Goal: Task Accomplishment & Management: Manage account settings

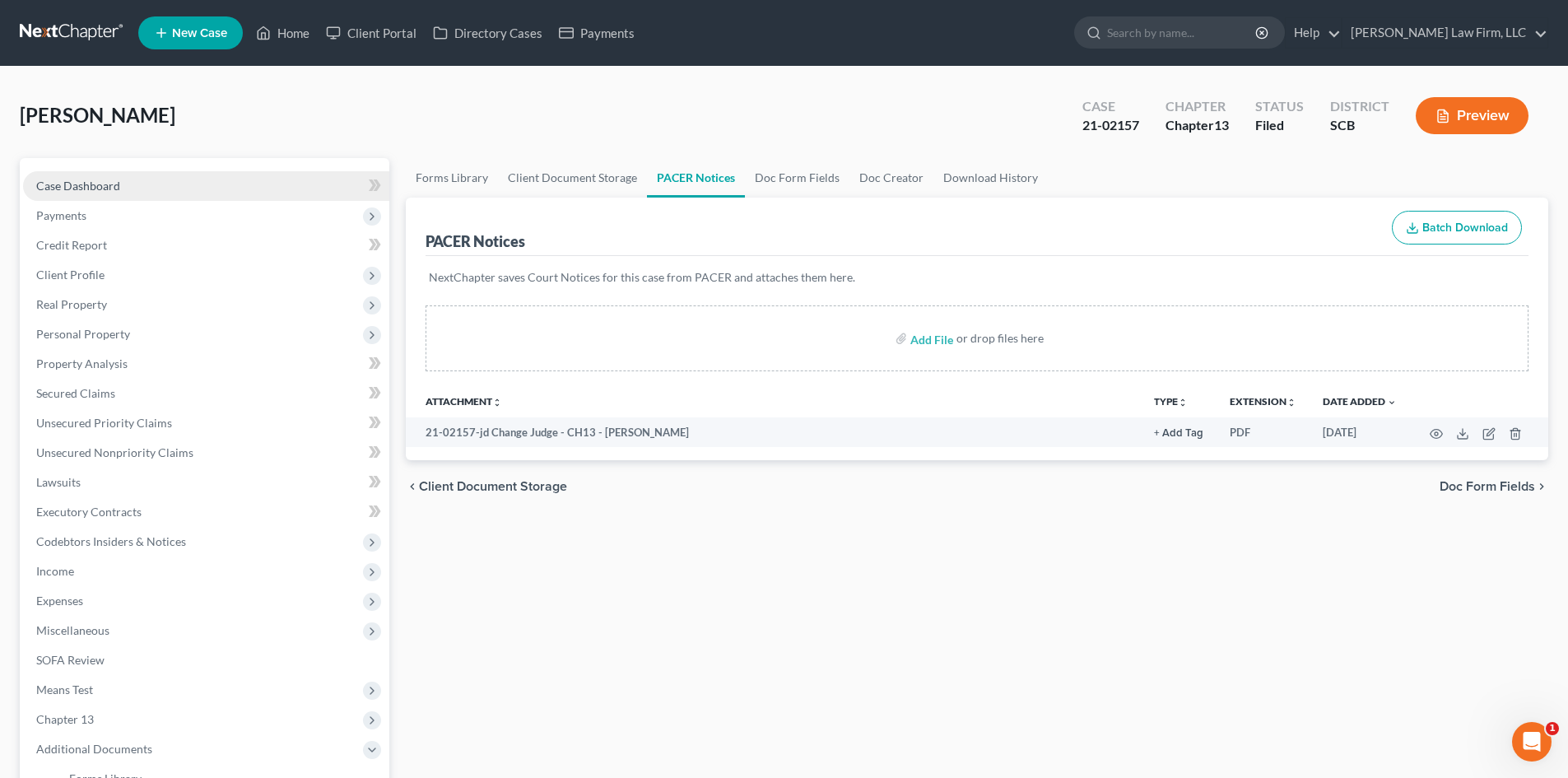
click at [121, 187] on link "Case Dashboard" at bounding box center [205, 185] width 366 height 30
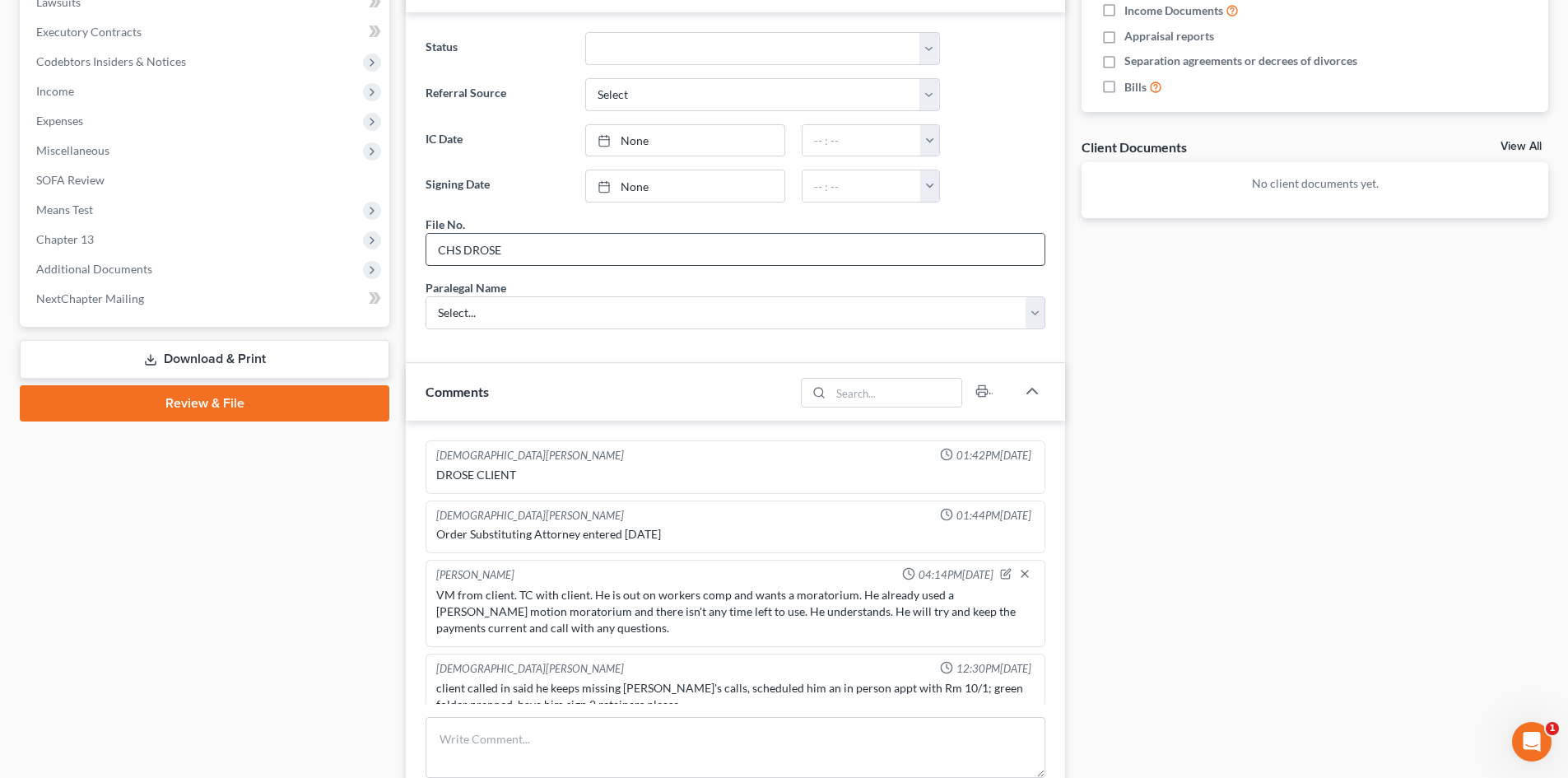
scroll to position [631, 0]
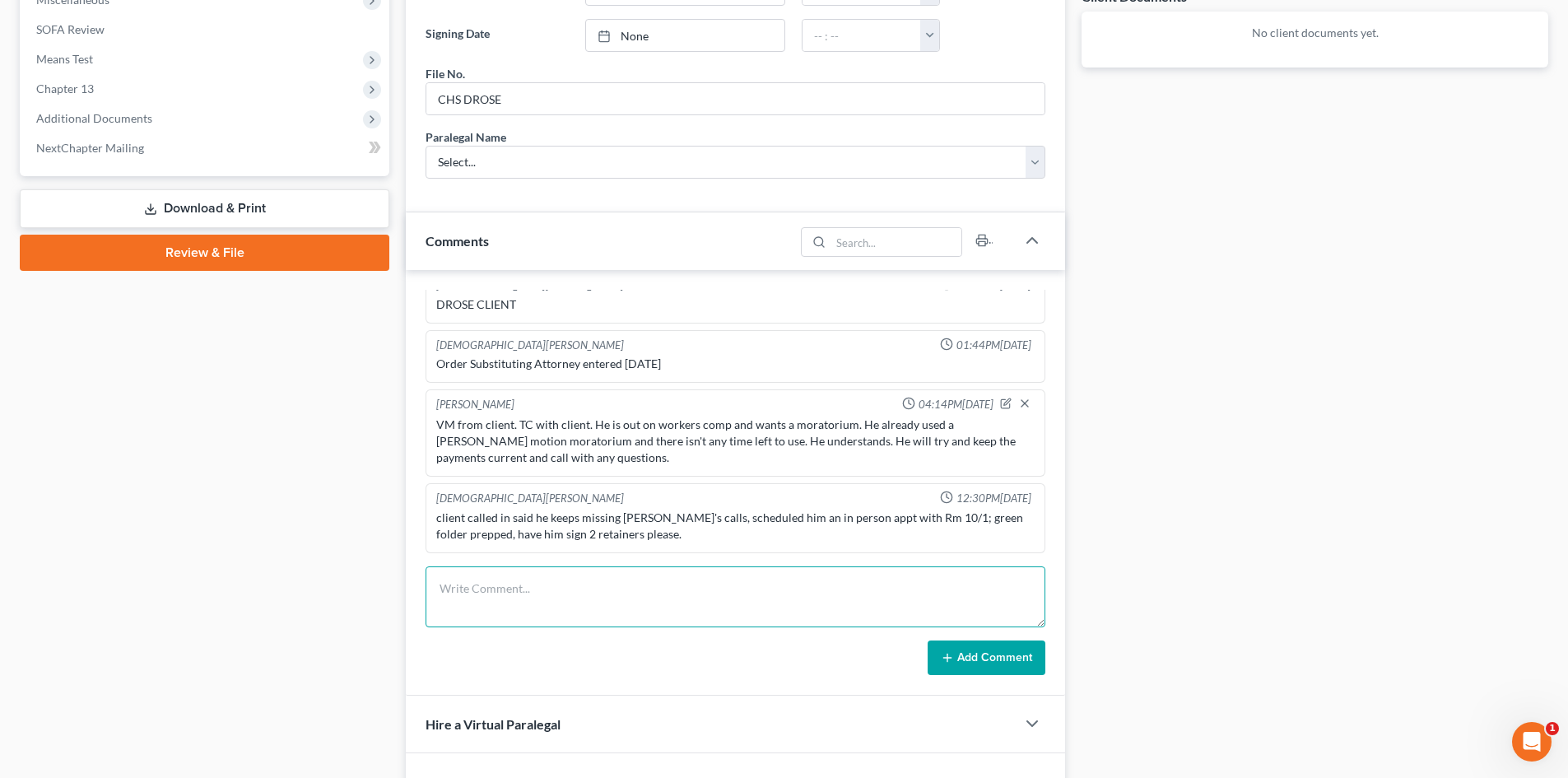
click at [585, 586] on textarea at bounding box center [735, 597] width 620 height 61
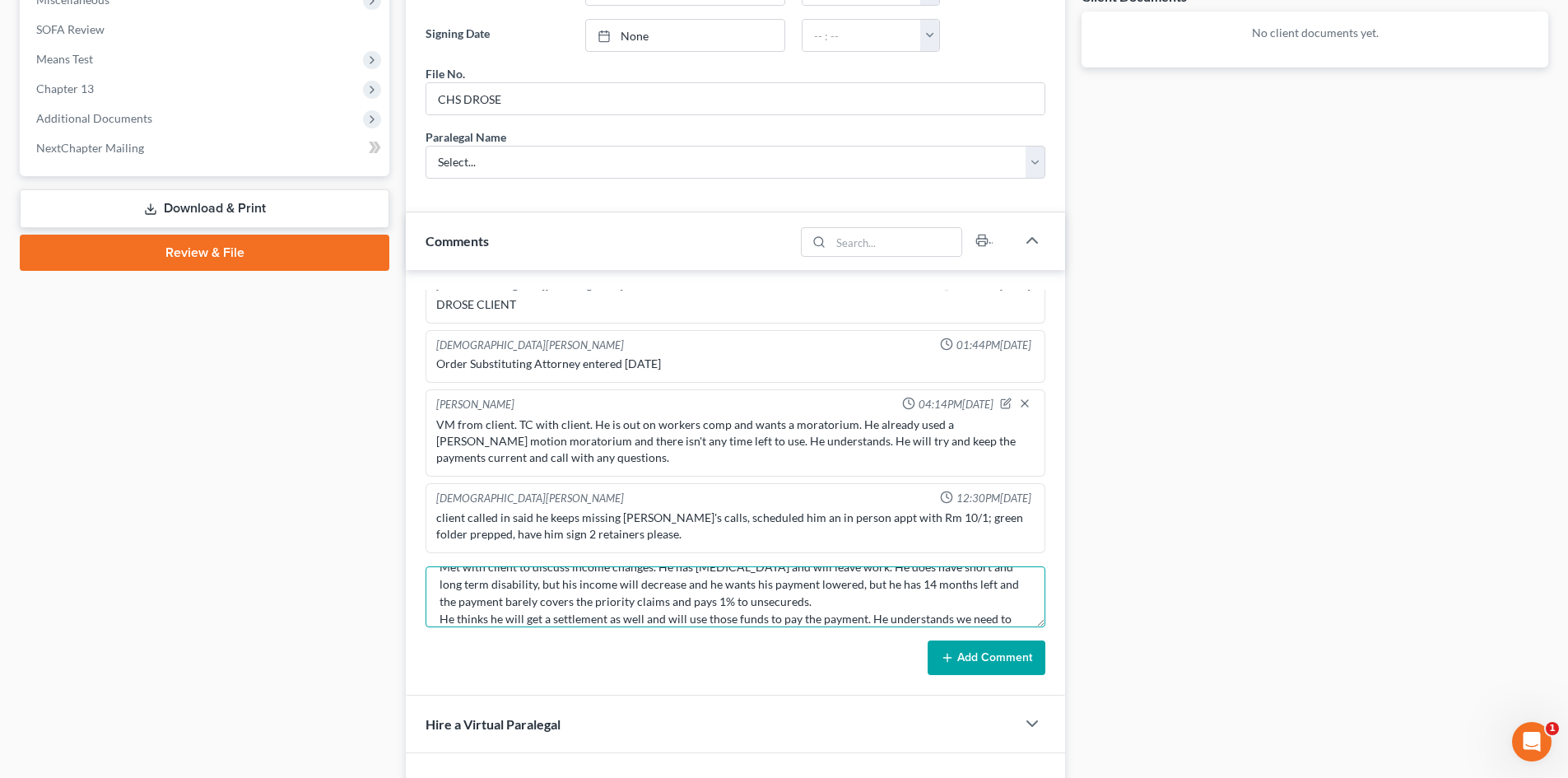
scroll to position [52, 0]
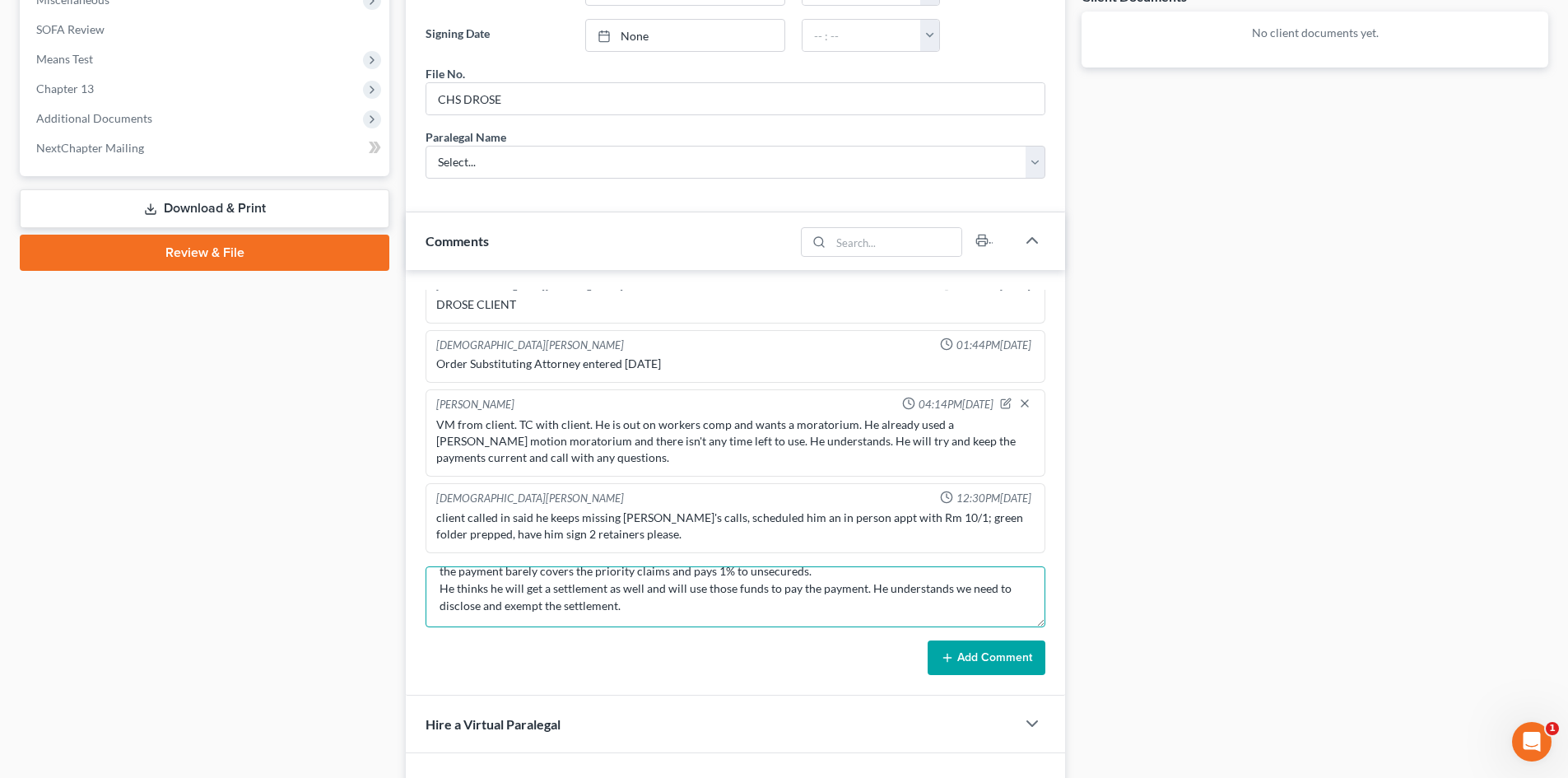
type textarea "Met with client to discuss income changes. He has [MEDICAL_DATA] and will leave…"
click at [1017, 666] on button "Add Comment" at bounding box center [986, 658] width 118 height 34
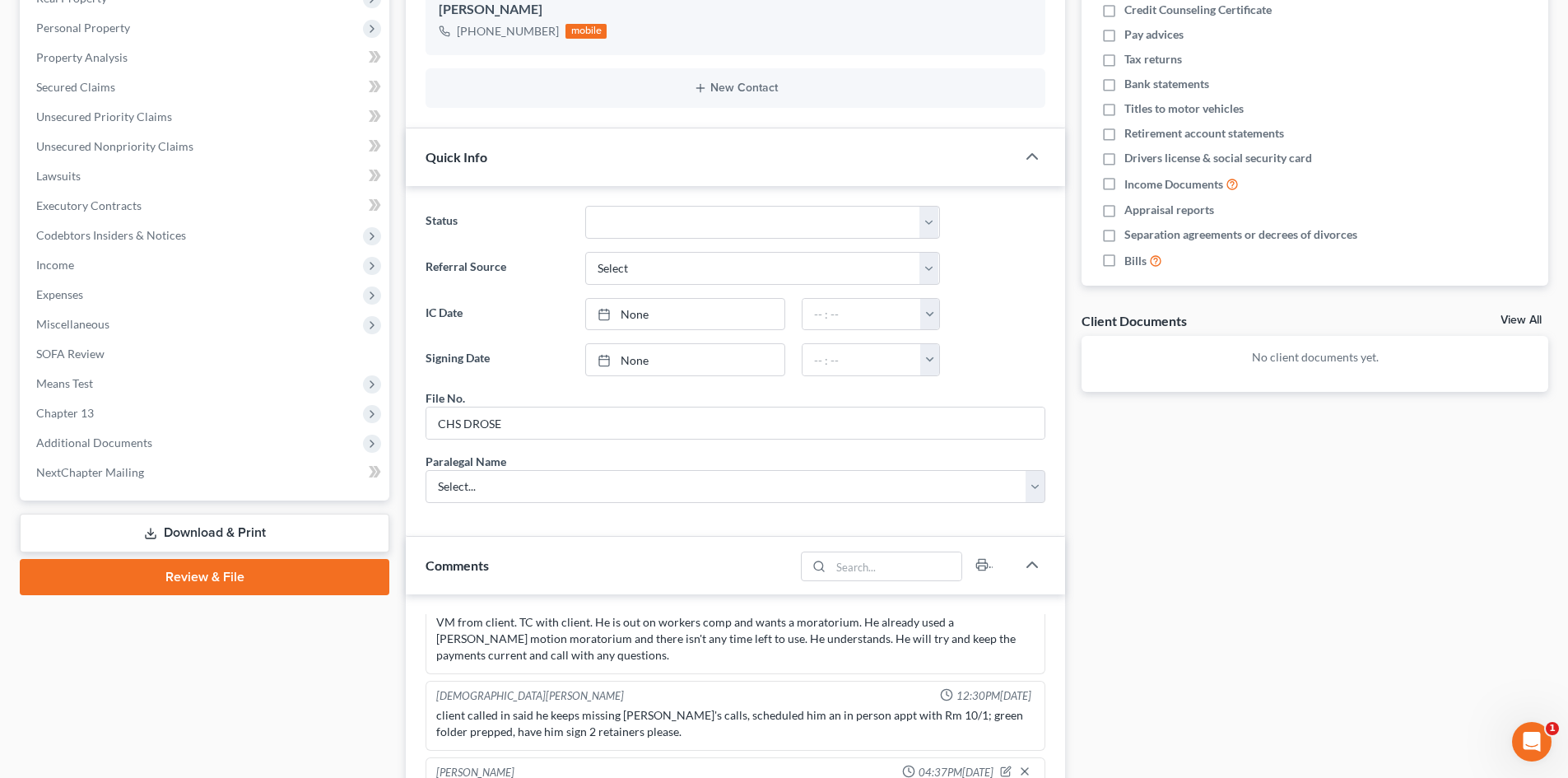
scroll to position [0, 0]
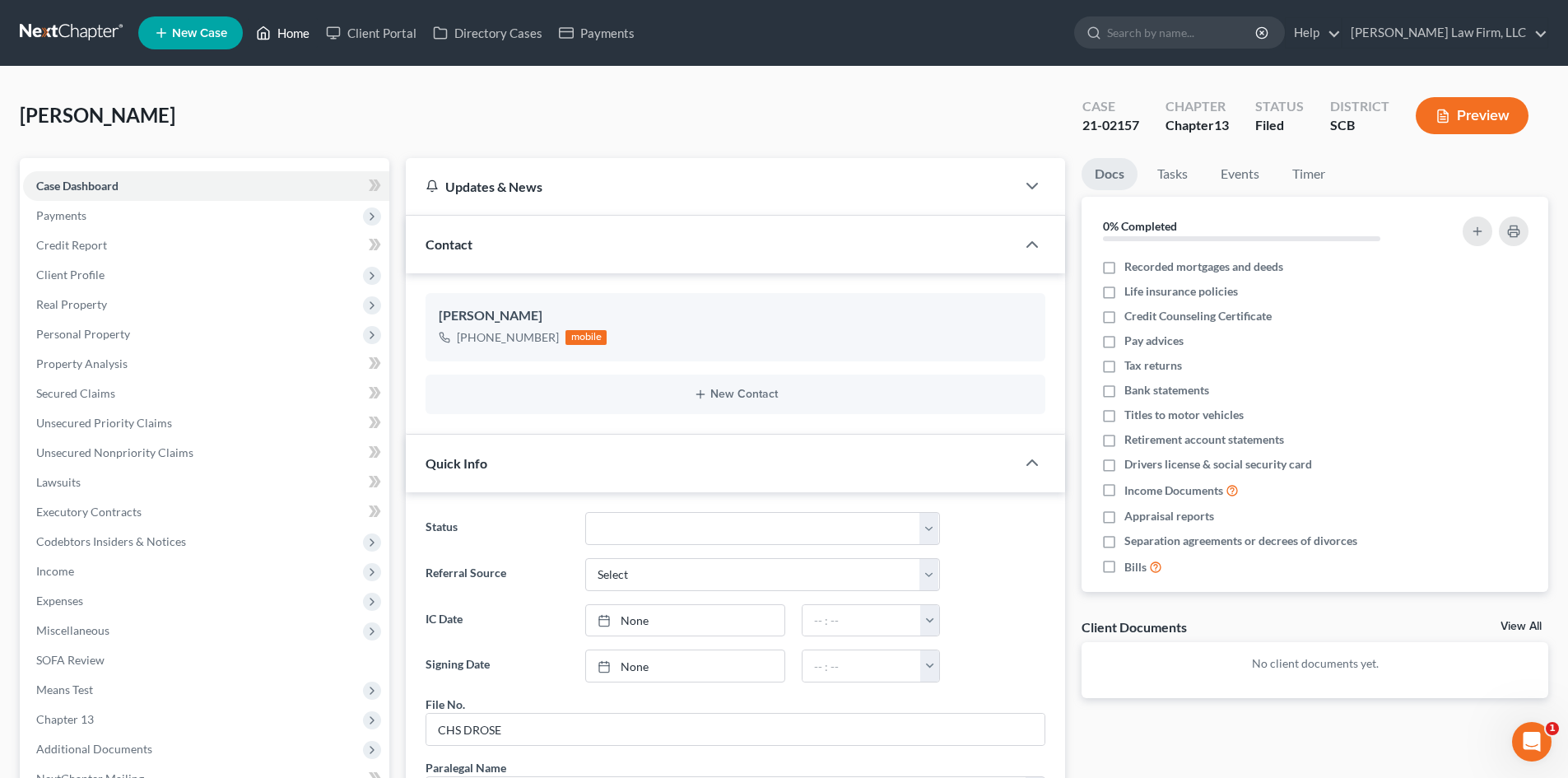
click at [282, 37] on link "Home" at bounding box center [282, 32] width 70 height 30
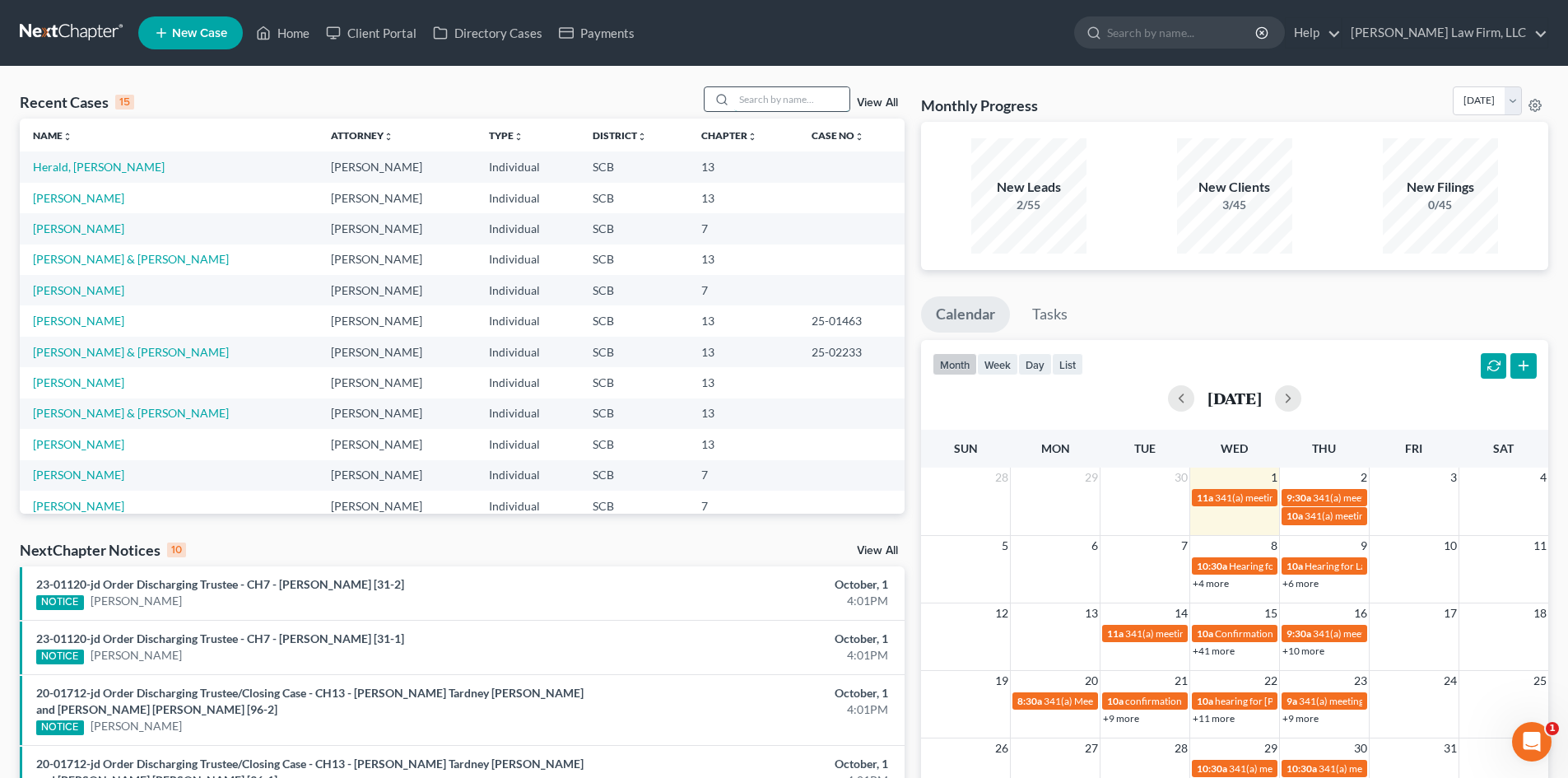
click at [763, 97] on input "search" at bounding box center [792, 98] width 116 height 24
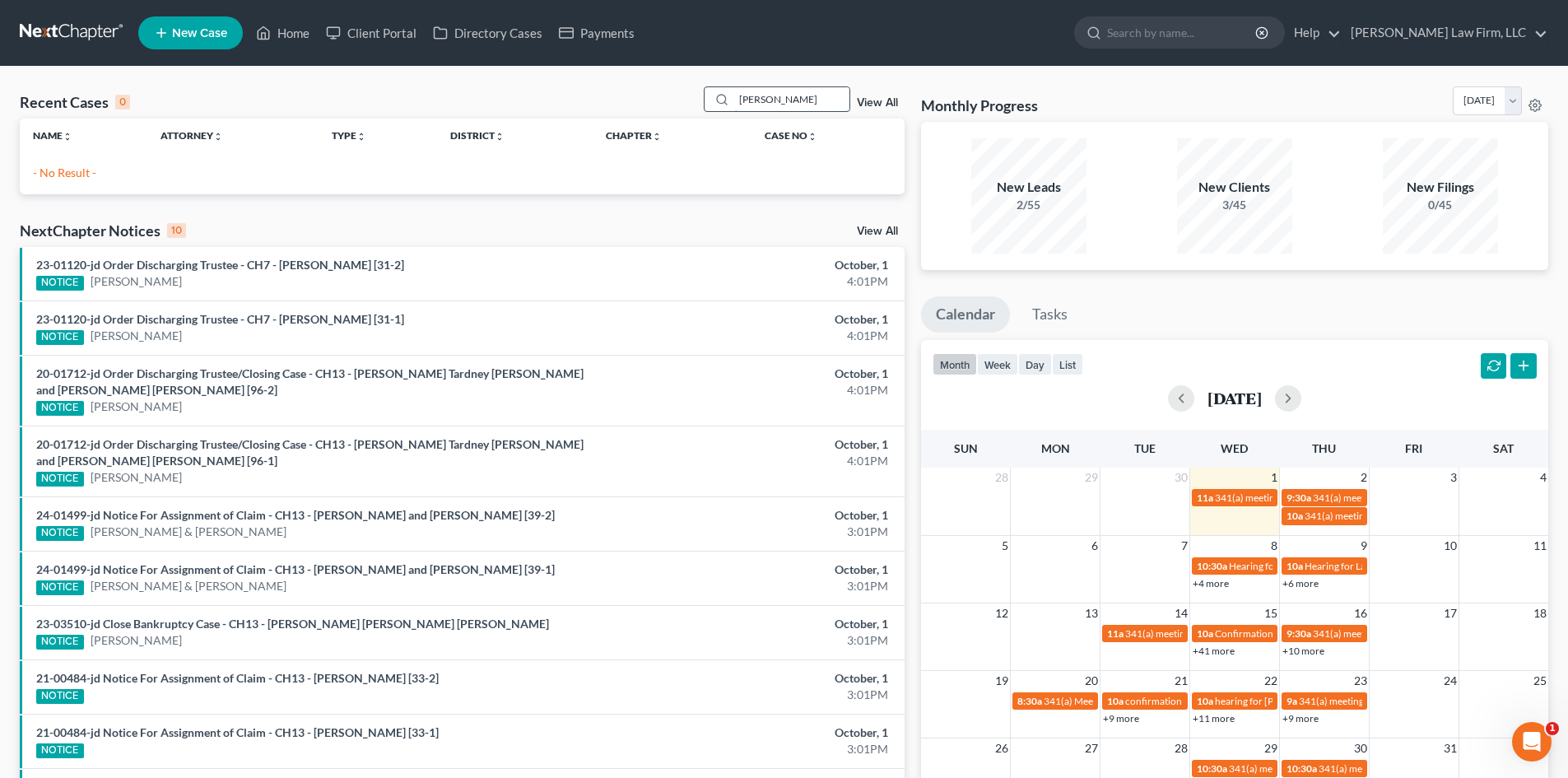
drag, startPoint x: 798, startPoint y: 108, endPoint x: 712, endPoint y: 108, distance: 86.0
click at [716, 108] on div "[PERSON_NAME]" at bounding box center [777, 98] width 146 height 26
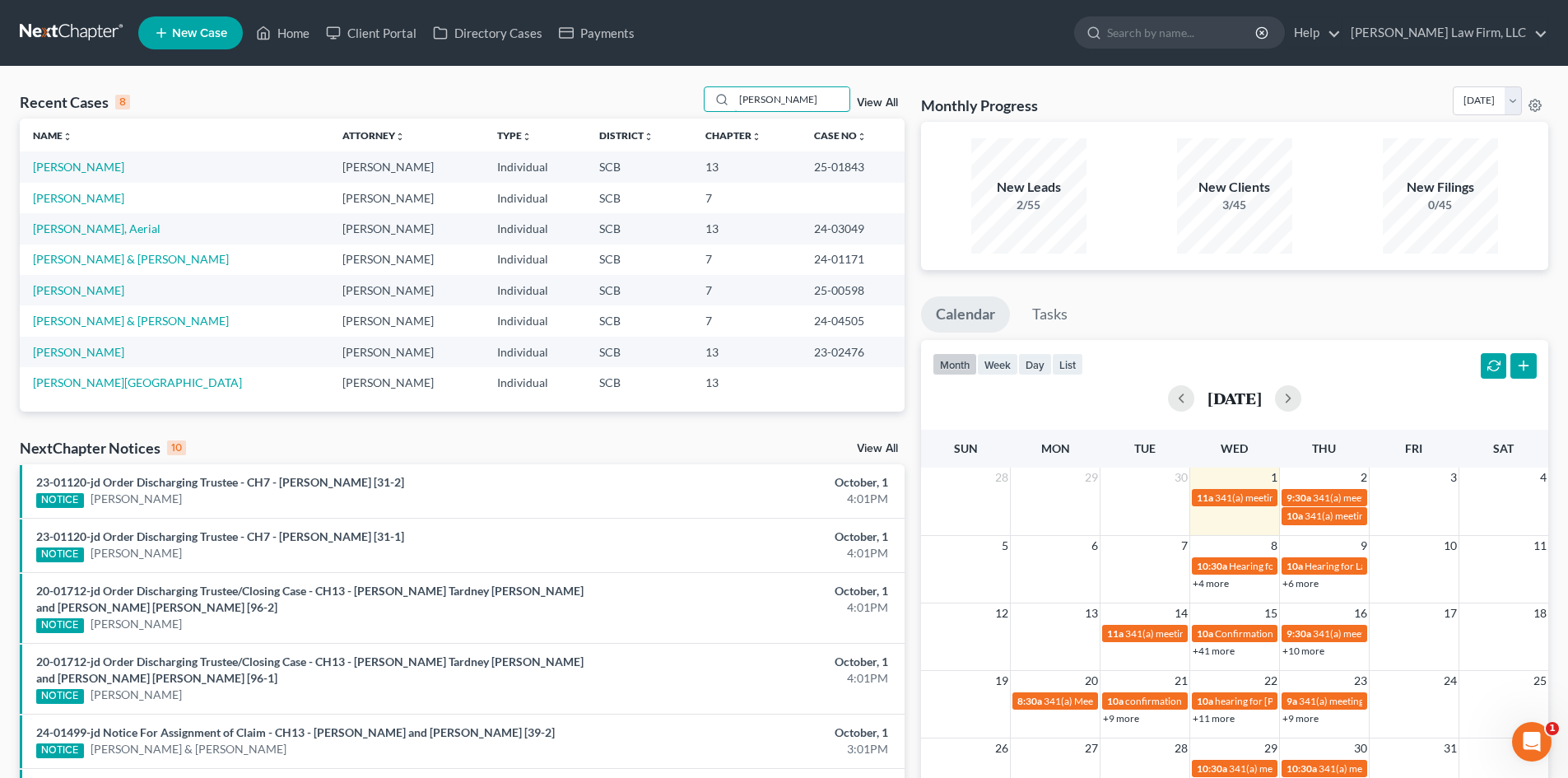
drag, startPoint x: 798, startPoint y: 107, endPoint x: 650, endPoint y: 98, distance: 148.3
click at [655, 98] on div "Recent Cases 8 [PERSON_NAME] View All" at bounding box center [462, 102] width 885 height 32
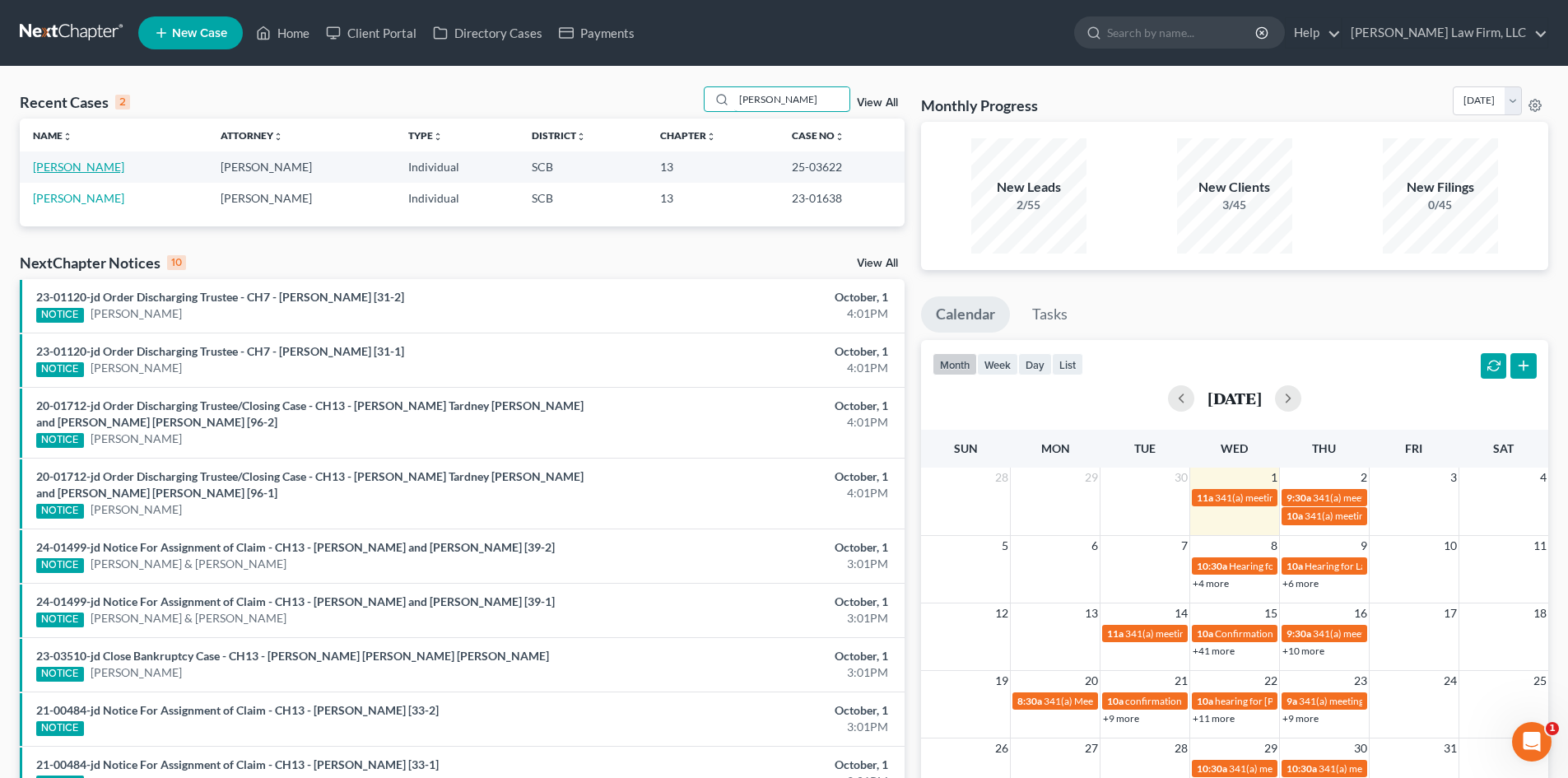
type input "[PERSON_NAME]"
click at [80, 161] on link "[PERSON_NAME]" at bounding box center [78, 166] width 92 height 14
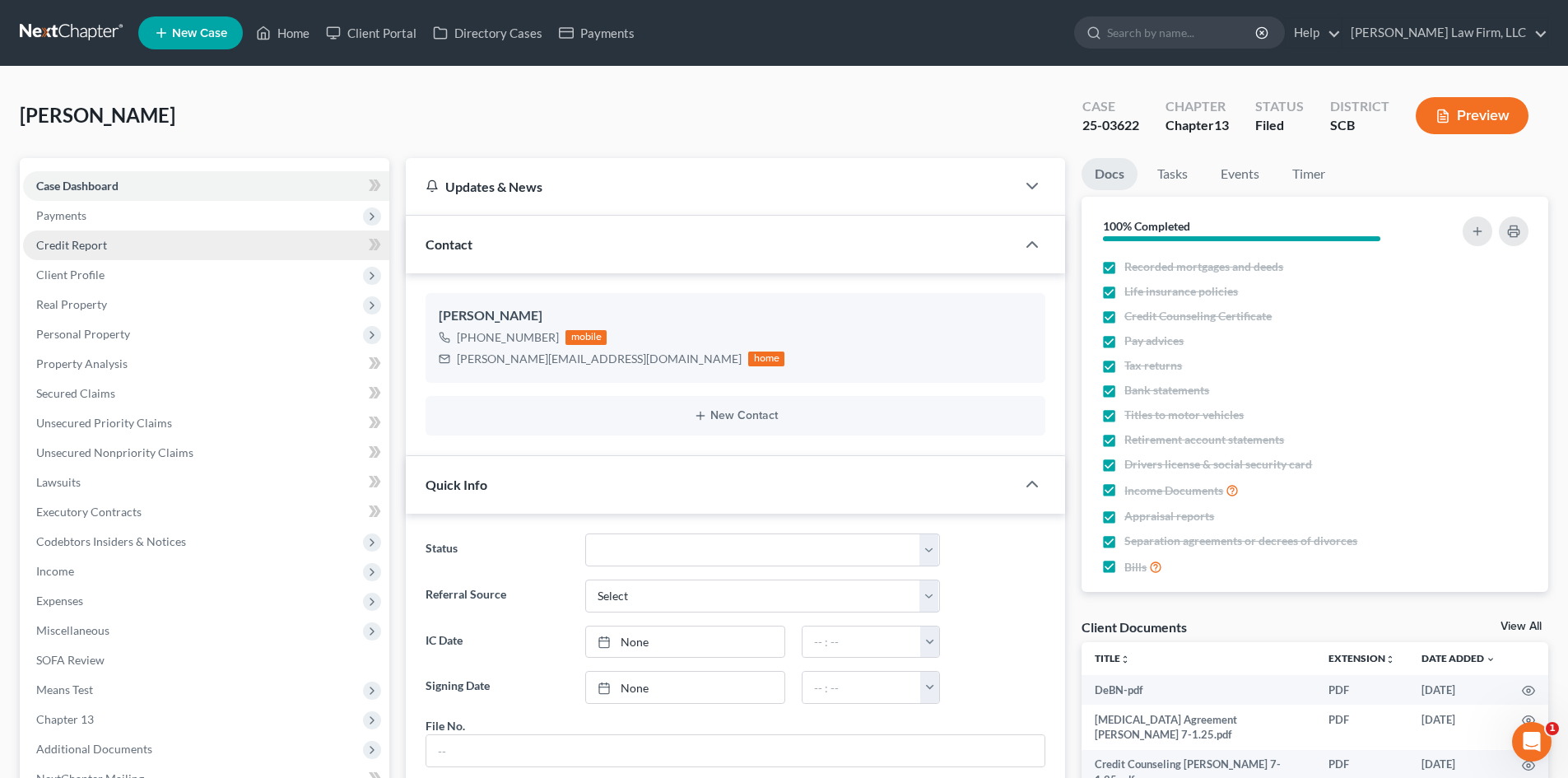
scroll to position [920, 0]
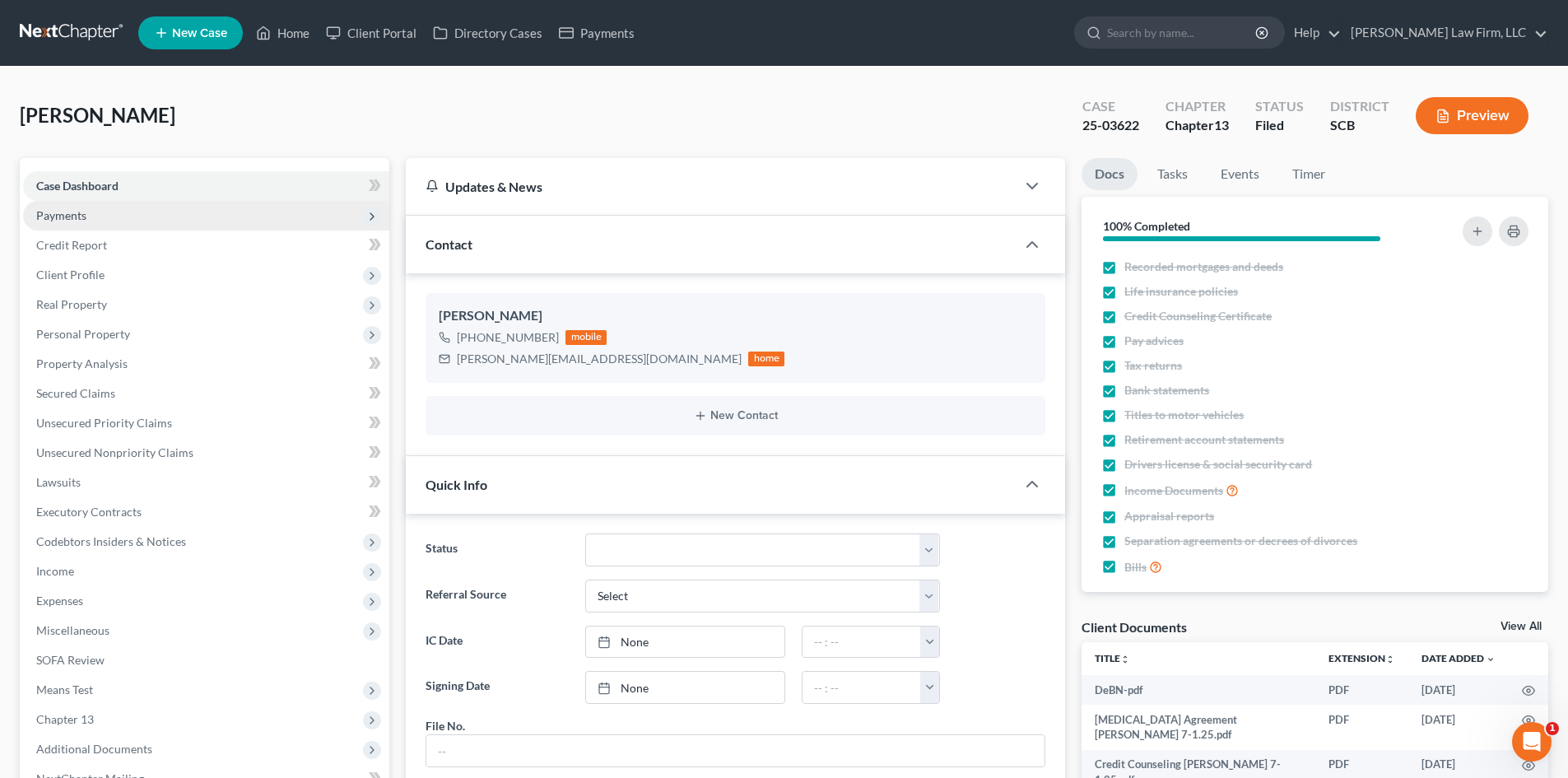
click at [97, 222] on span "Payments" at bounding box center [205, 215] width 366 height 30
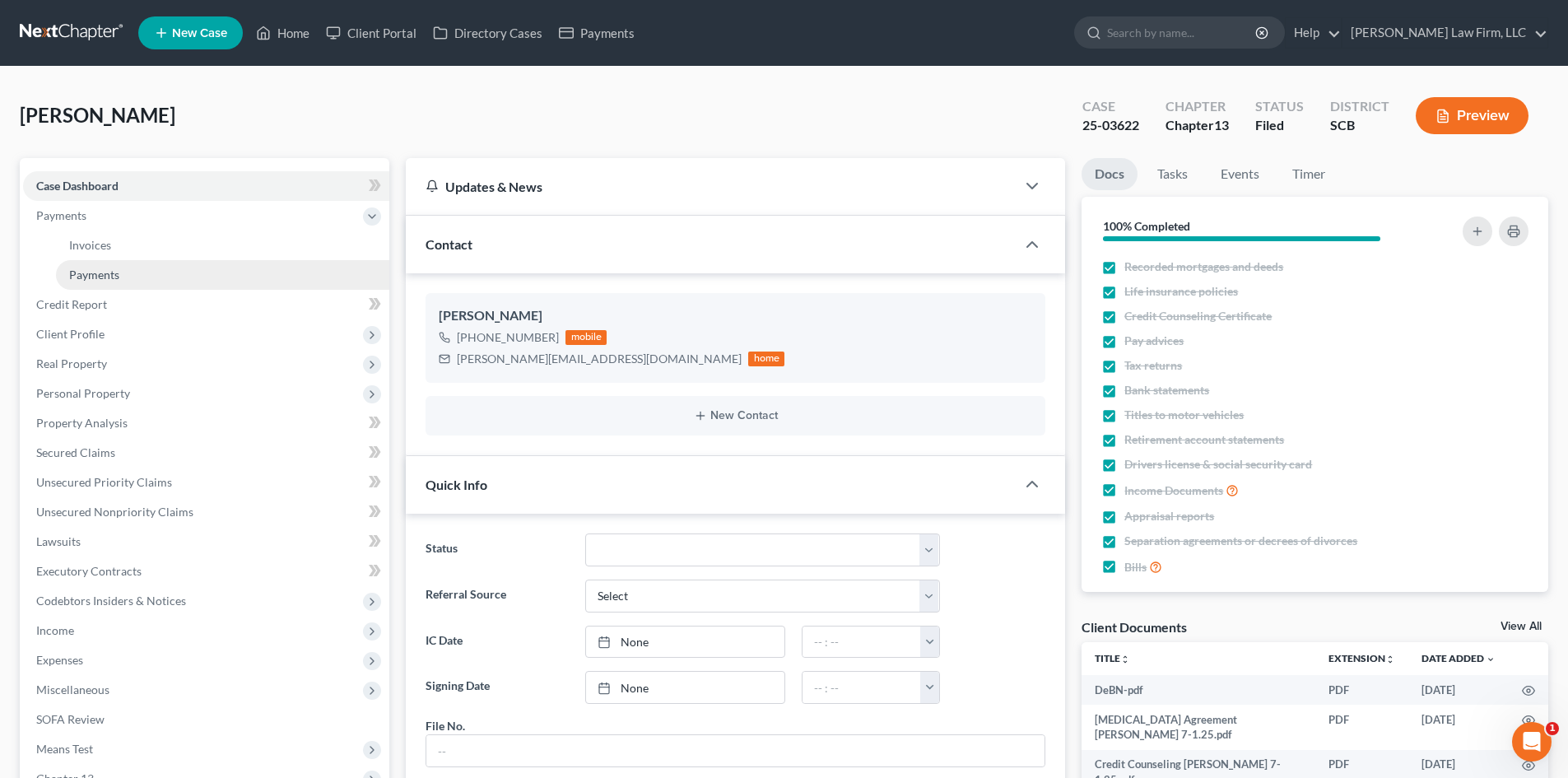
click at [112, 276] on span "Payments" at bounding box center [94, 274] width 51 height 14
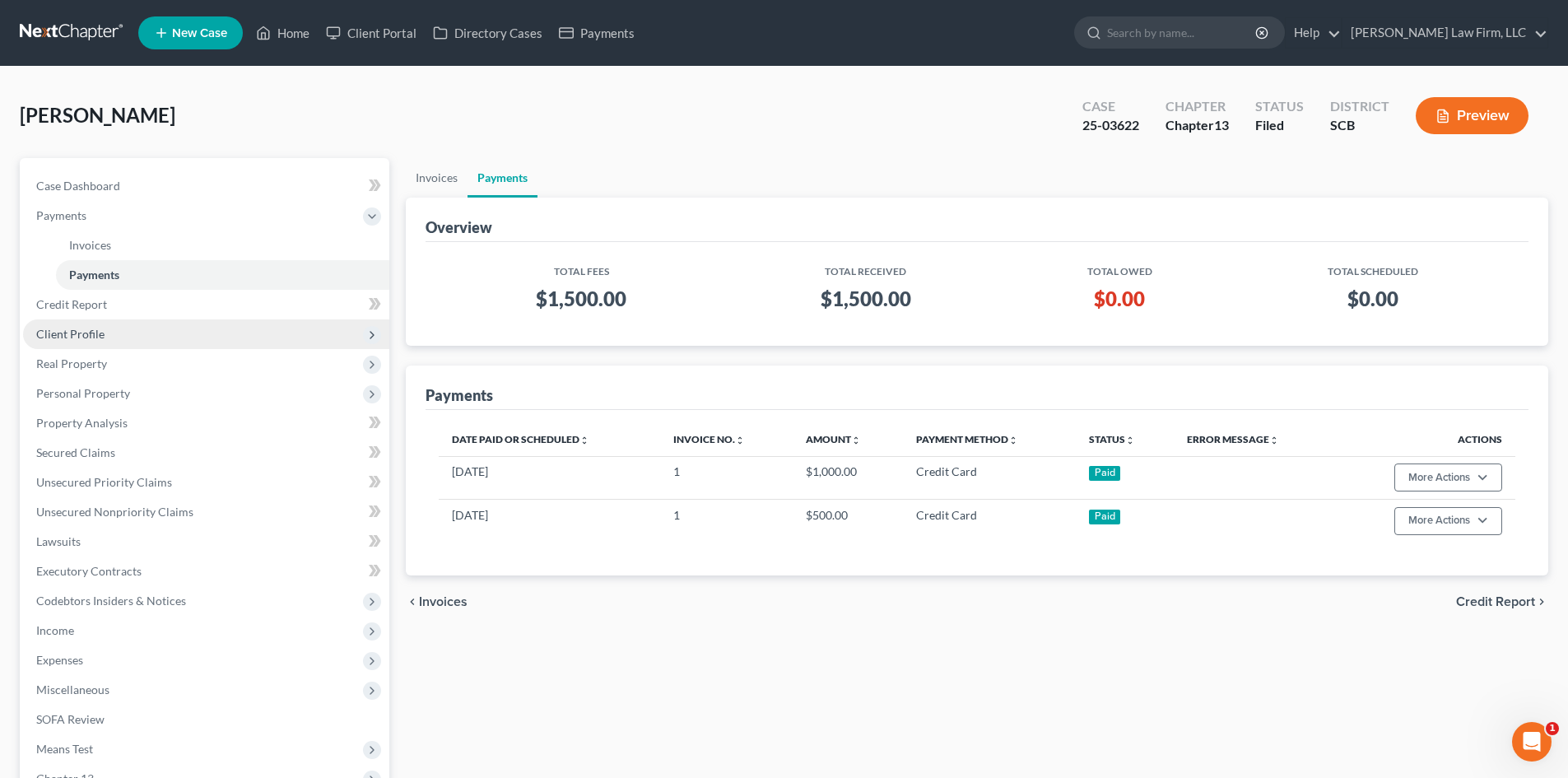
click at [128, 336] on span "Client Profile" at bounding box center [205, 334] width 366 height 30
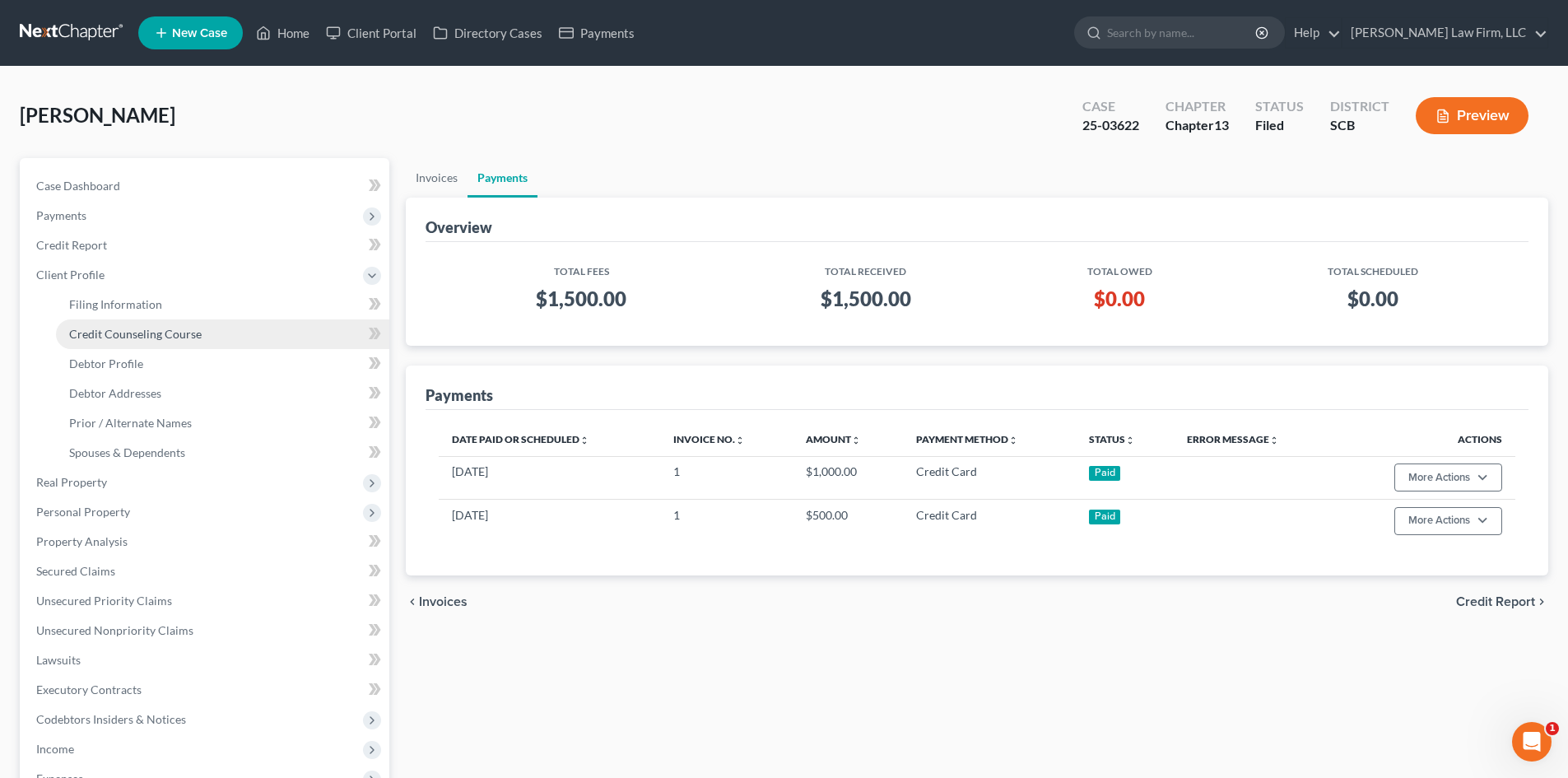
click at [135, 342] on link "Credit Counseling Course" at bounding box center [223, 334] width 333 height 30
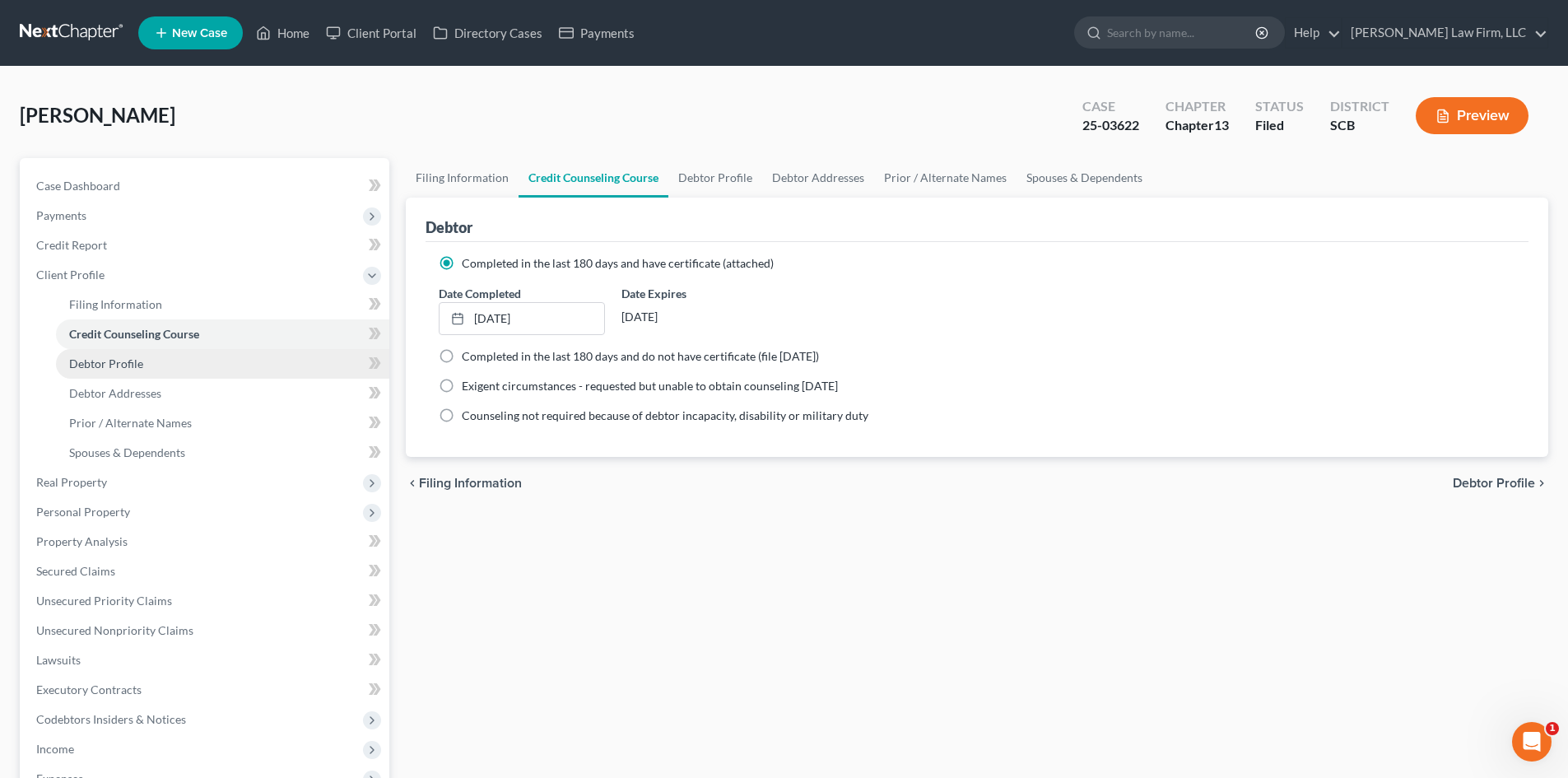
click at [131, 362] on span "Debtor Profile" at bounding box center [106, 363] width 75 height 14
select select "3"
select select "2"
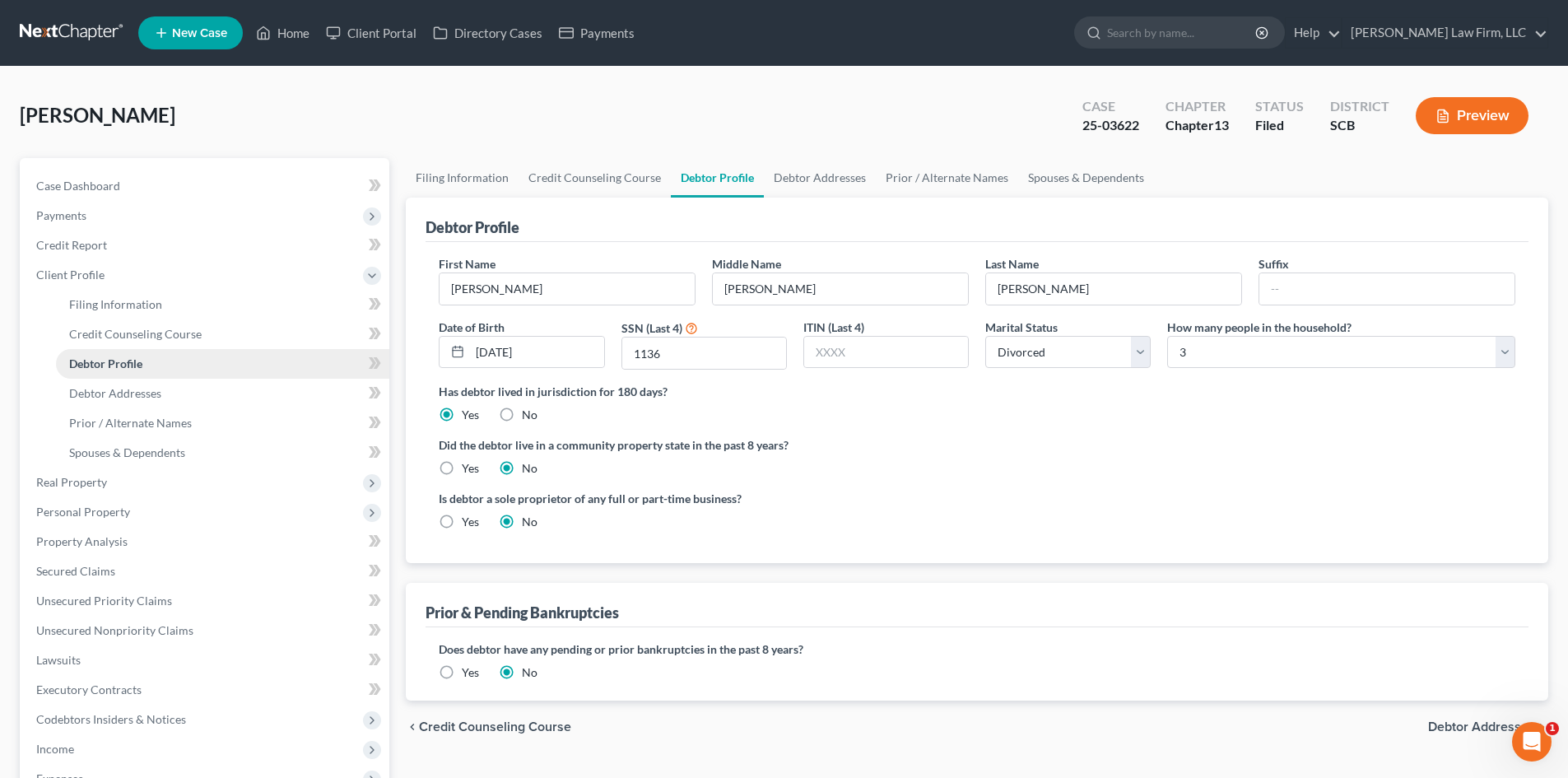
radio input "true"
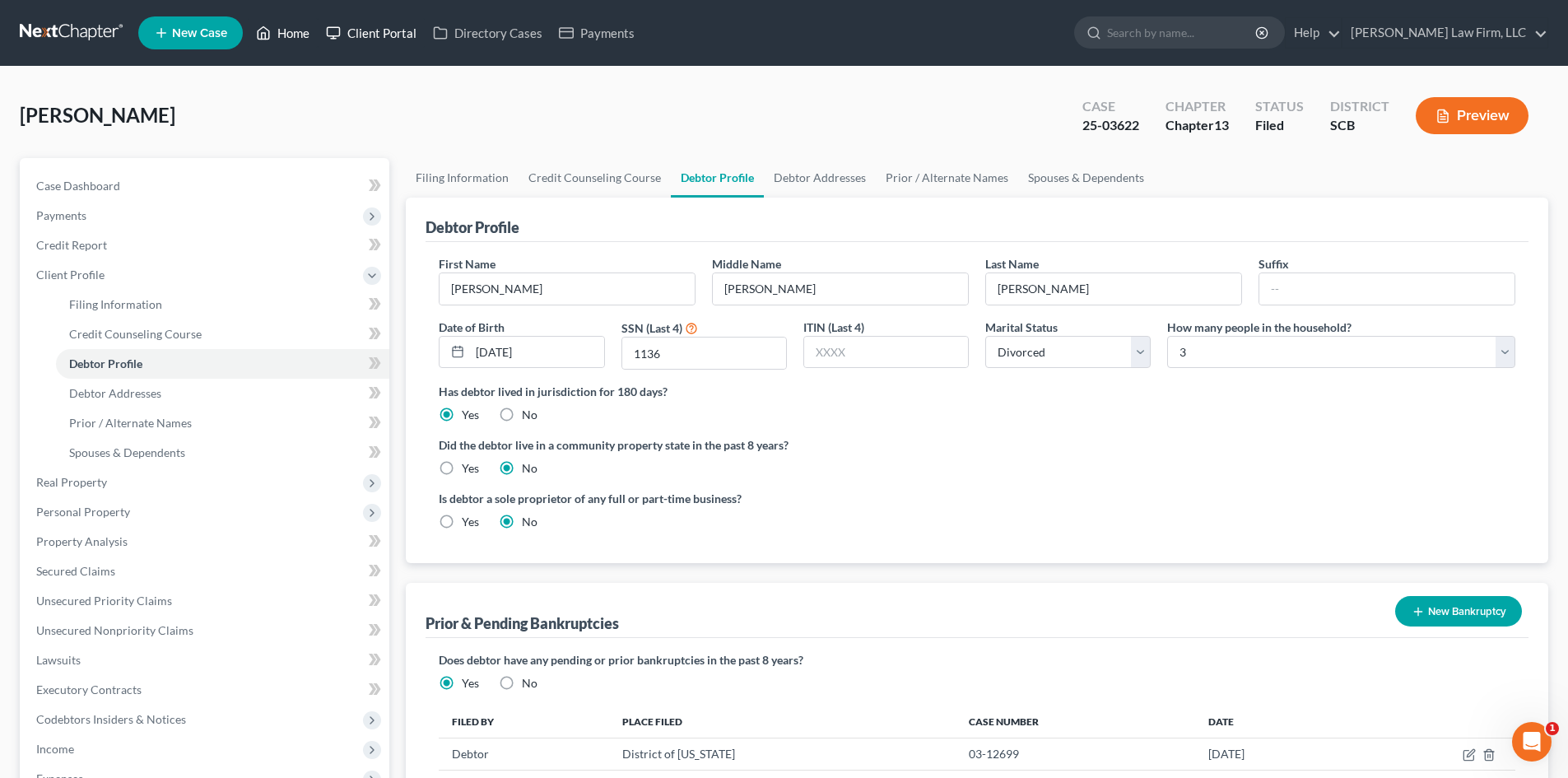
drag, startPoint x: 305, startPoint y: 33, endPoint x: 320, endPoint y: 40, distance: 16.6
click at [305, 33] on link "Home" at bounding box center [282, 32] width 70 height 30
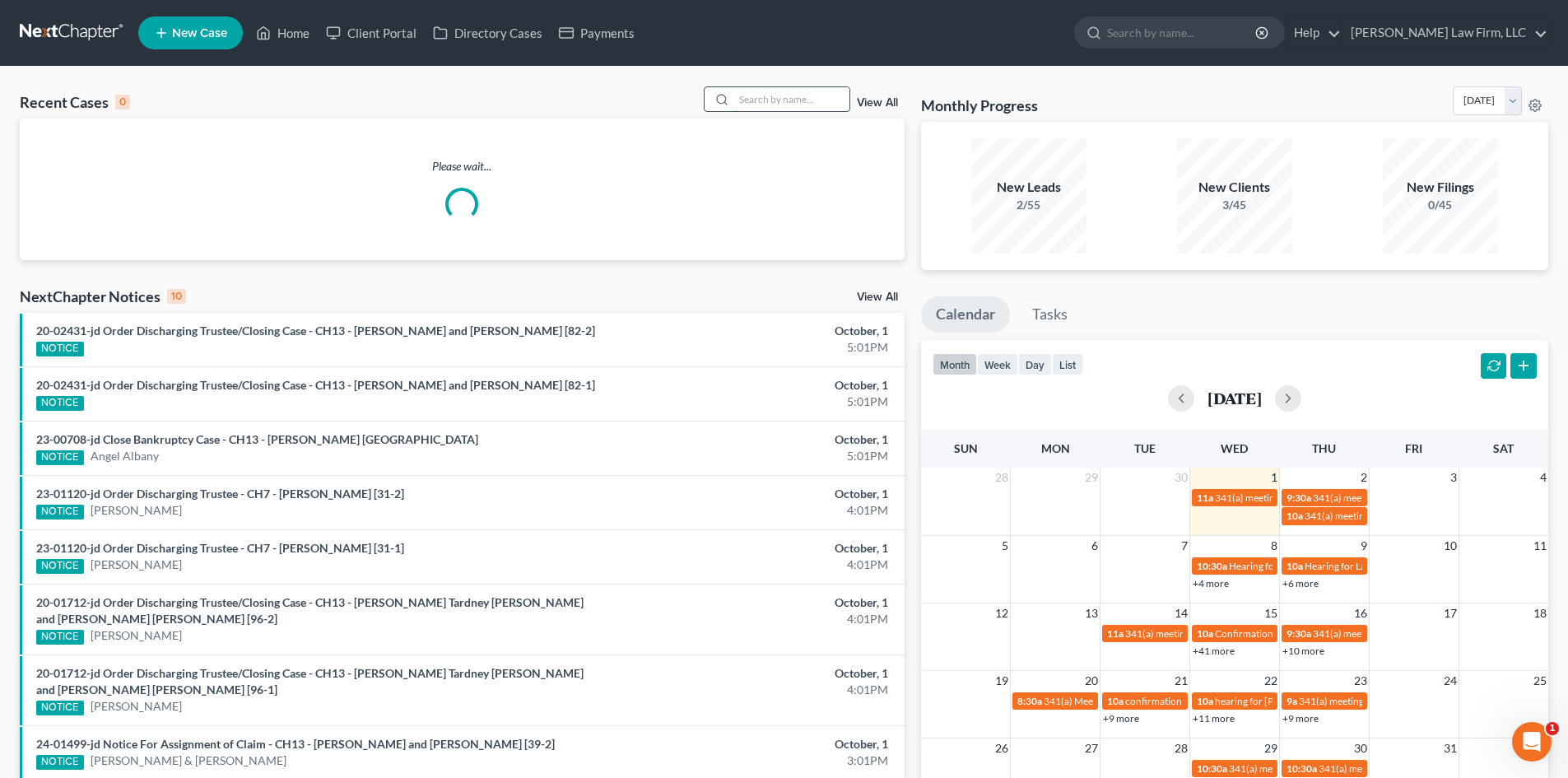
click at [784, 110] on input "search" at bounding box center [792, 98] width 116 height 24
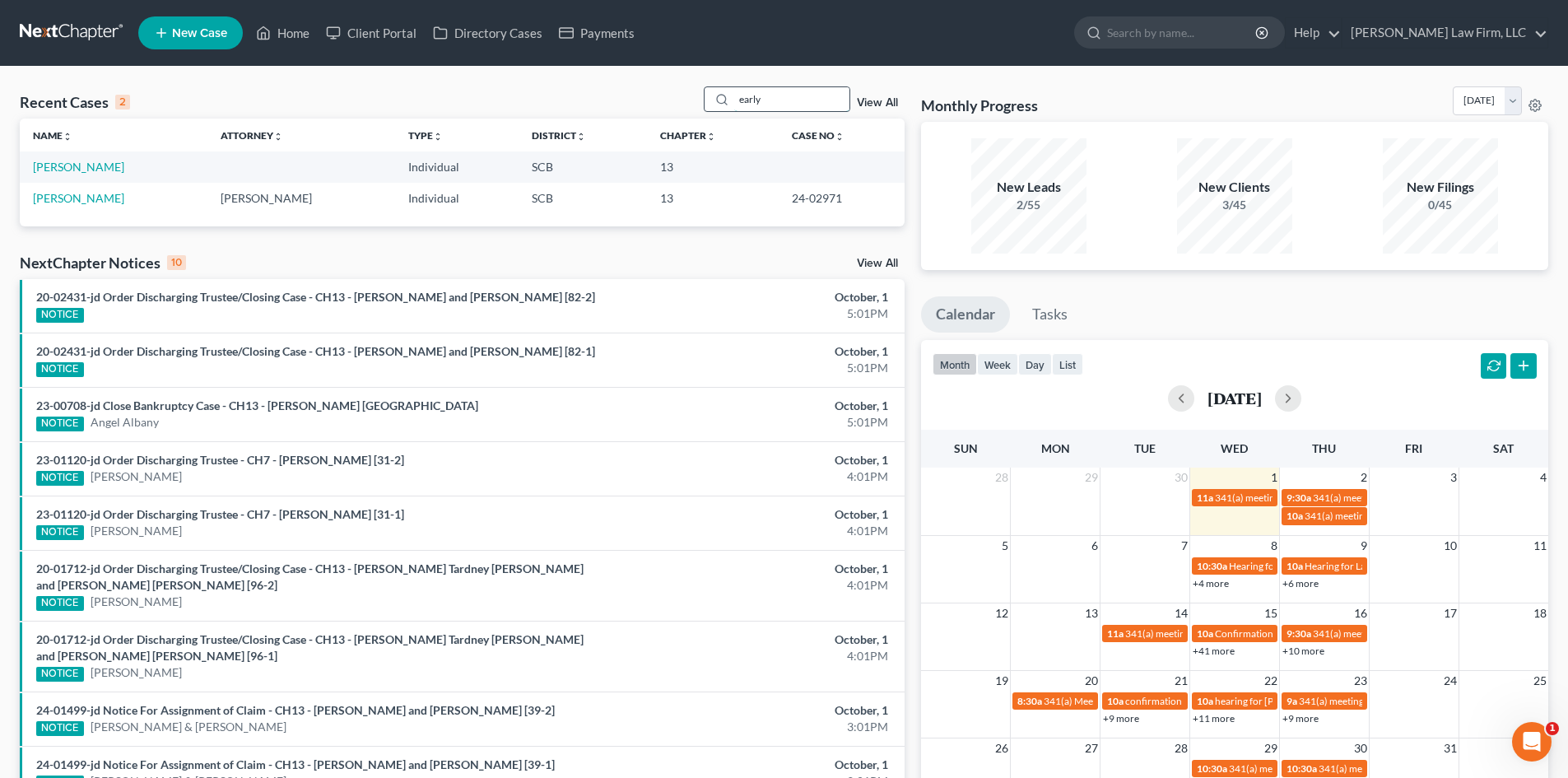
drag, startPoint x: 788, startPoint y: 104, endPoint x: 714, endPoint y: 97, distance: 74.3
click at [719, 97] on div "early" at bounding box center [777, 98] width 146 height 26
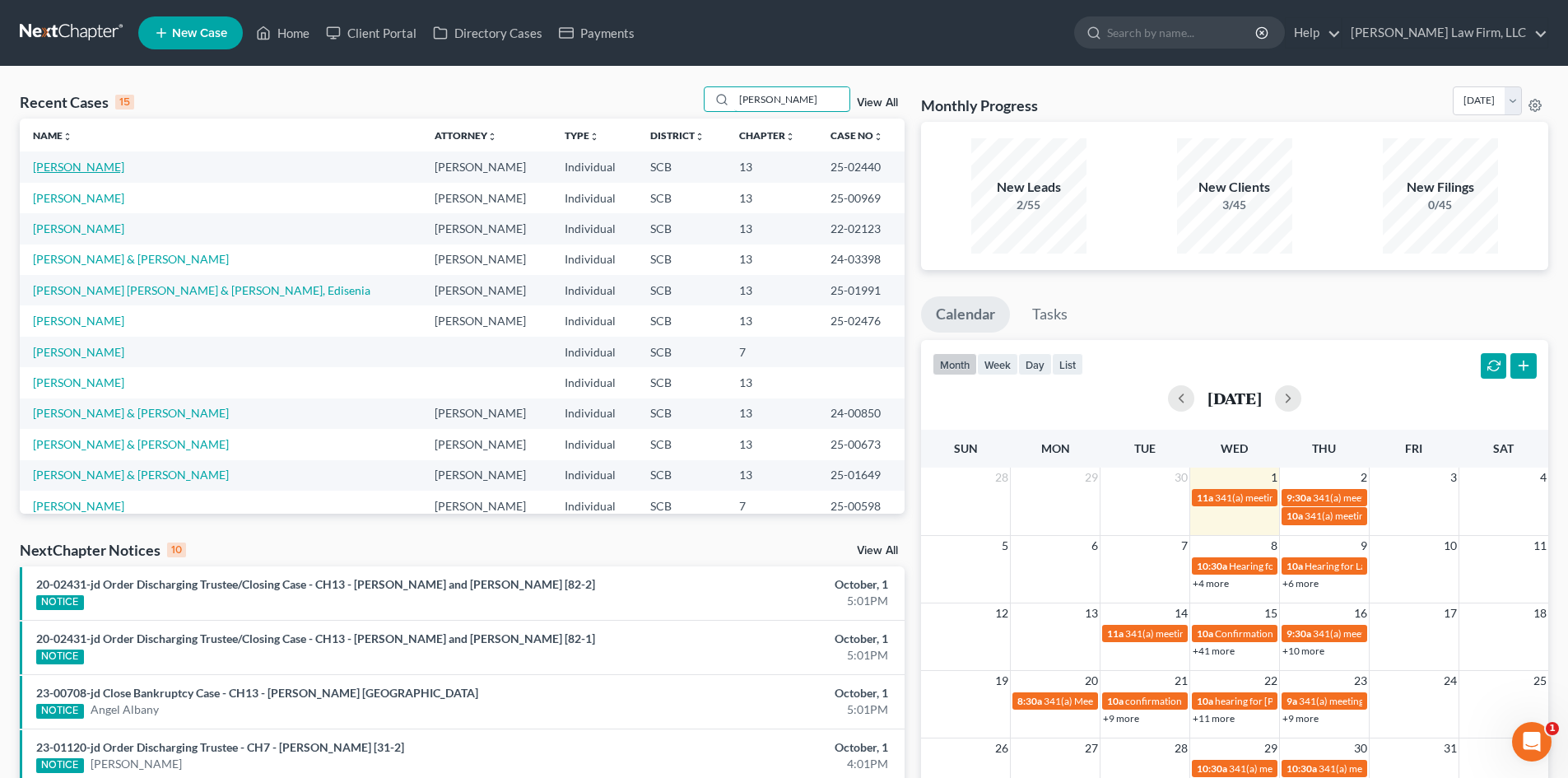
type input "[PERSON_NAME]"
click at [61, 161] on link "[PERSON_NAME]" at bounding box center [78, 166] width 92 height 14
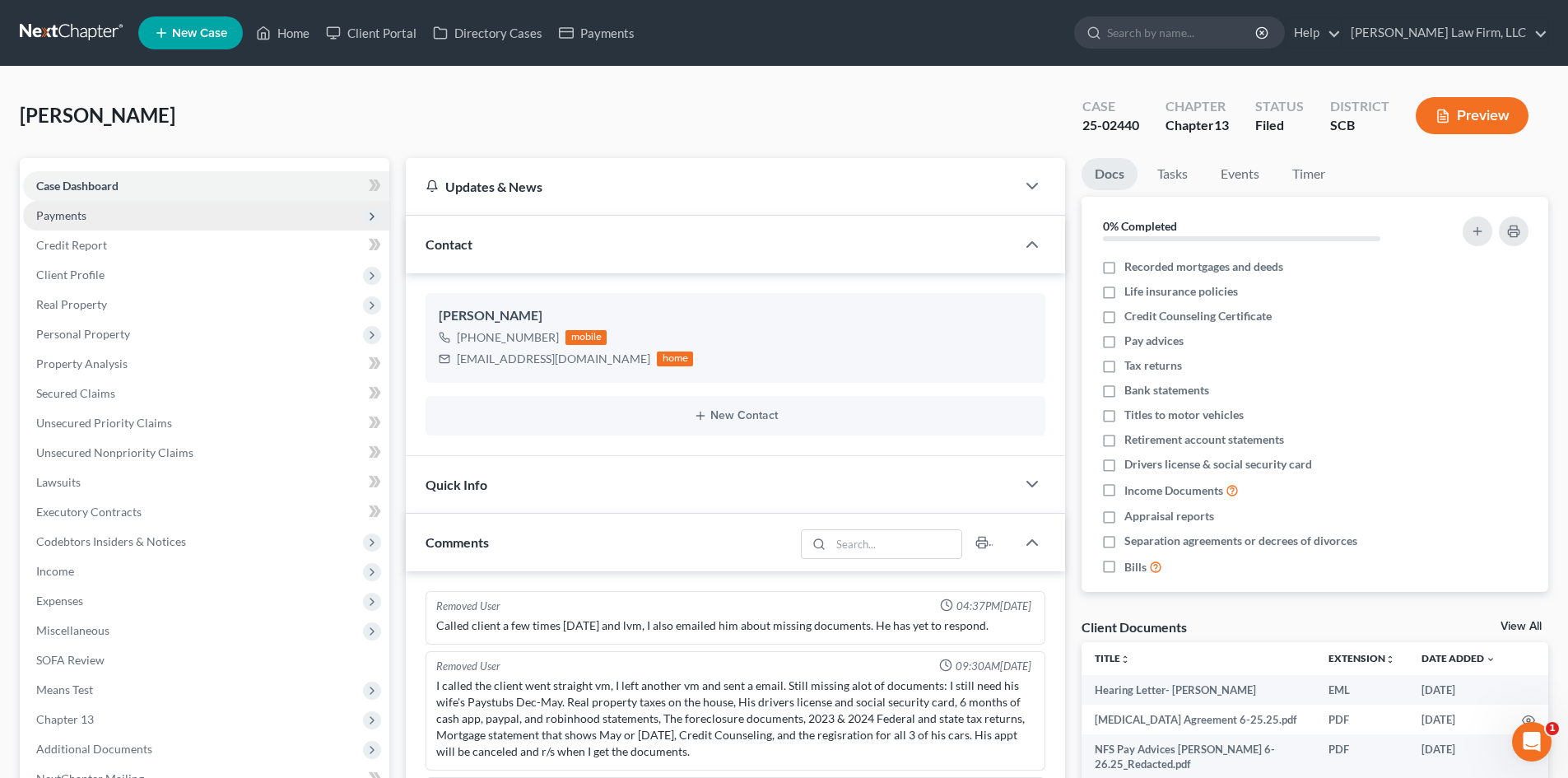
scroll to position [824, 0]
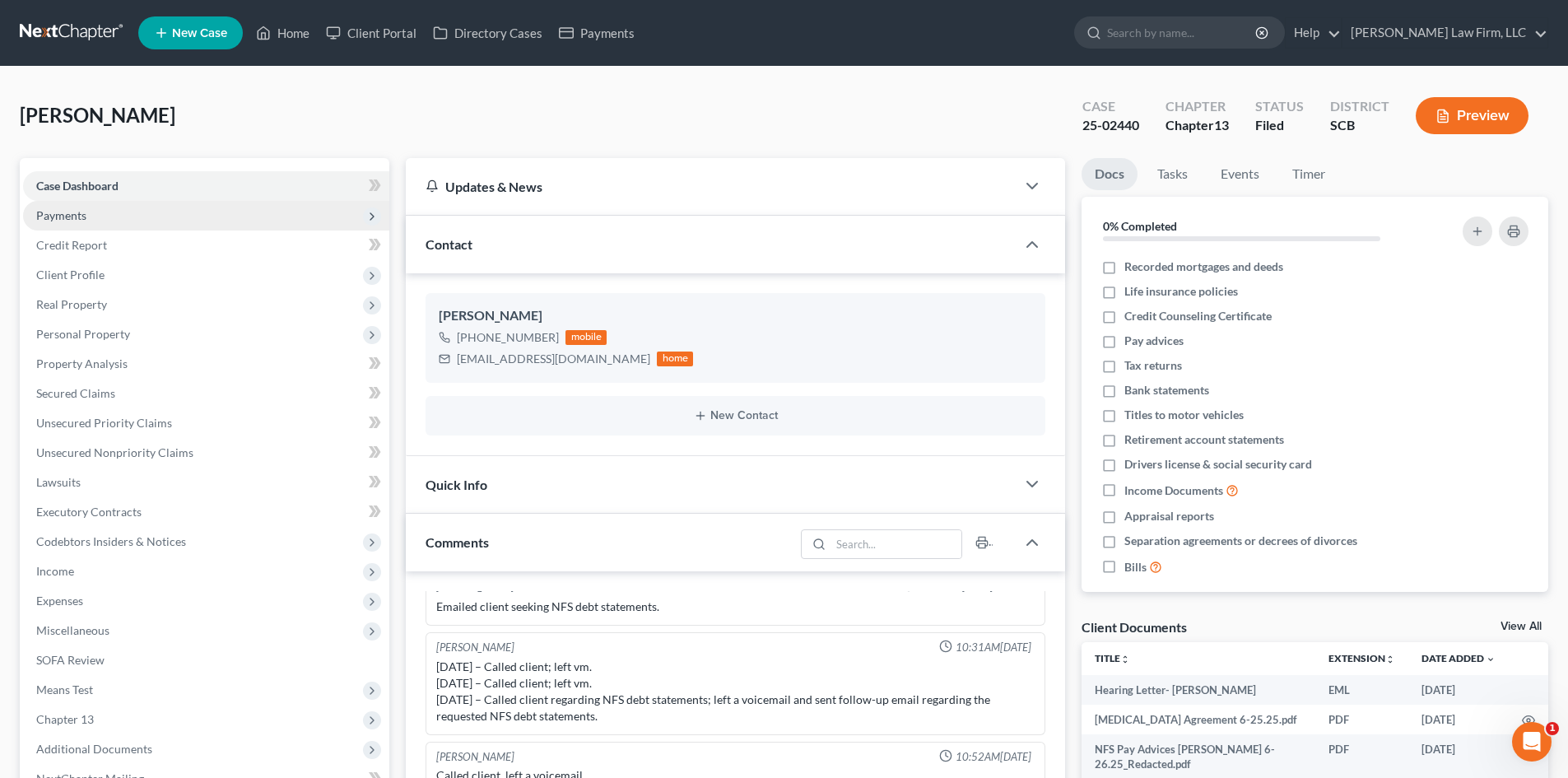
click at [99, 227] on span "Payments" at bounding box center [205, 215] width 366 height 30
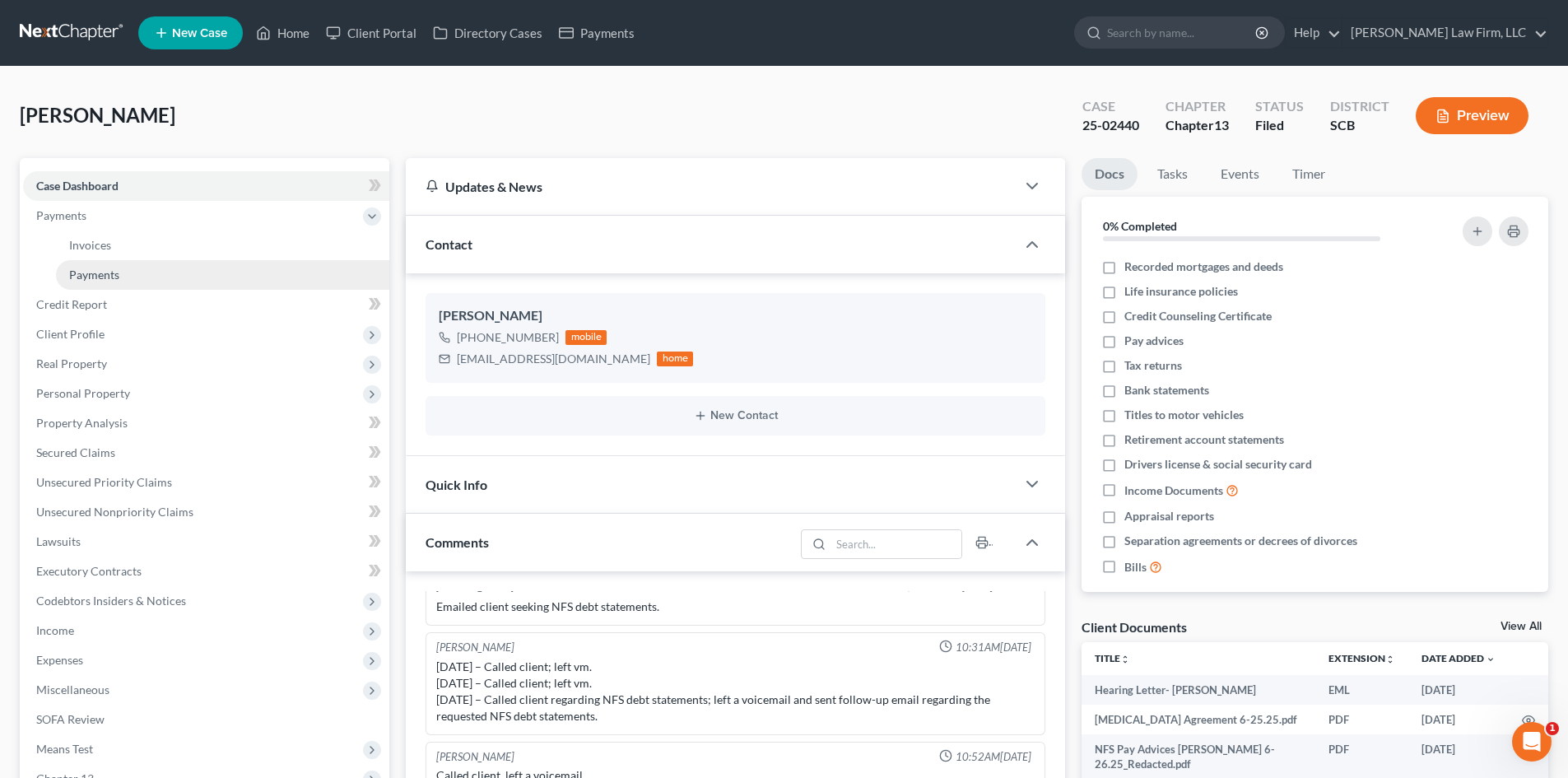
click at [101, 268] on span "Payments" at bounding box center [94, 274] width 51 height 14
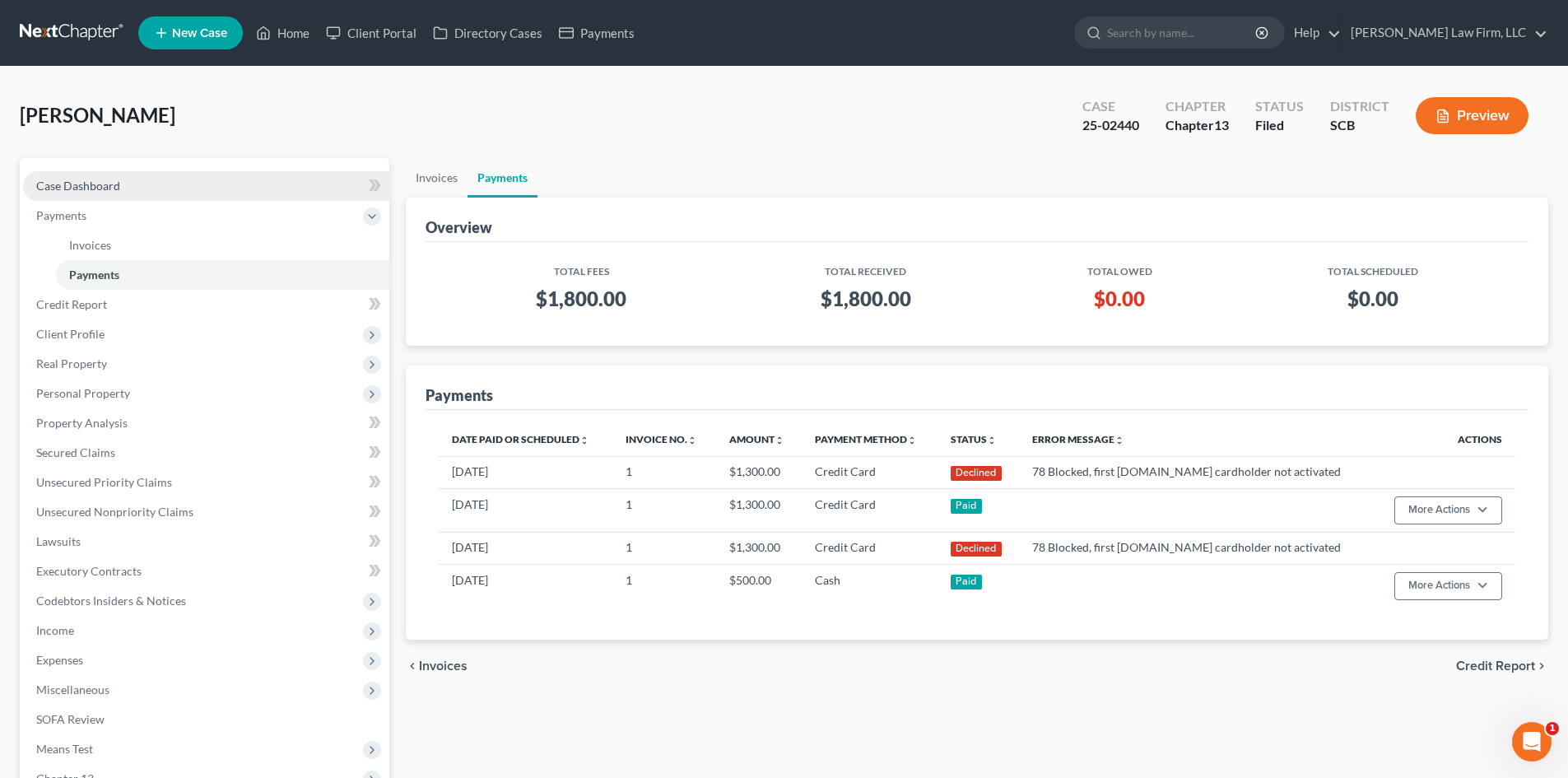
click at [131, 176] on link "Case Dashboard" at bounding box center [205, 185] width 366 height 30
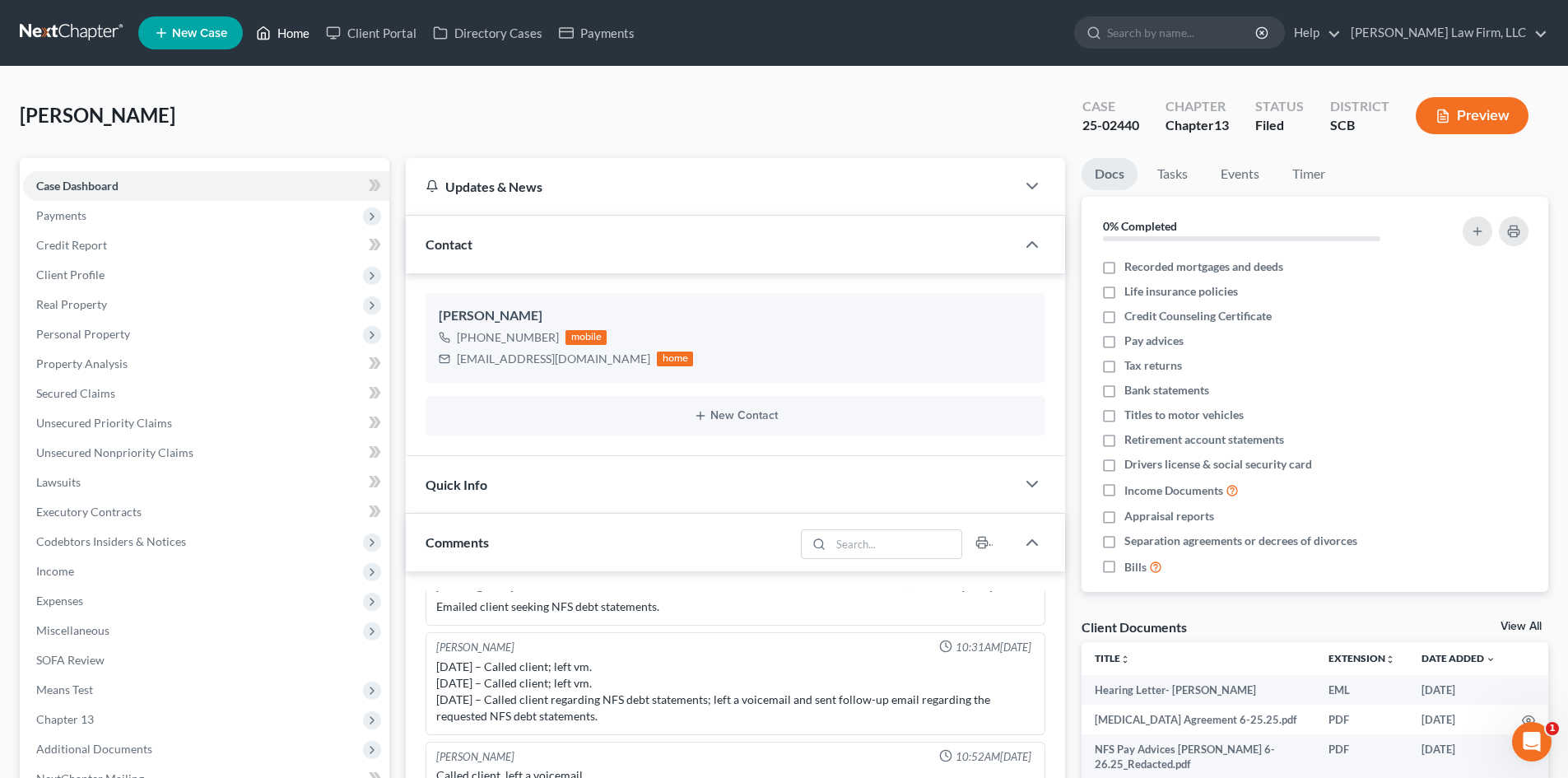
click at [297, 28] on link "Home" at bounding box center [282, 32] width 70 height 30
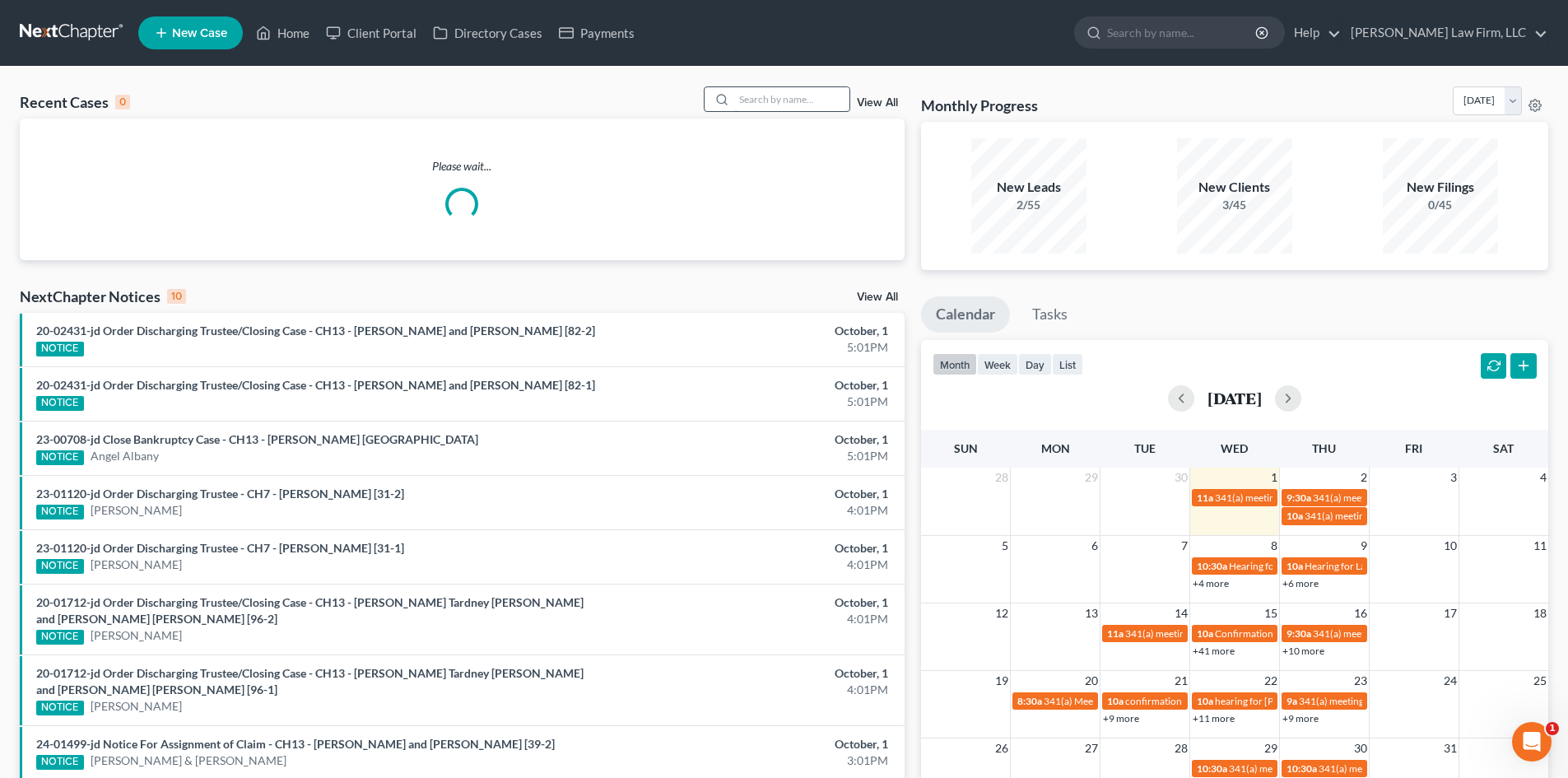
click at [783, 97] on input "search" at bounding box center [792, 98] width 116 height 24
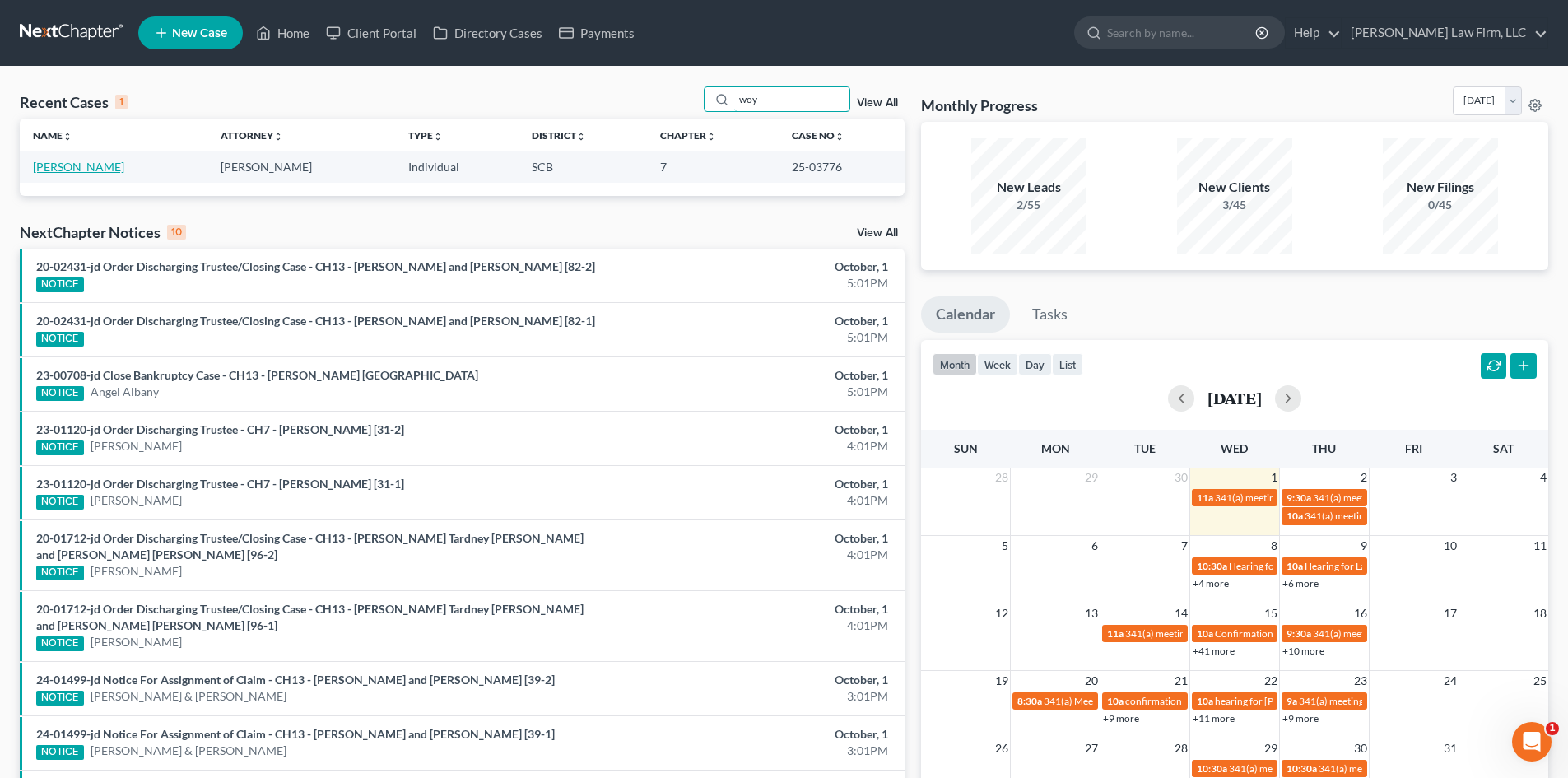
type input "woy"
click at [114, 163] on link "[PERSON_NAME]" at bounding box center [78, 166] width 92 height 14
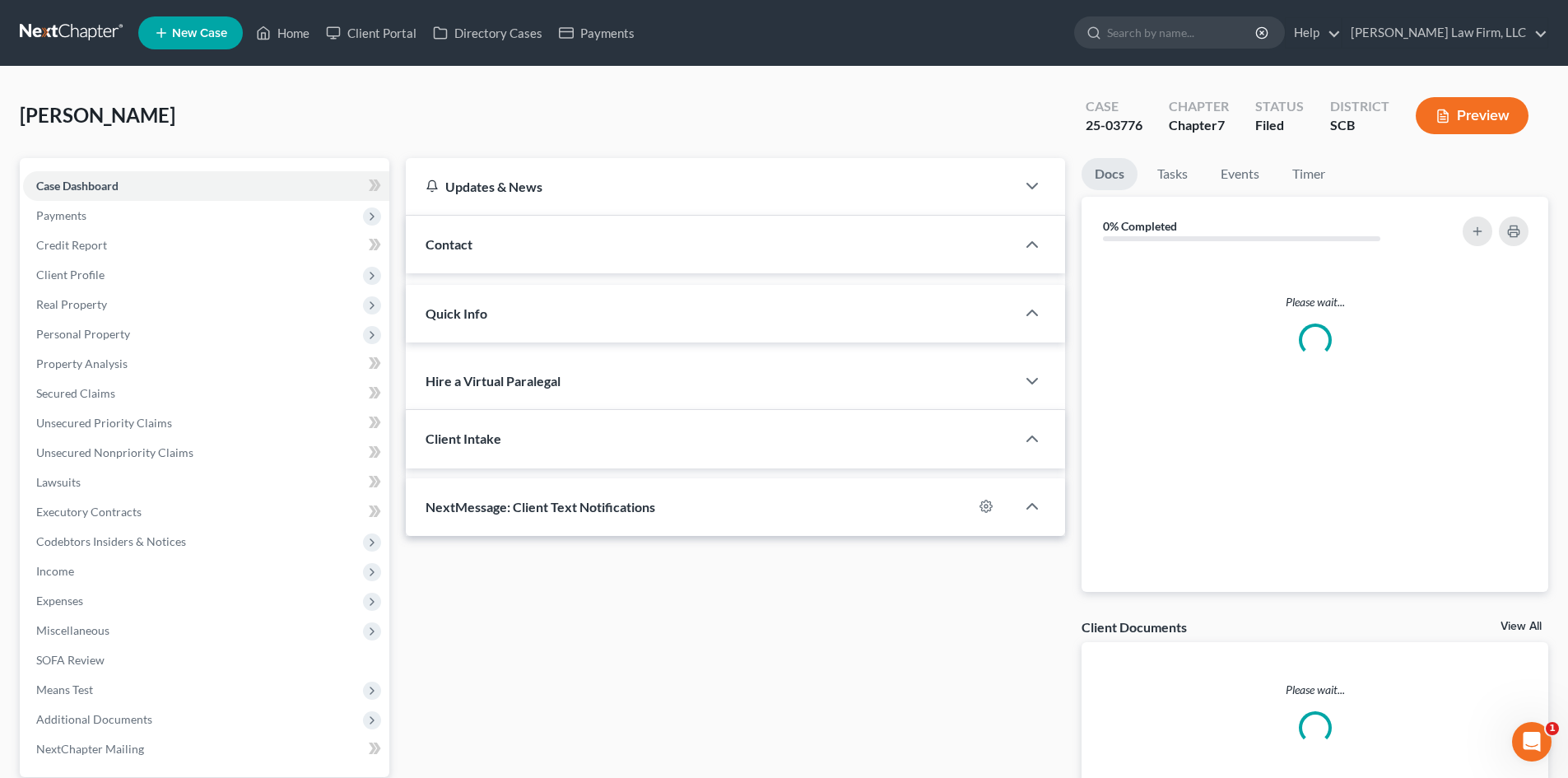
select select "1"
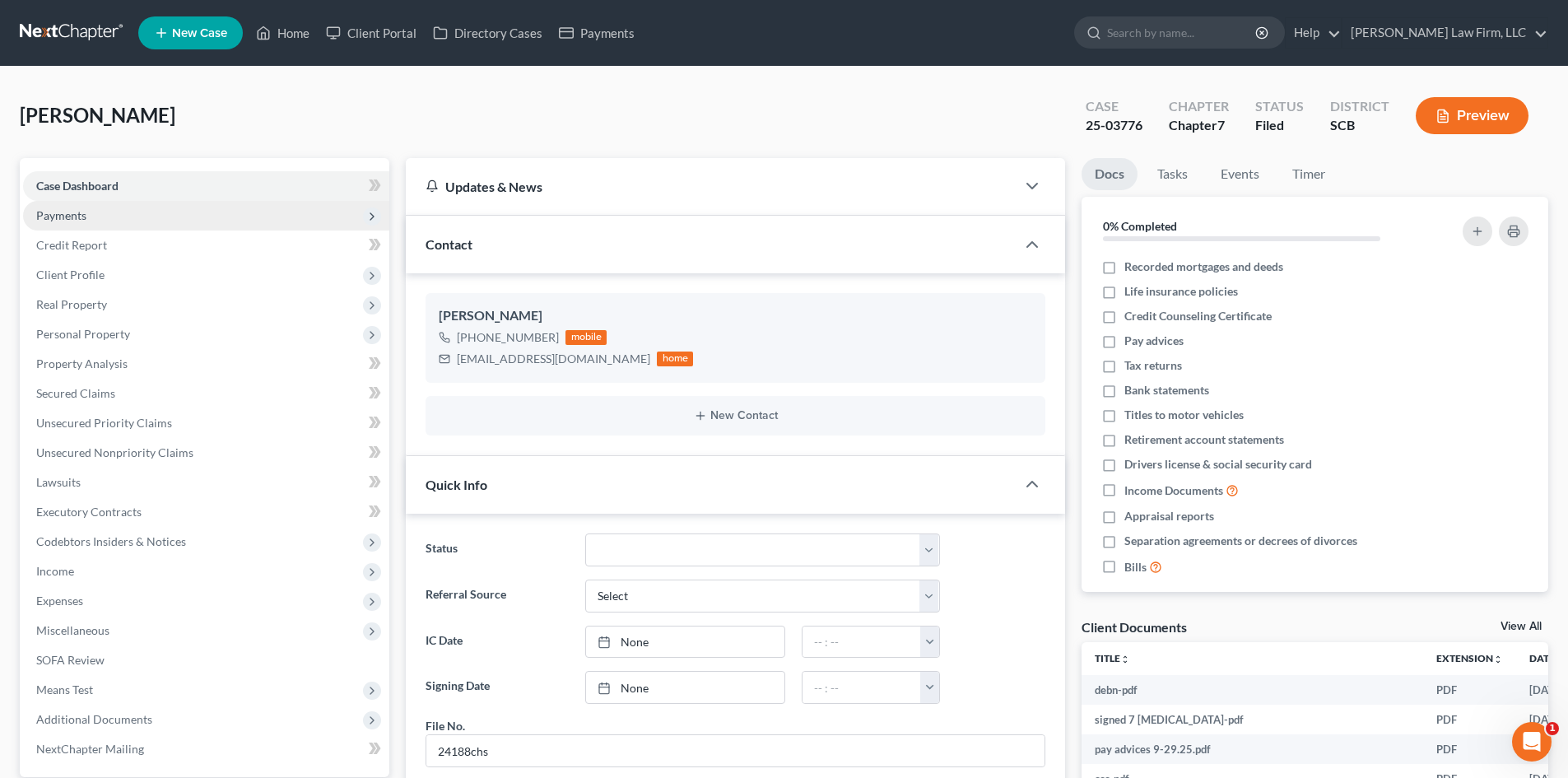
click at [56, 214] on span "Payments" at bounding box center [61, 215] width 51 height 14
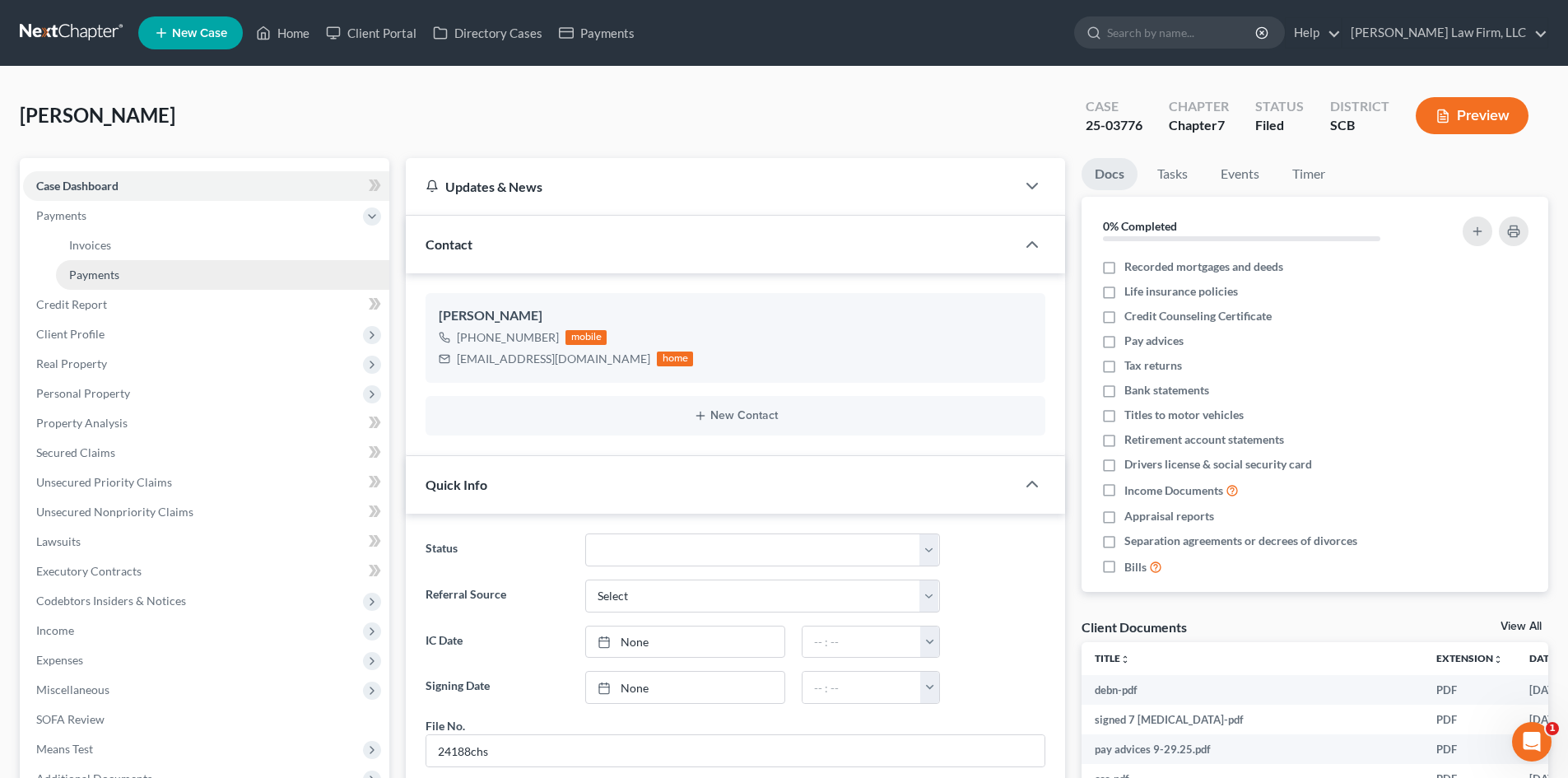
click at [98, 277] on span "Payments" at bounding box center [94, 274] width 51 height 14
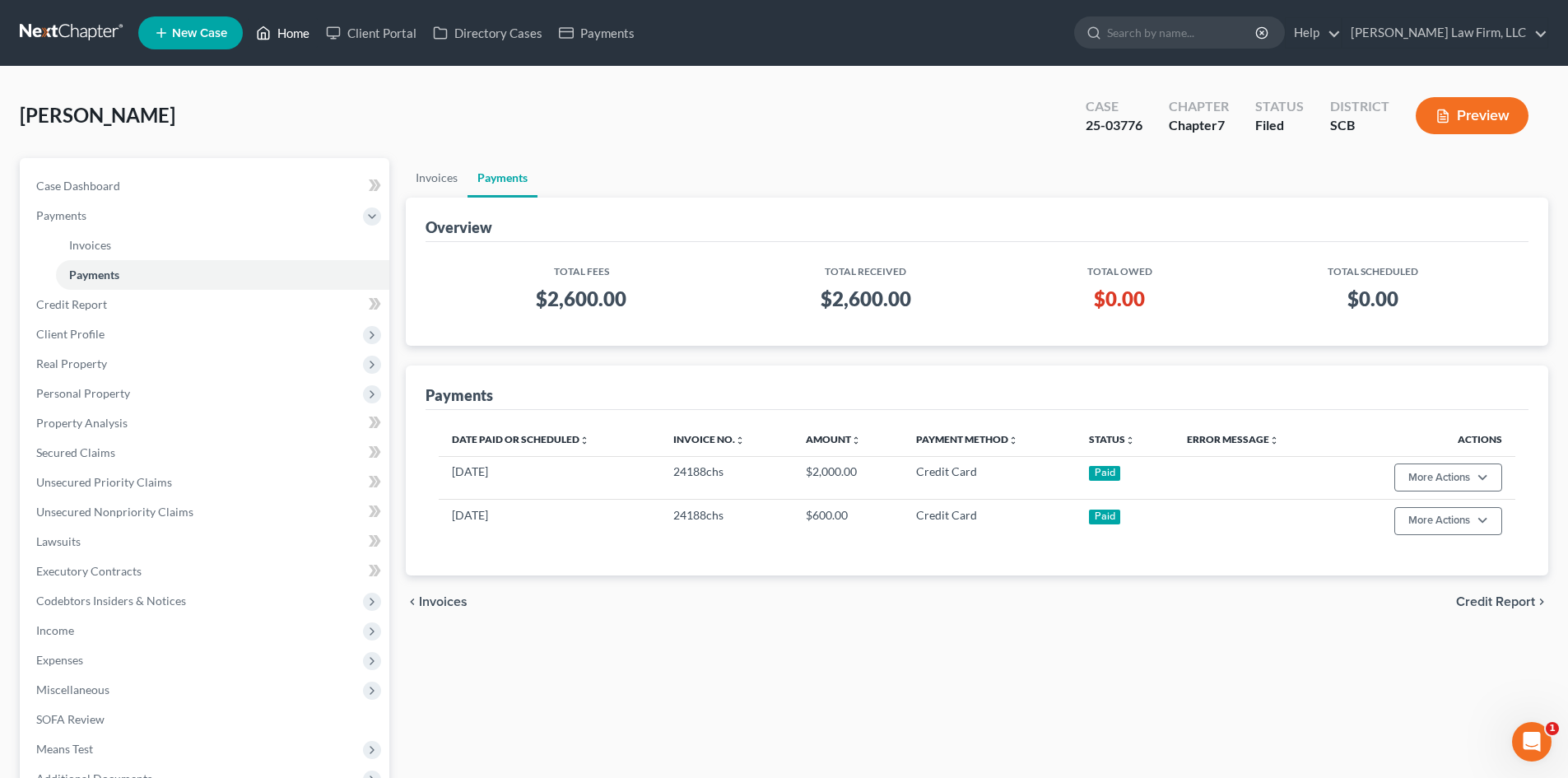
click at [283, 28] on link "Home" at bounding box center [282, 32] width 70 height 30
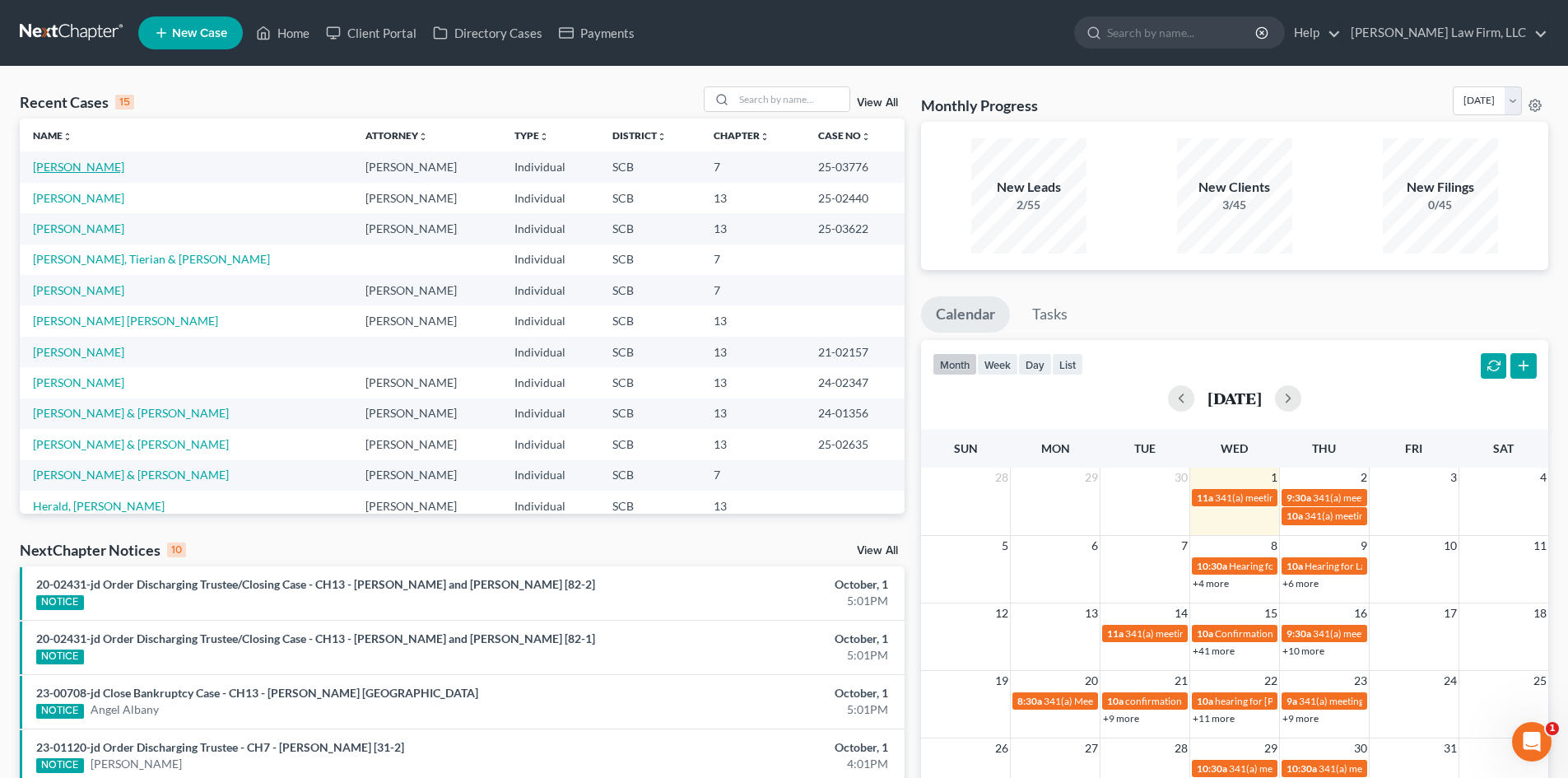
click at [74, 167] on link "[PERSON_NAME]" at bounding box center [78, 166] width 92 height 14
select select "2"
select select "1"
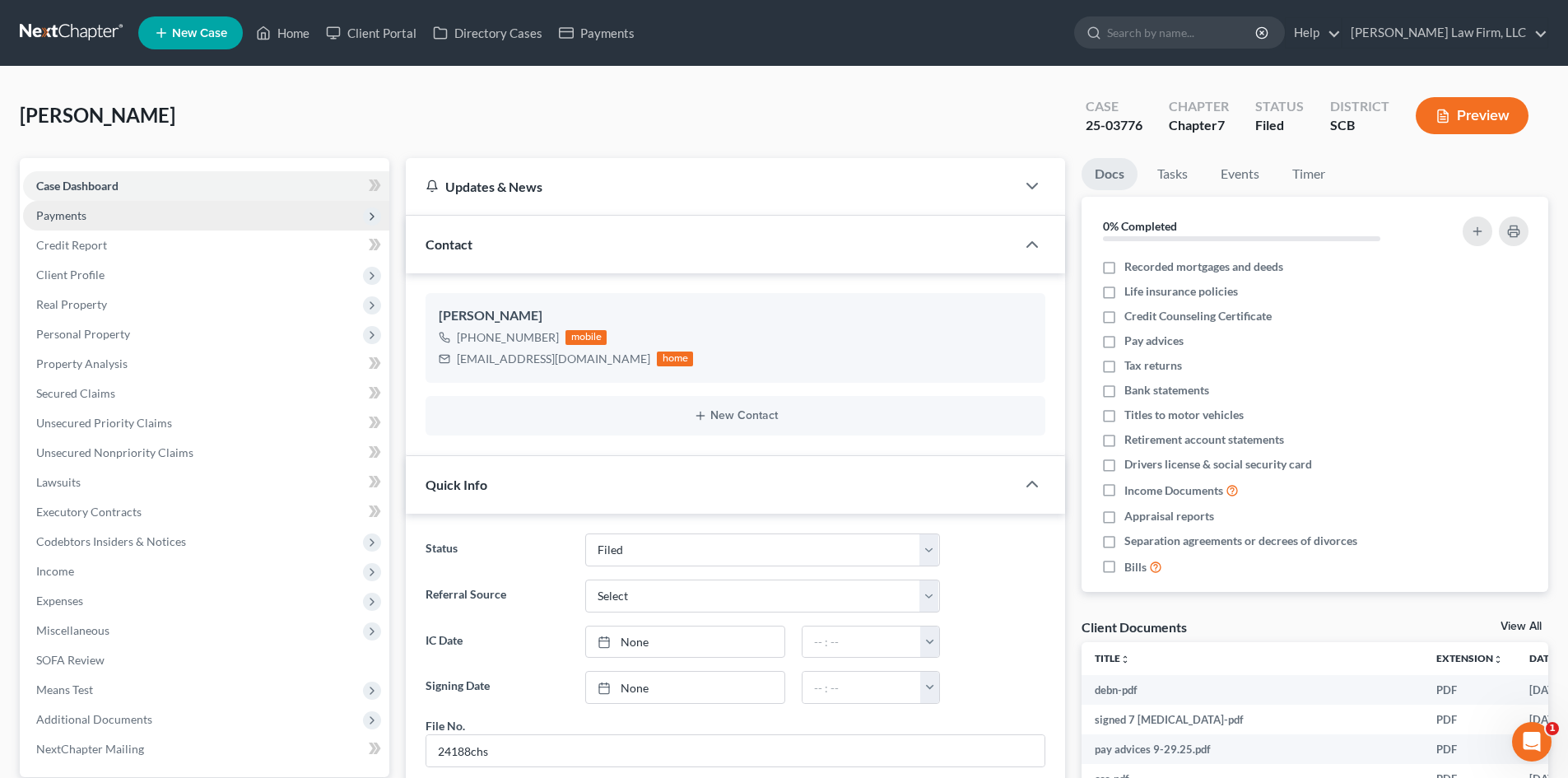
scroll to position [7, 0]
click at [157, 219] on span "Payments" at bounding box center [205, 215] width 366 height 30
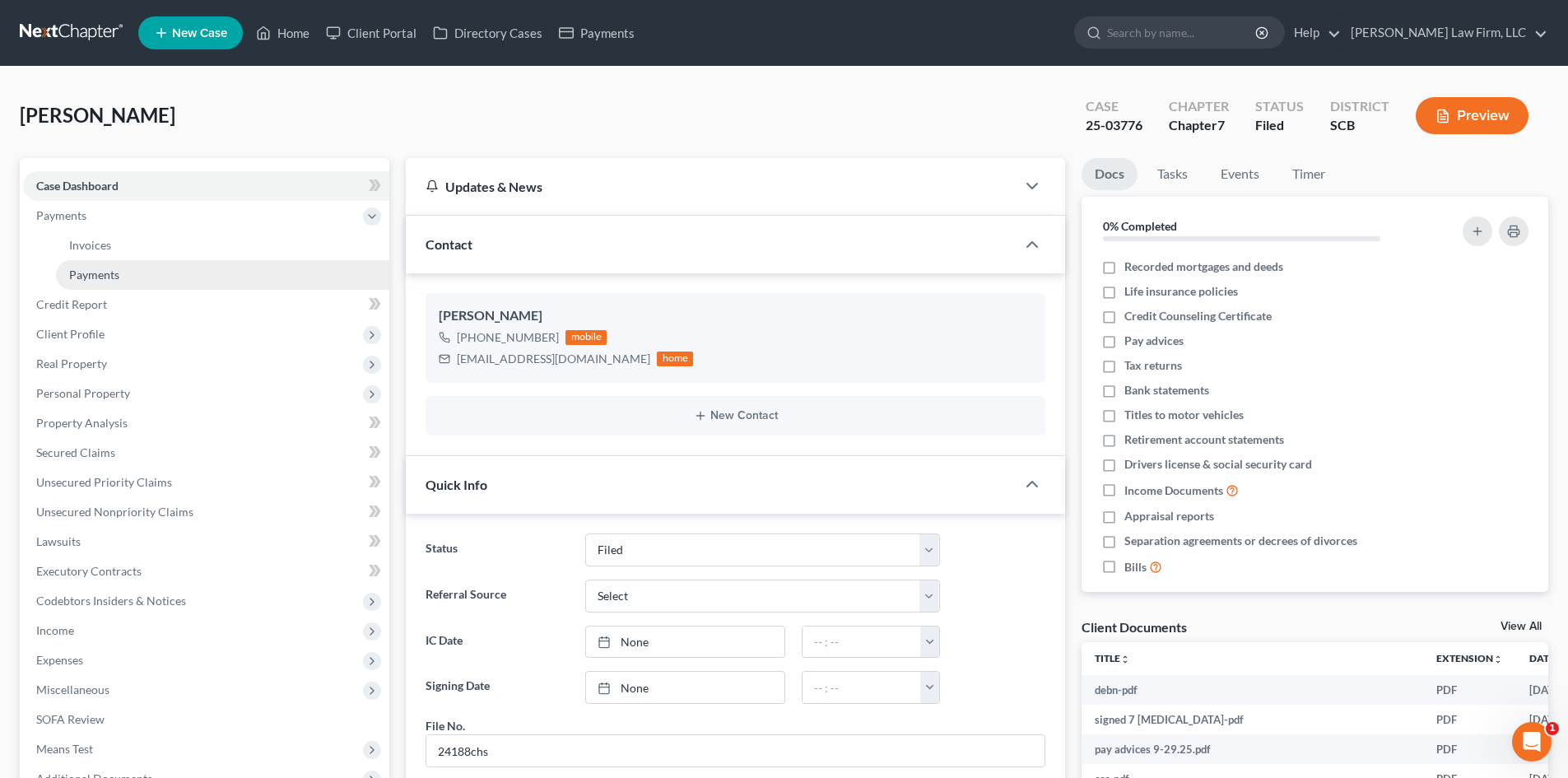
click at [106, 268] on span "Payments" at bounding box center [94, 274] width 51 height 14
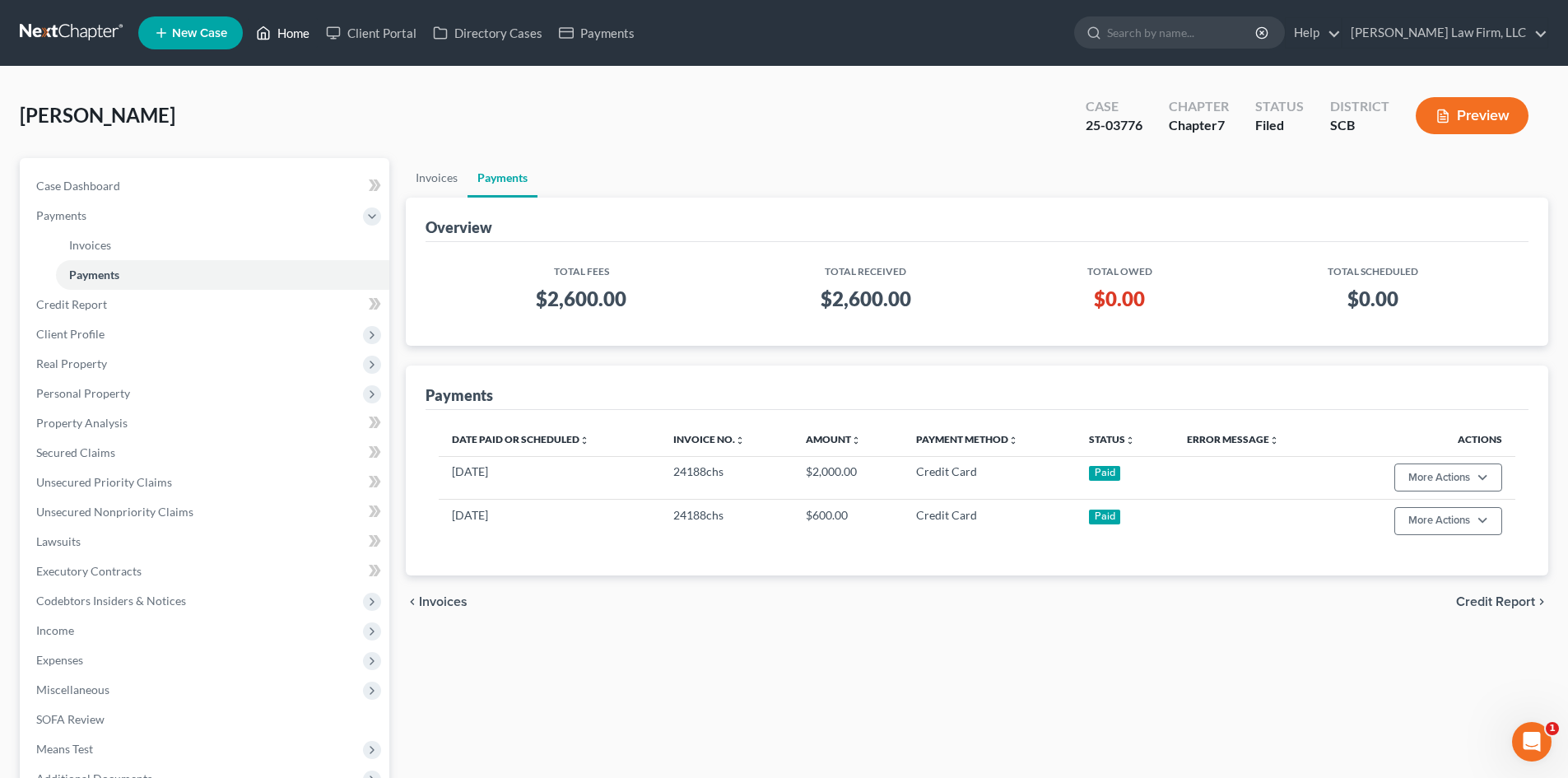
click at [290, 26] on link "Home" at bounding box center [282, 32] width 70 height 30
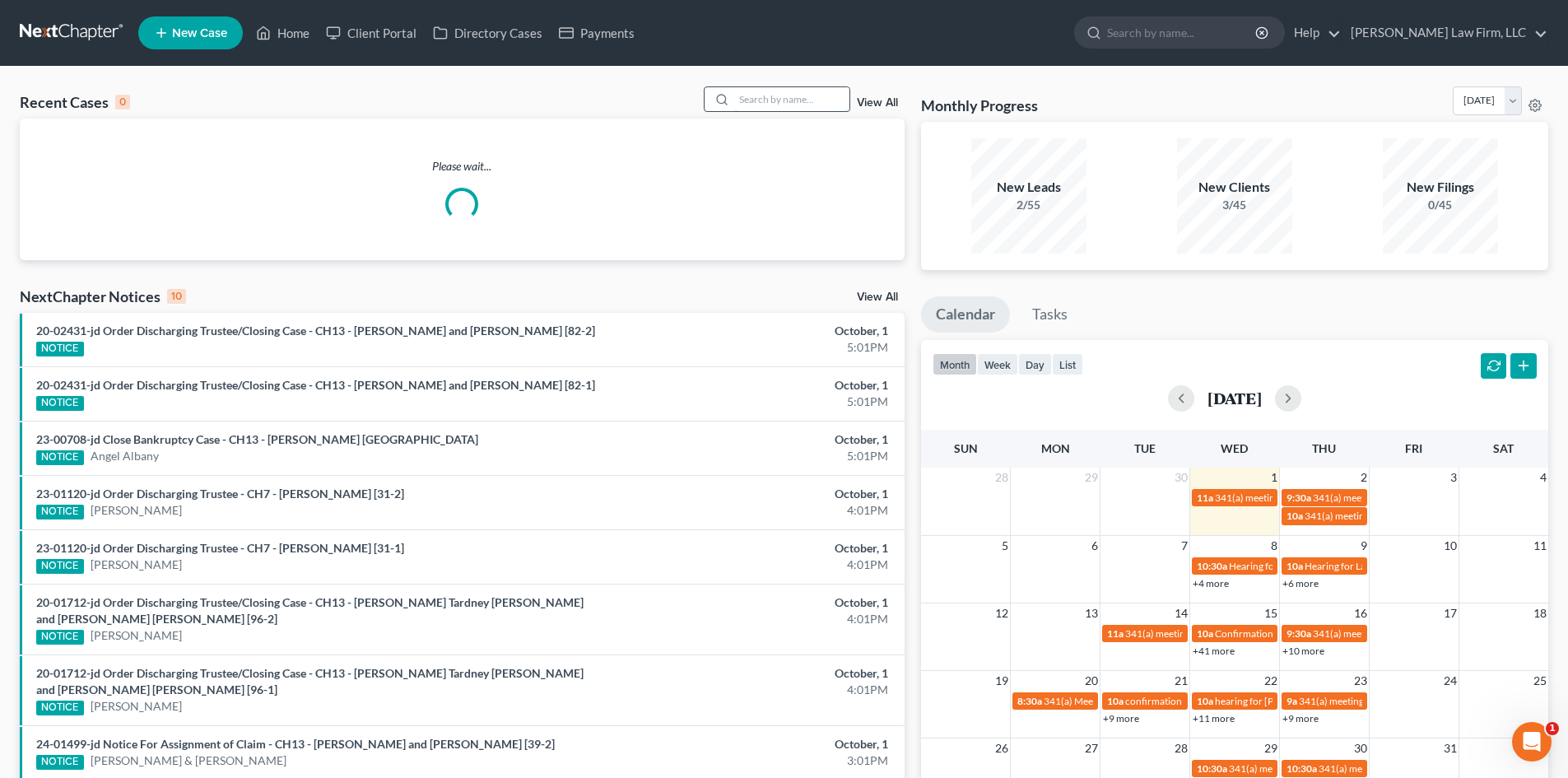
click at [797, 99] on input "search" at bounding box center [792, 98] width 116 height 24
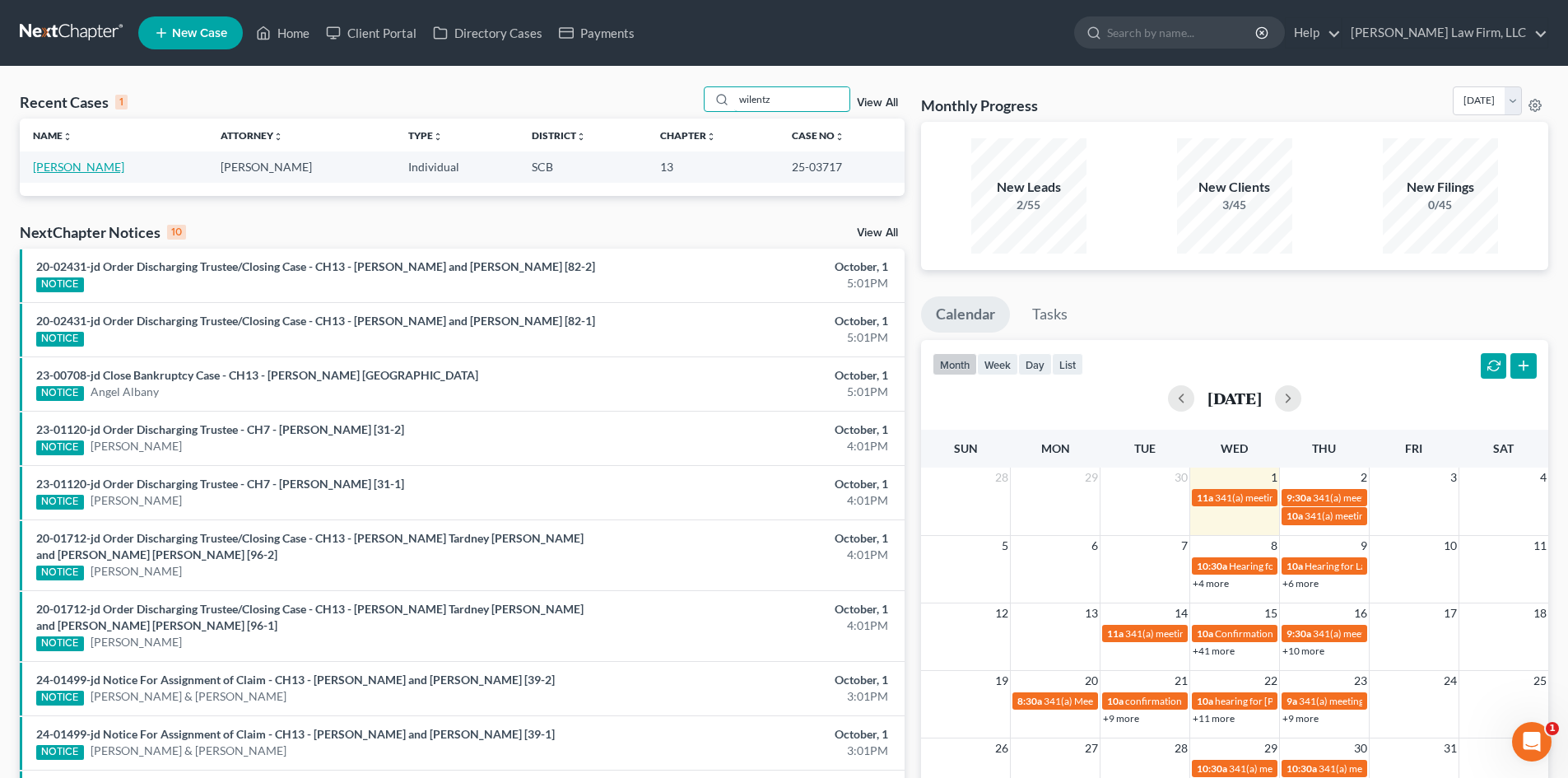
type input "wilentz"
click at [60, 166] on link "[PERSON_NAME]" at bounding box center [78, 166] width 92 height 14
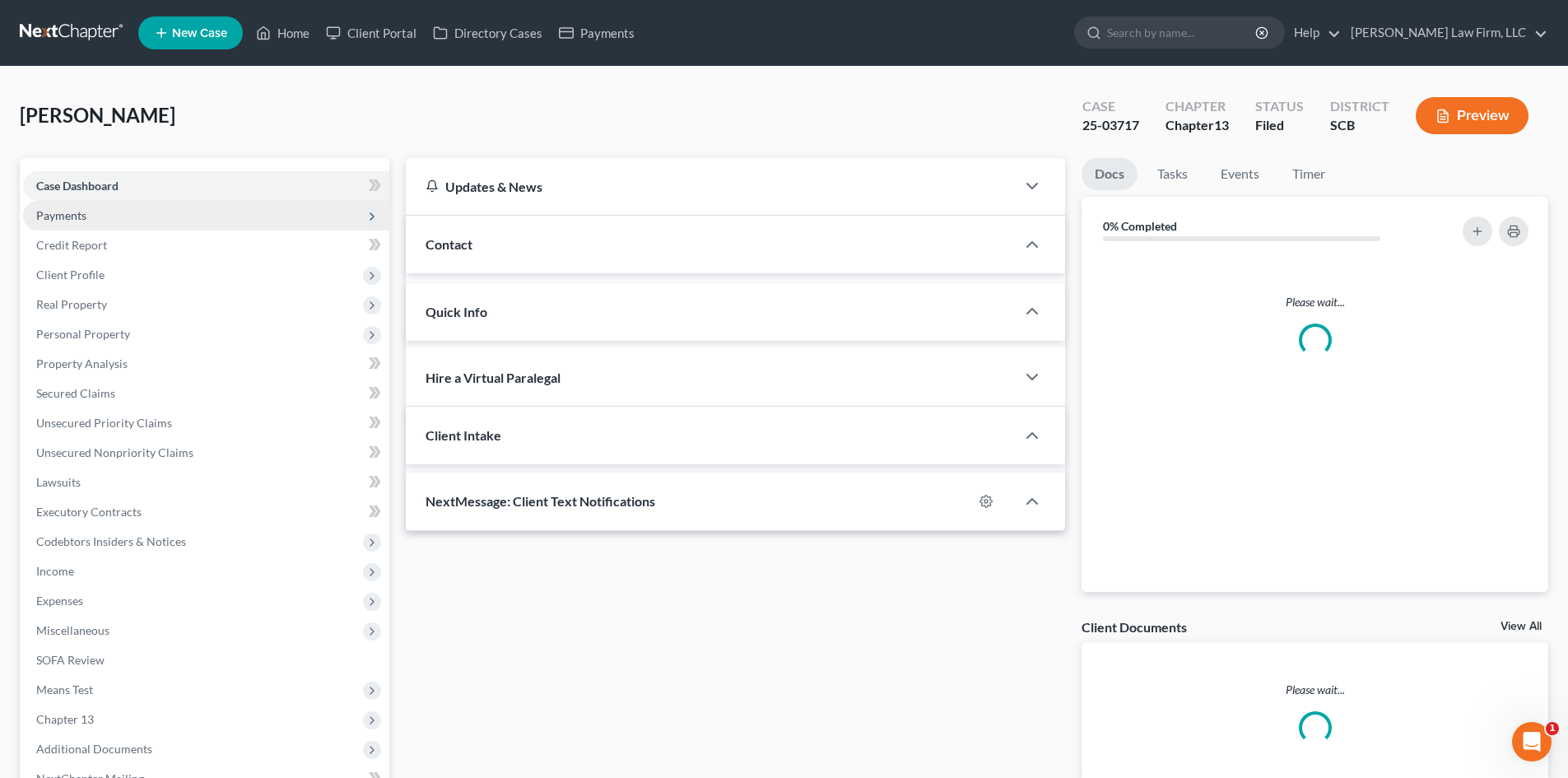
select select "1"
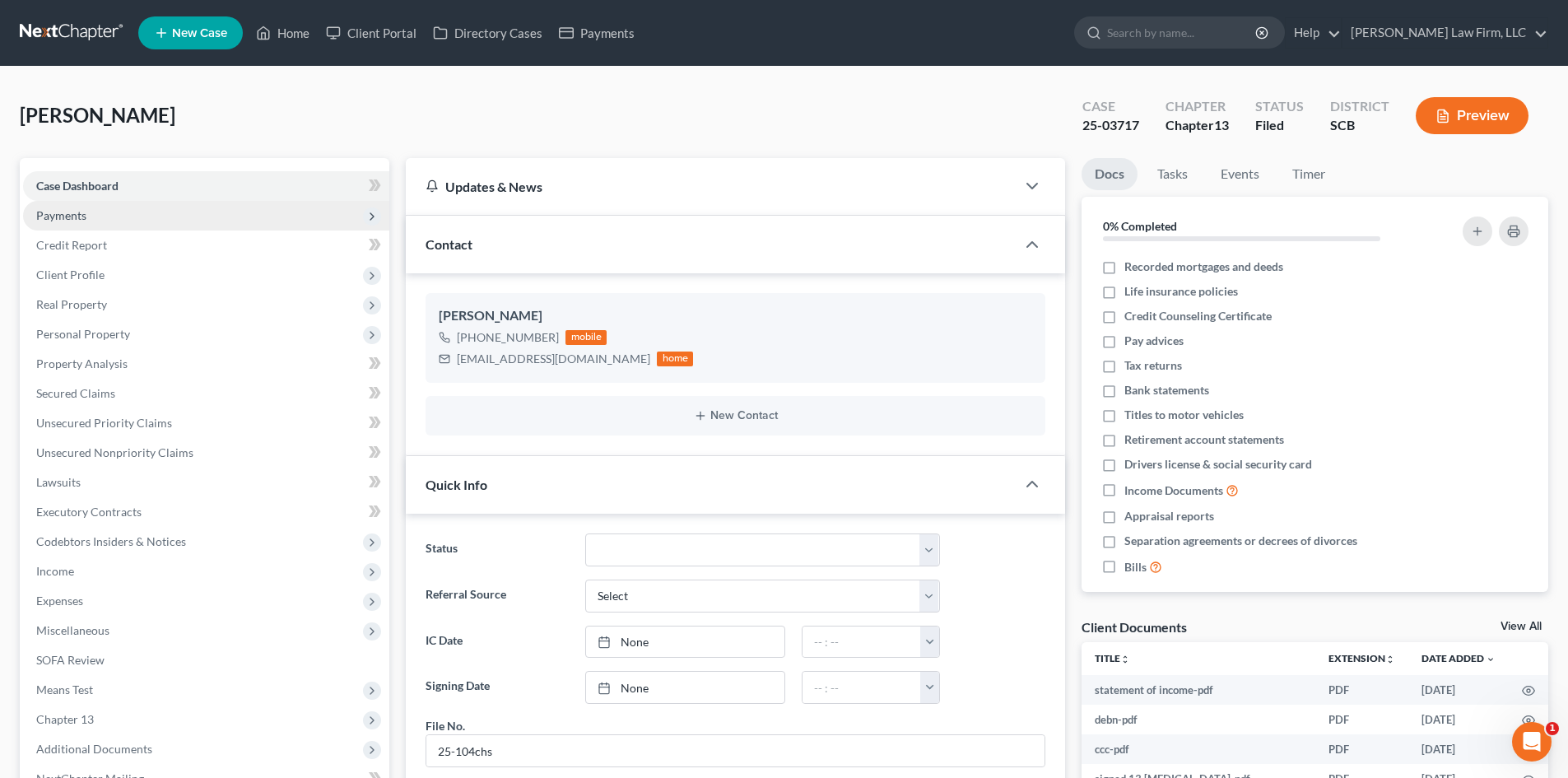
click at [92, 217] on span "Payments" at bounding box center [205, 215] width 366 height 30
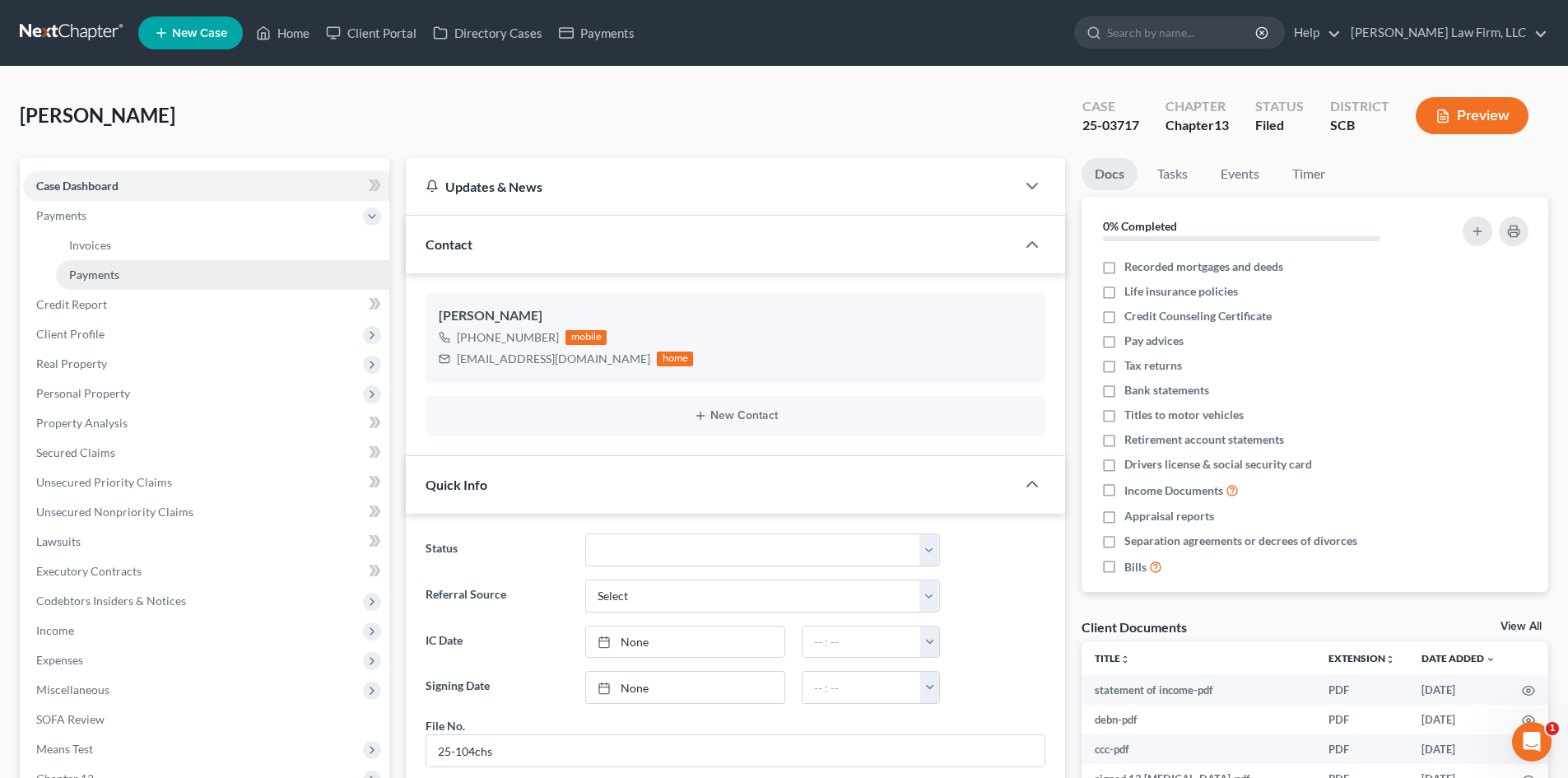
click at [104, 270] on span "Payments" at bounding box center [94, 274] width 51 height 14
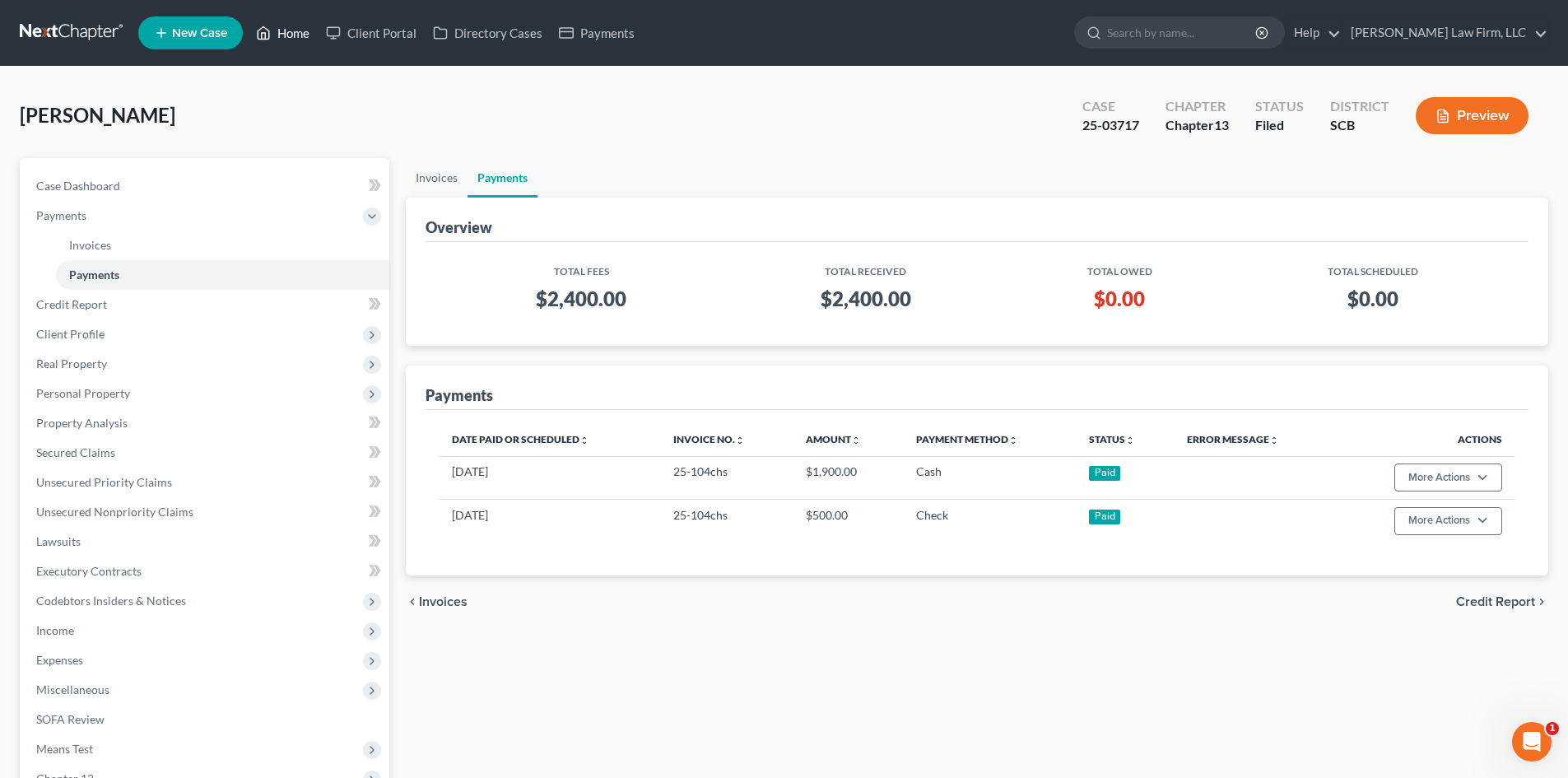
click at [307, 32] on link "Home" at bounding box center [282, 32] width 70 height 30
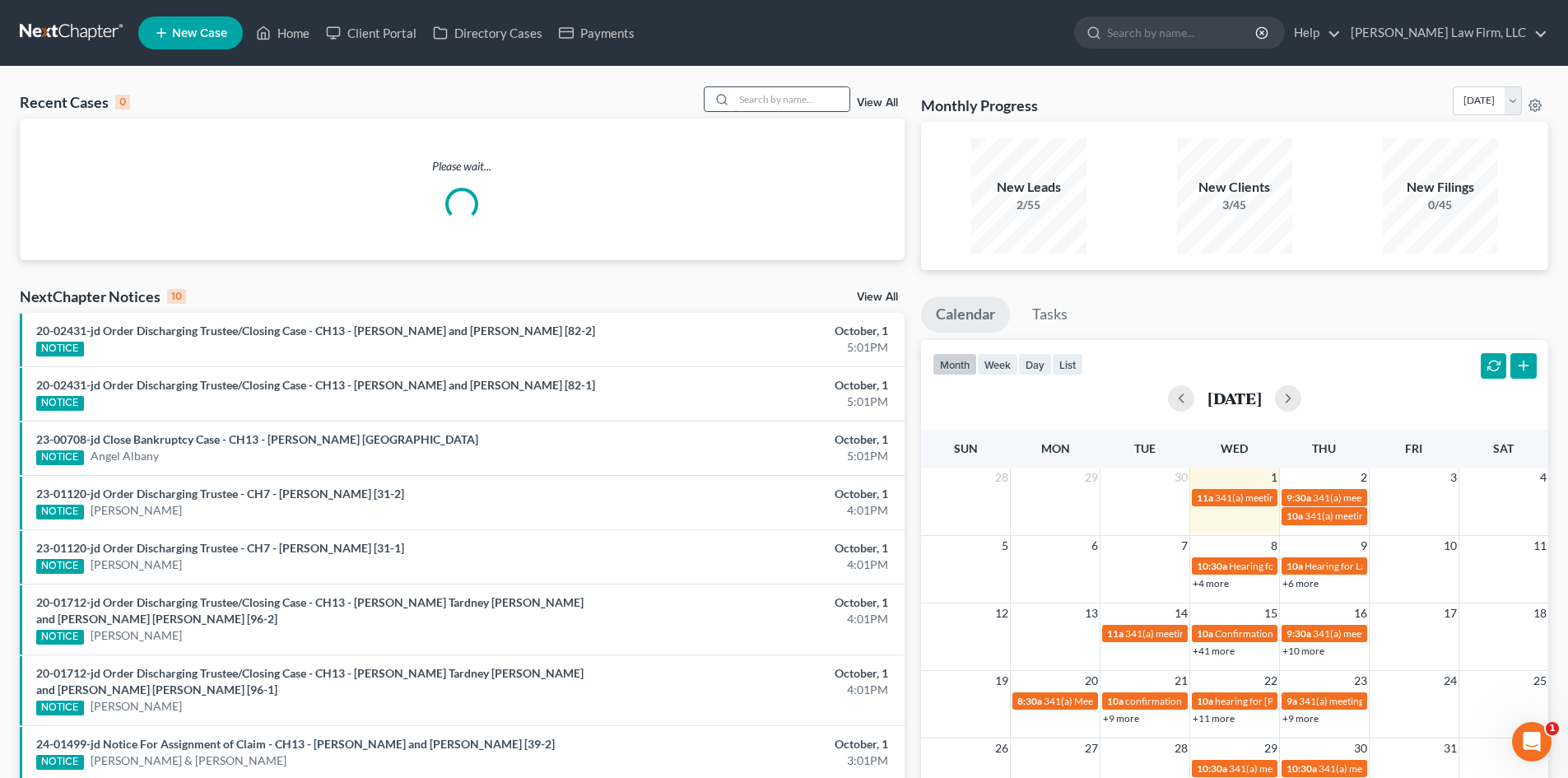
click at [760, 100] on input "search" at bounding box center [792, 98] width 116 height 24
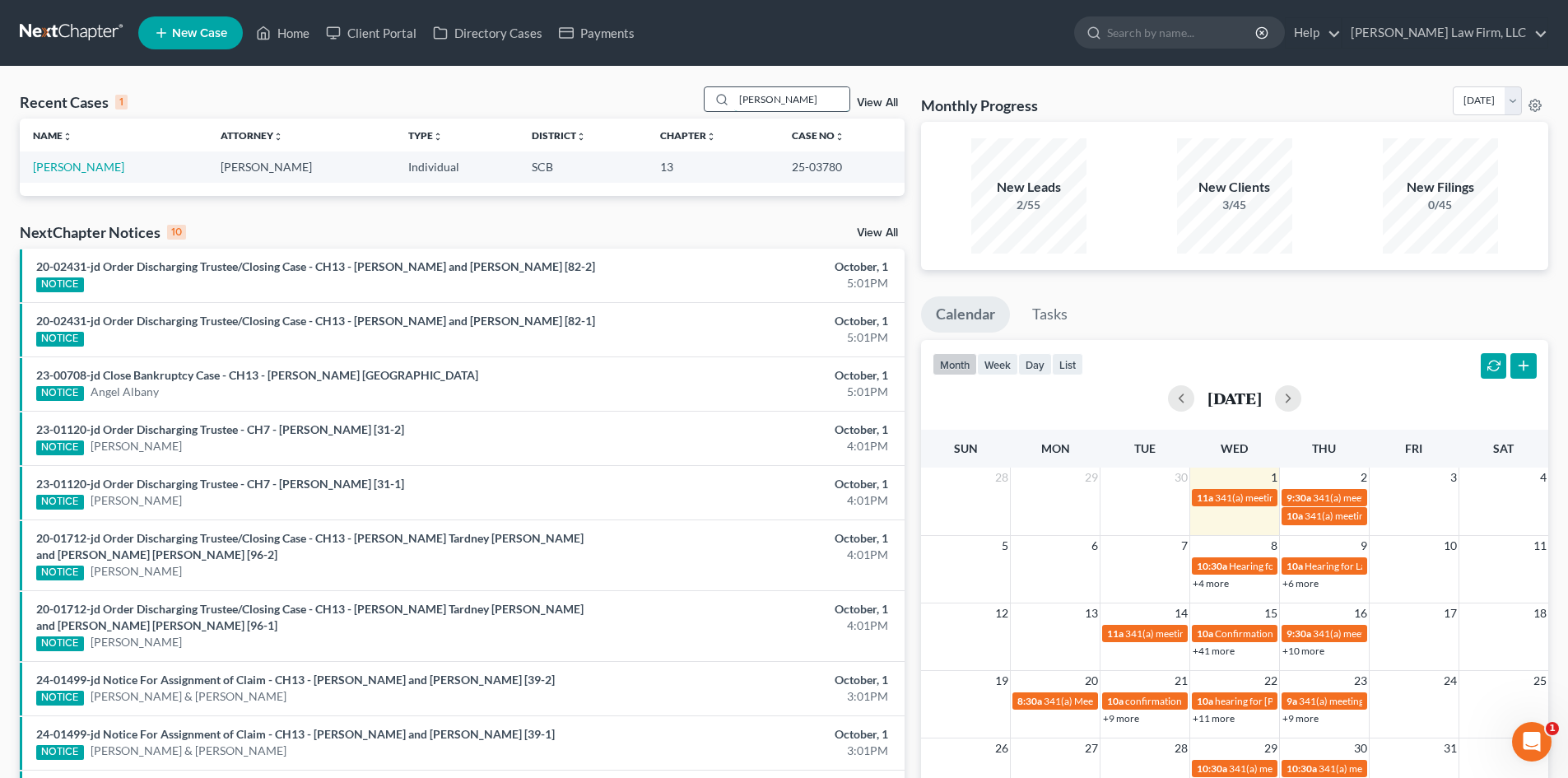
drag, startPoint x: 741, startPoint y: 88, endPoint x: 749, endPoint y: 98, distance: 12.8
click at [741, 92] on input "[PERSON_NAME]" at bounding box center [792, 98] width 116 height 24
click at [706, 96] on div "[PERSON_NAME]" at bounding box center [777, 98] width 146 height 26
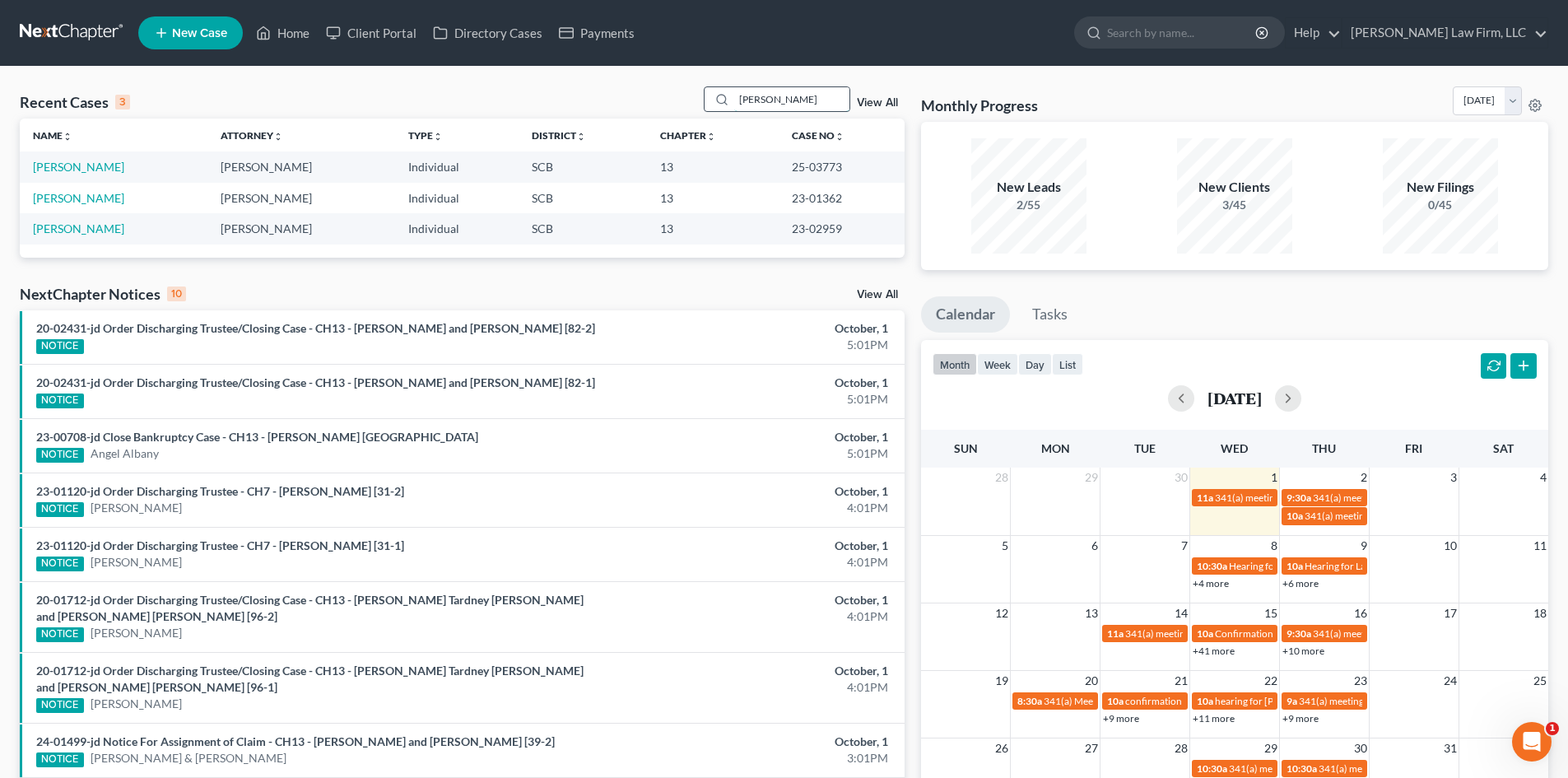
drag, startPoint x: 764, startPoint y: 100, endPoint x: 718, endPoint y: 100, distance: 46.0
click at [720, 100] on div "[PERSON_NAME]" at bounding box center [777, 98] width 146 height 26
click at [763, 101] on input "[PERSON_NAME]" at bounding box center [792, 98] width 116 height 24
drag, startPoint x: 763, startPoint y: 100, endPoint x: 711, endPoint y: 101, distance: 52.0
click at [712, 101] on div "[PERSON_NAME]" at bounding box center [777, 98] width 146 height 26
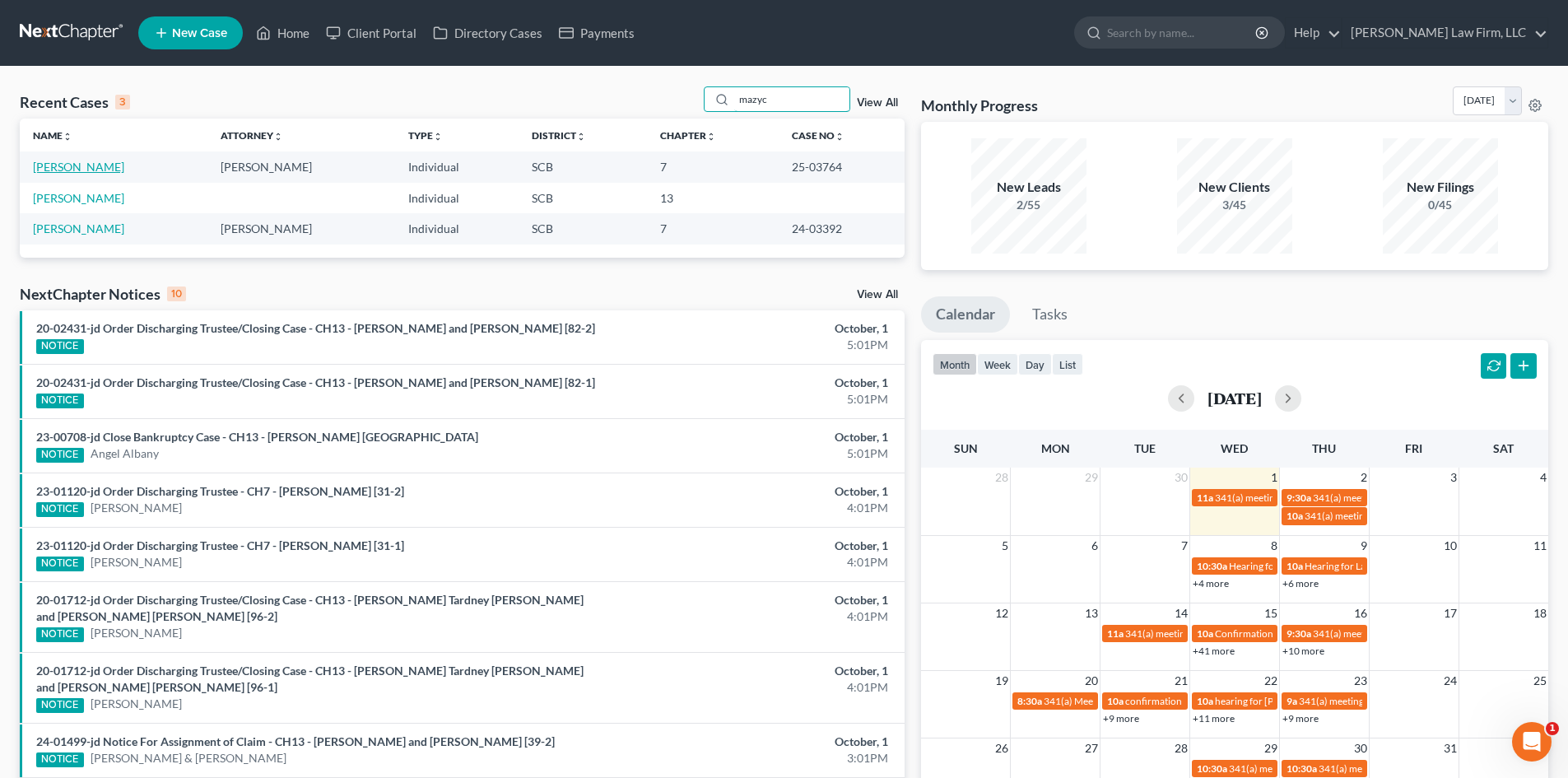
type input "mazyc"
click at [73, 166] on link "[PERSON_NAME]" at bounding box center [78, 166] width 92 height 14
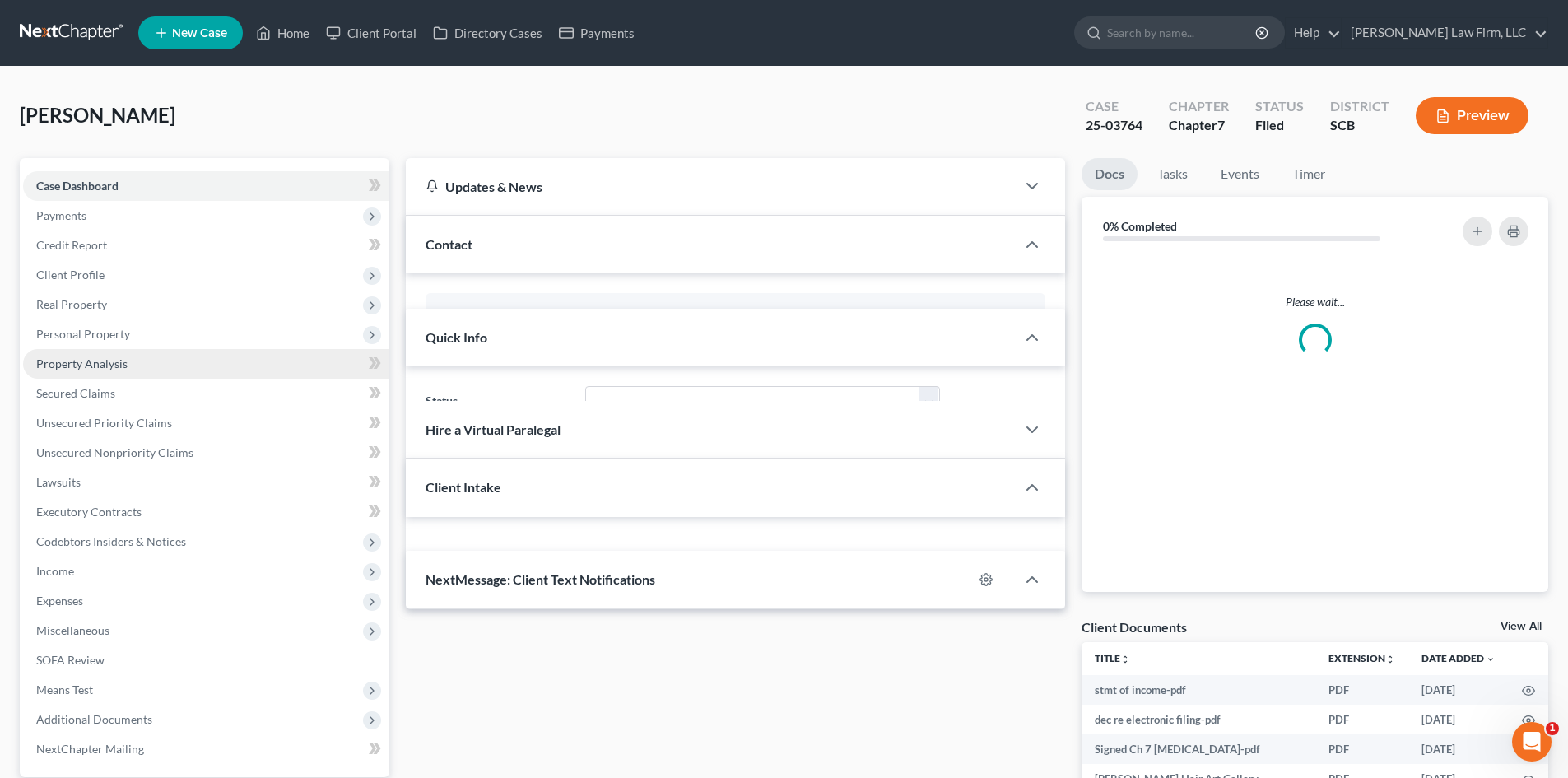
select select "1"
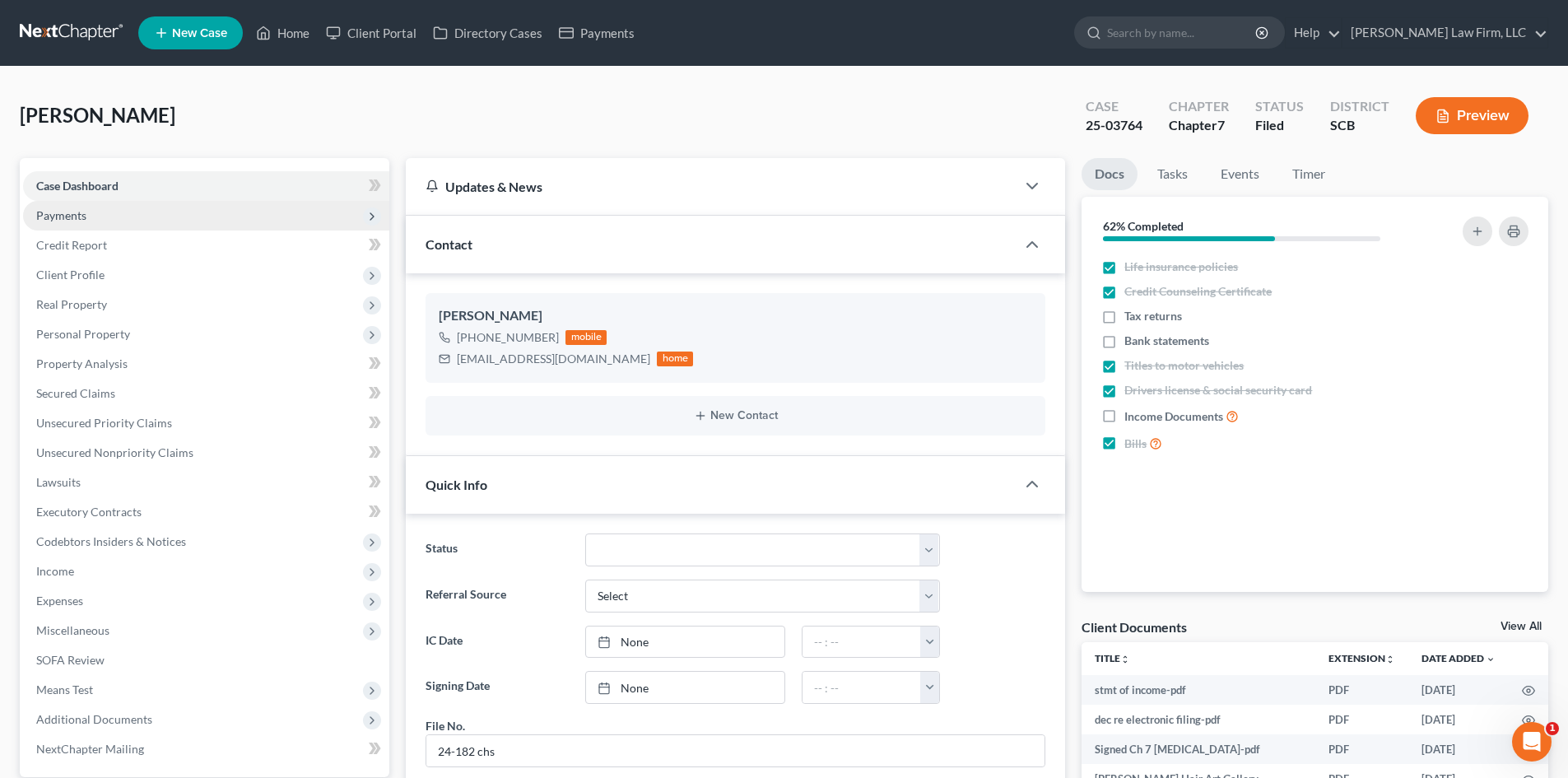
scroll to position [922, 0]
click at [156, 220] on span "Payments" at bounding box center [205, 215] width 366 height 30
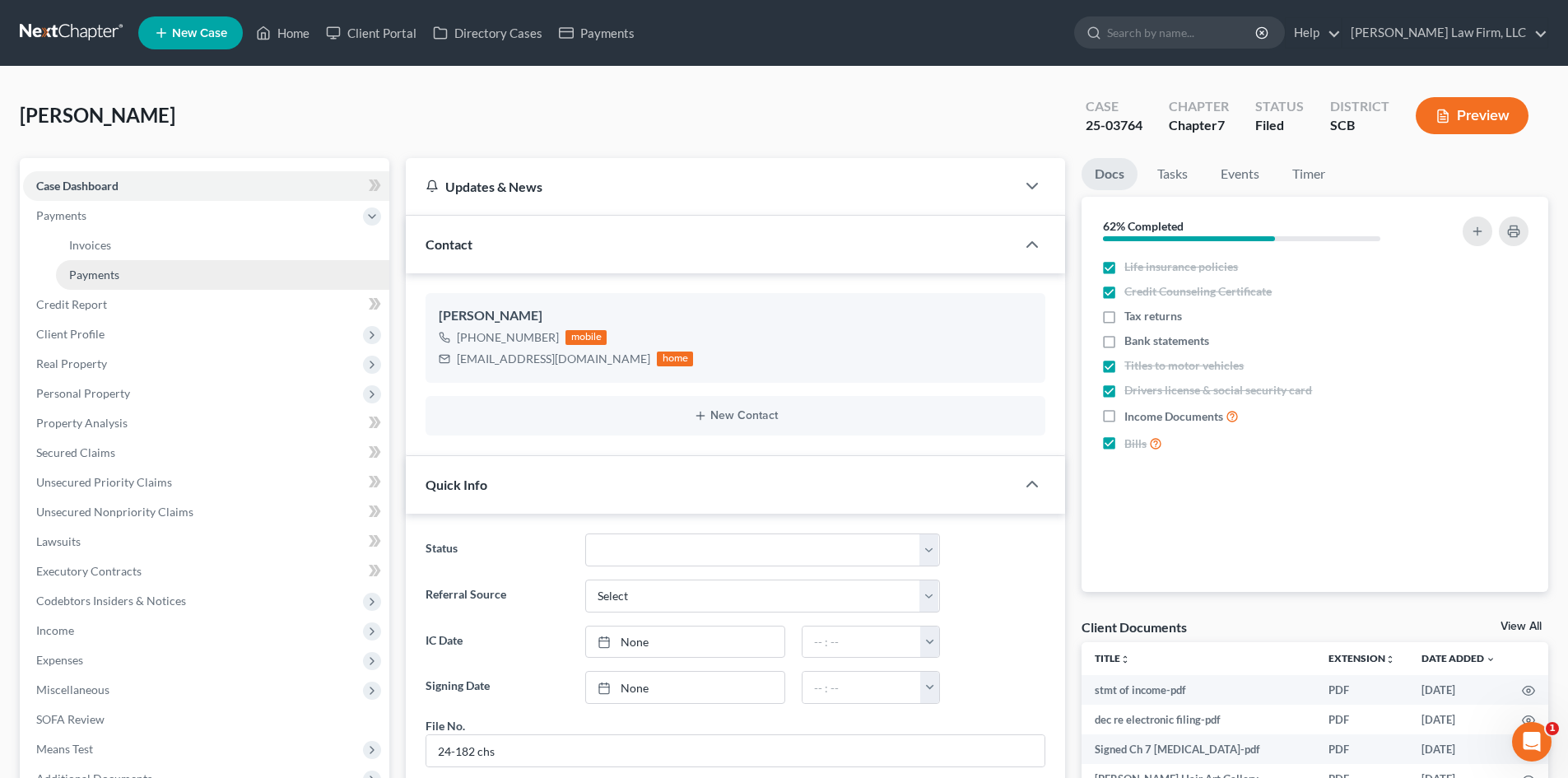
click at [112, 268] on span "Payments" at bounding box center [94, 274] width 51 height 14
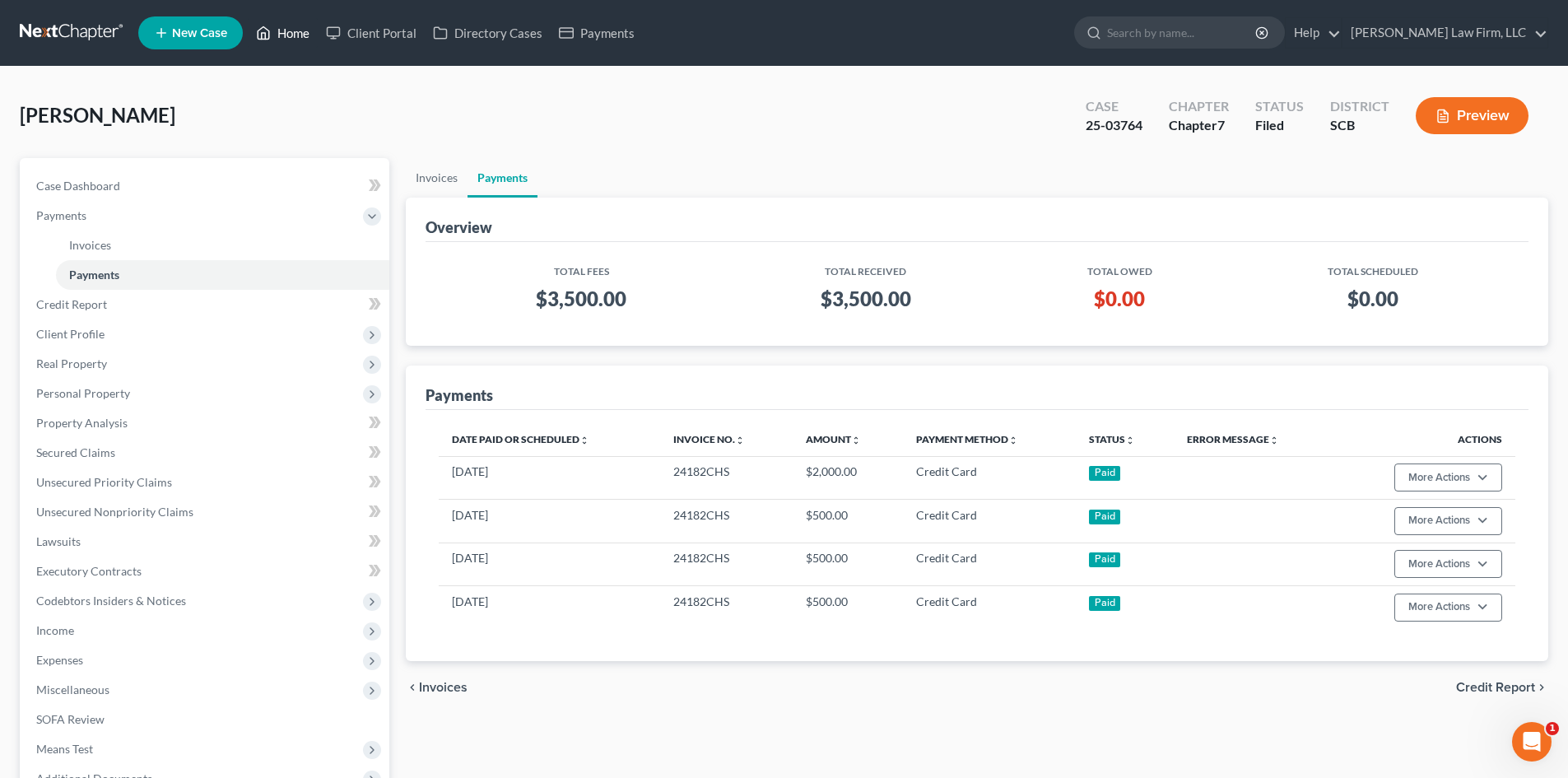
click at [299, 26] on link "Home" at bounding box center [282, 32] width 70 height 30
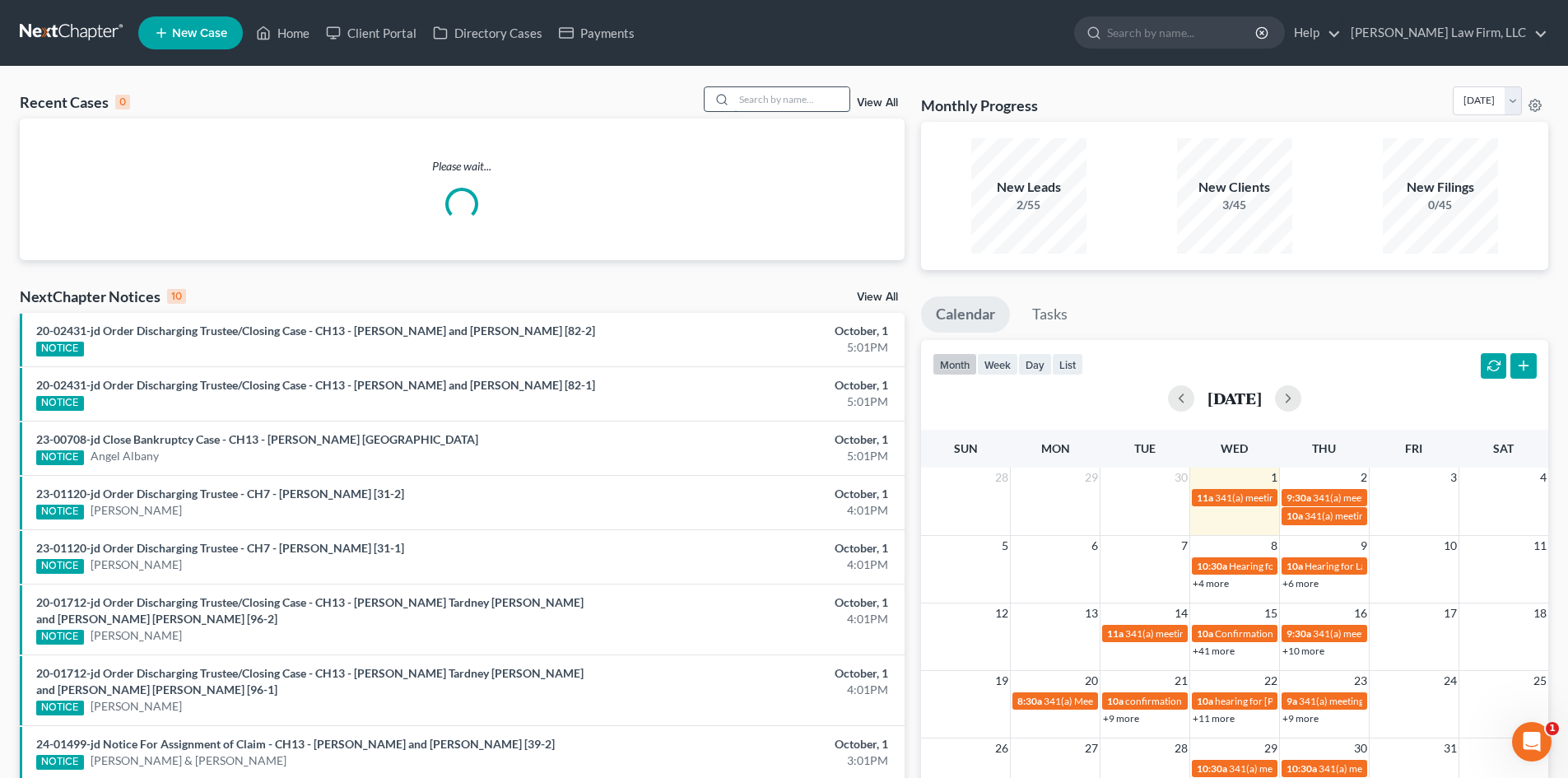
click at [805, 104] on input "search" at bounding box center [792, 98] width 116 height 24
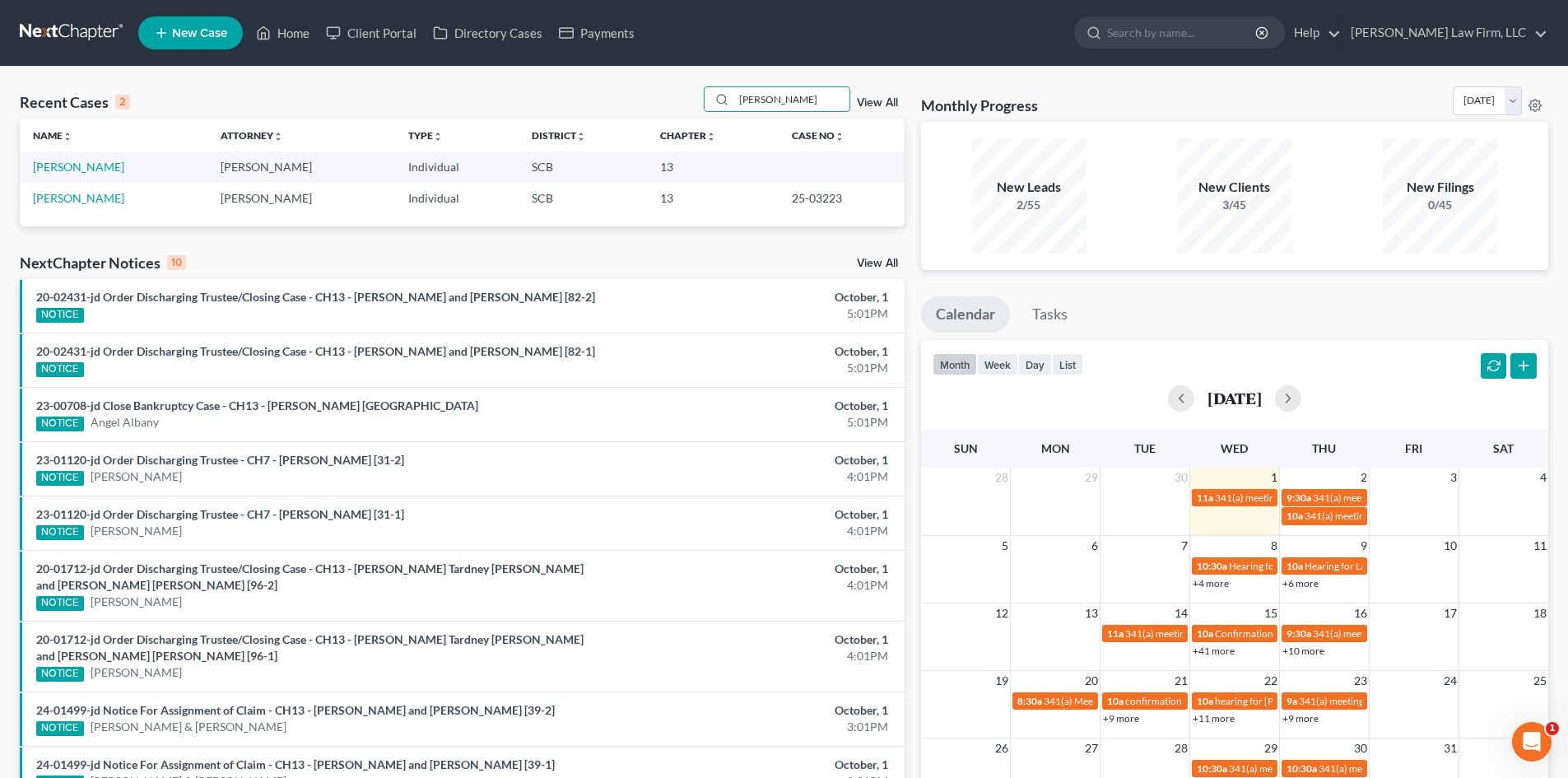
drag, startPoint x: 781, startPoint y: 102, endPoint x: 687, endPoint y: 97, distance: 94.1
click at [687, 97] on div "Recent Cases 2 [PERSON_NAME] View All" at bounding box center [462, 102] width 885 height 32
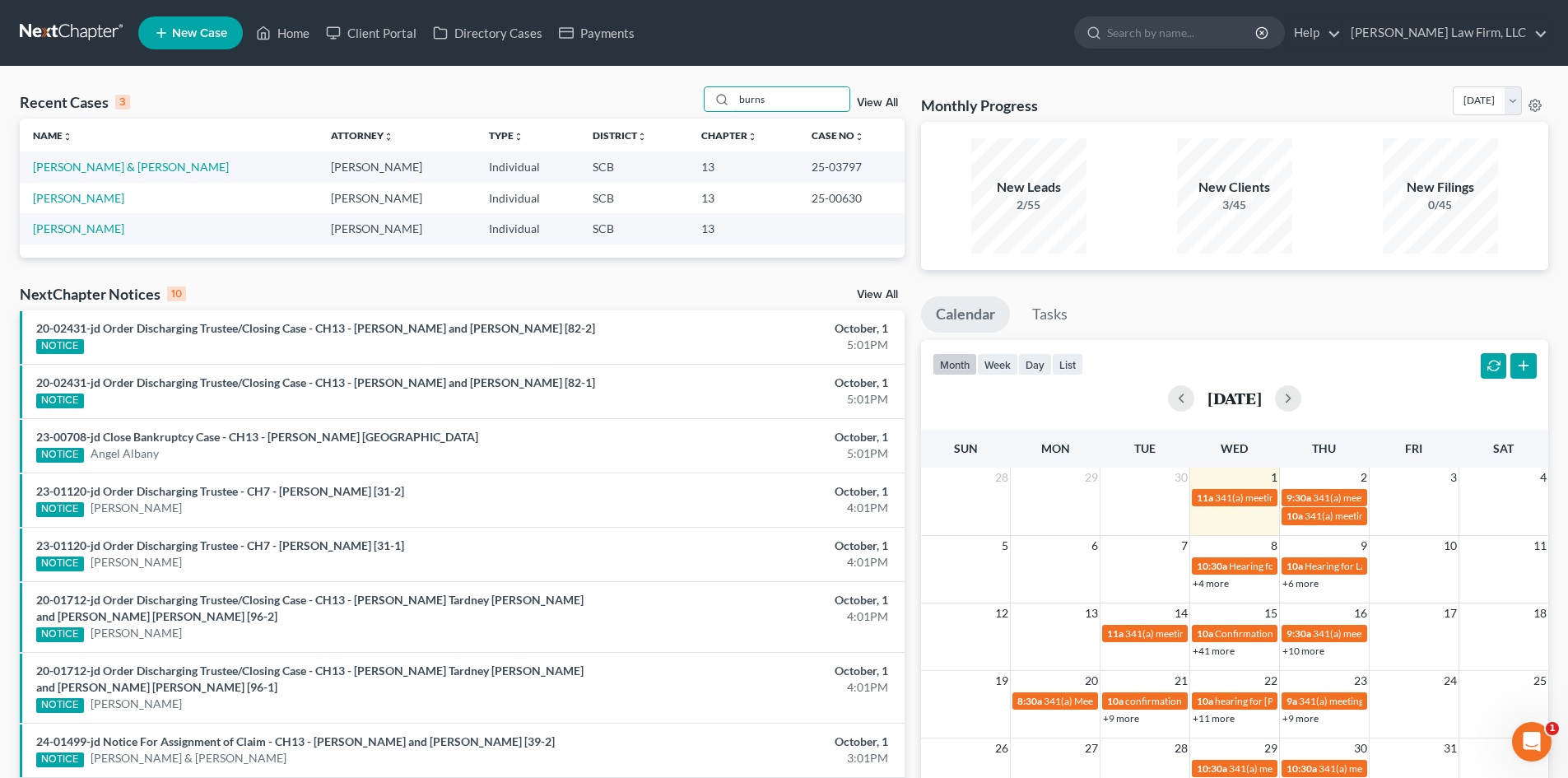
drag, startPoint x: 817, startPoint y: 94, endPoint x: 661, endPoint y: 91, distance: 156.0
click at [665, 89] on div "Recent Cases 3 burns View All" at bounding box center [462, 102] width 885 height 32
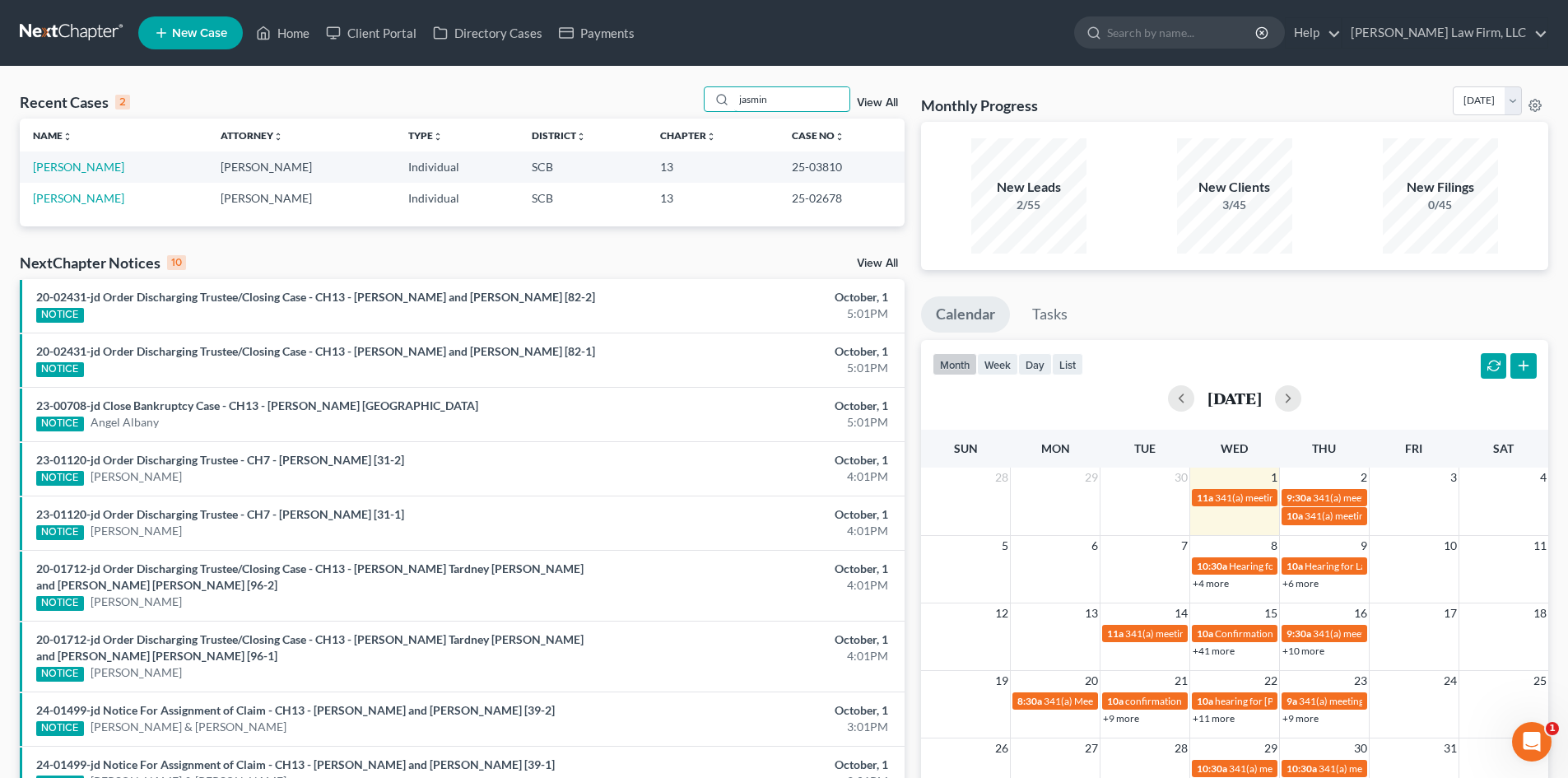
drag, startPoint x: 798, startPoint y: 100, endPoint x: 646, endPoint y: 86, distance: 152.6
click at [646, 86] on div "Recent Cases 2 jasmin View All" at bounding box center [462, 102] width 885 height 32
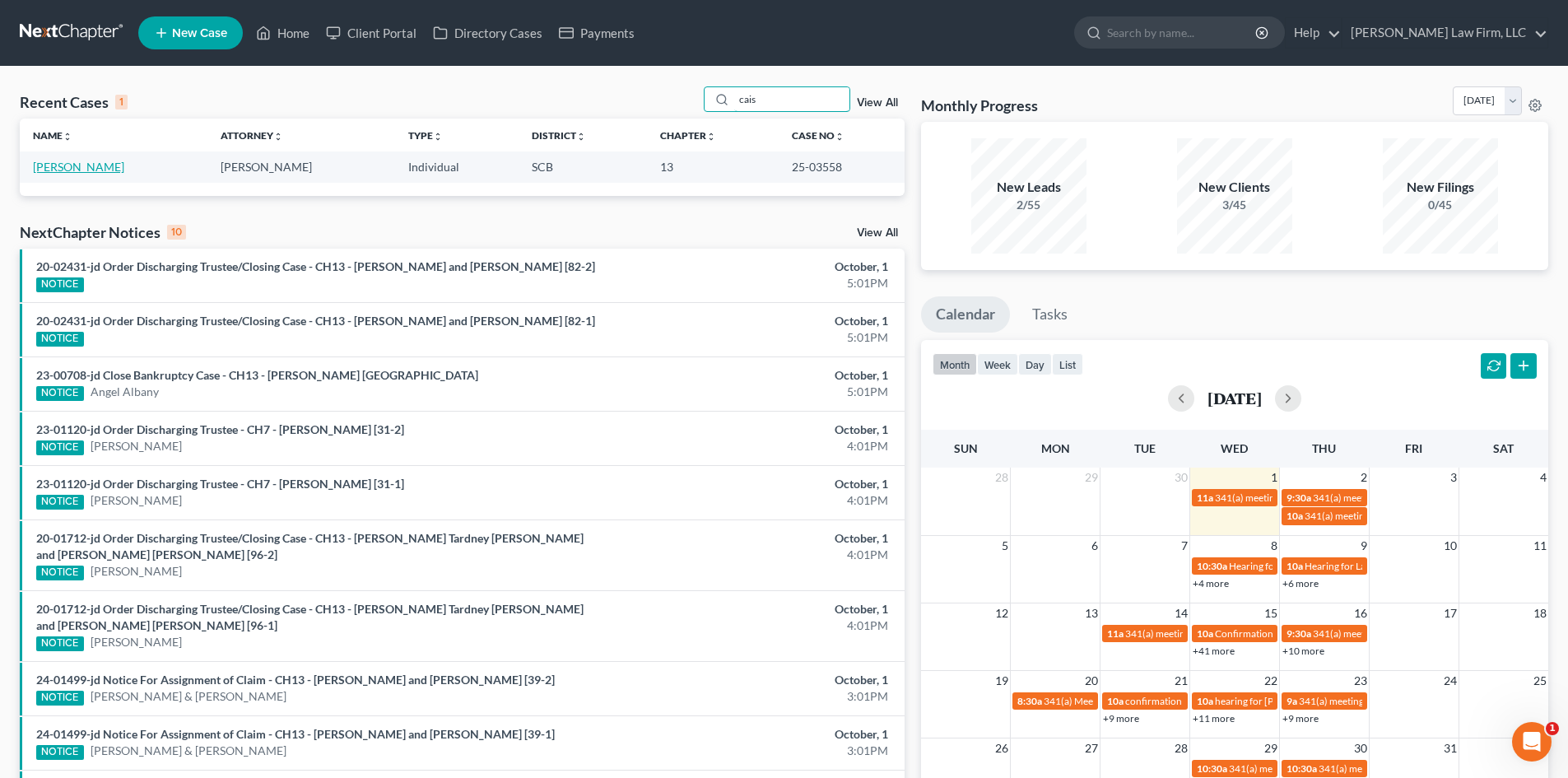
type input "cais"
click at [81, 161] on link "[PERSON_NAME]" at bounding box center [78, 166] width 92 height 14
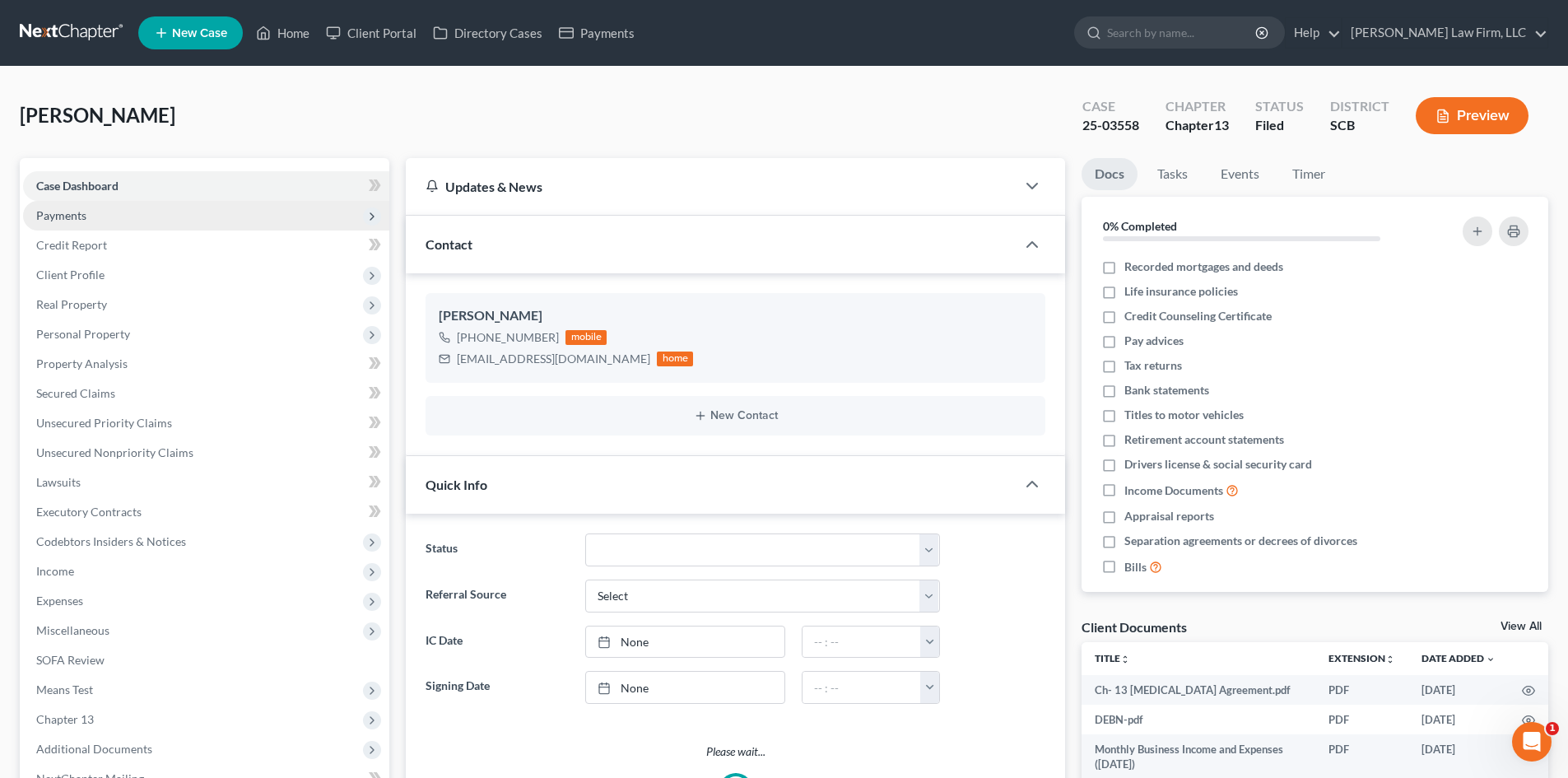
click at [89, 207] on span "Payments" at bounding box center [205, 215] width 366 height 30
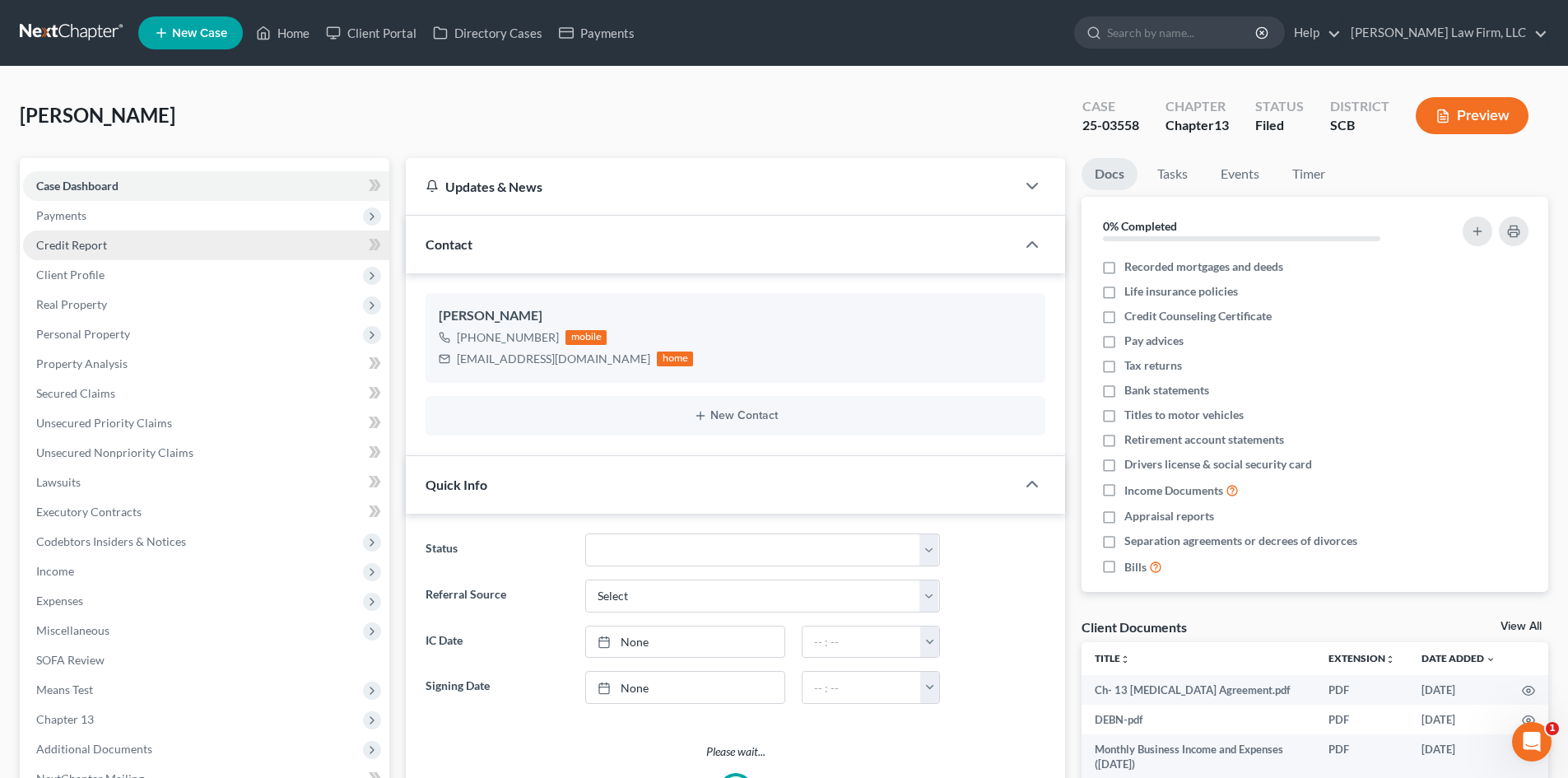
select select "1"
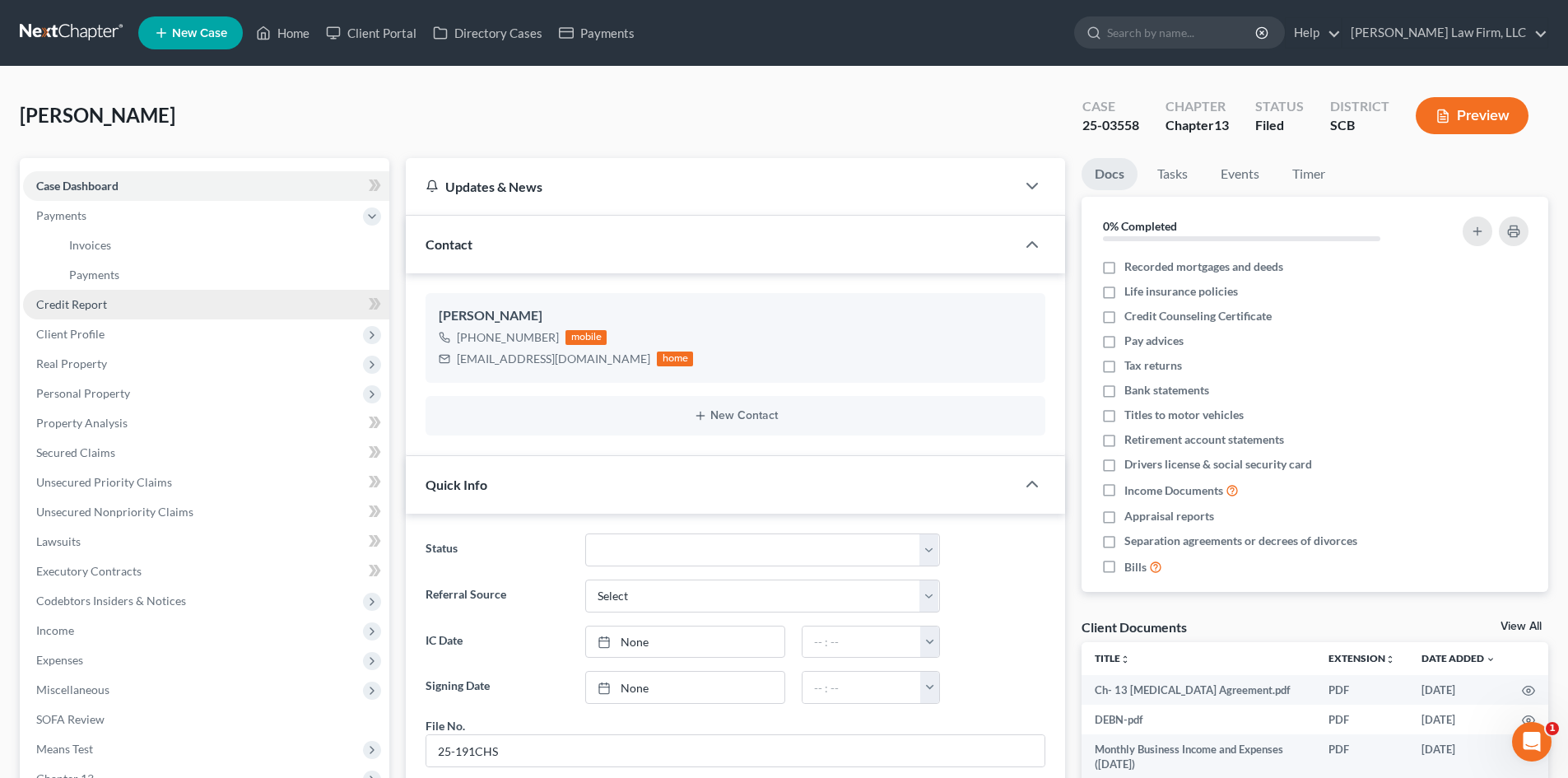
scroll to position [767, 0]
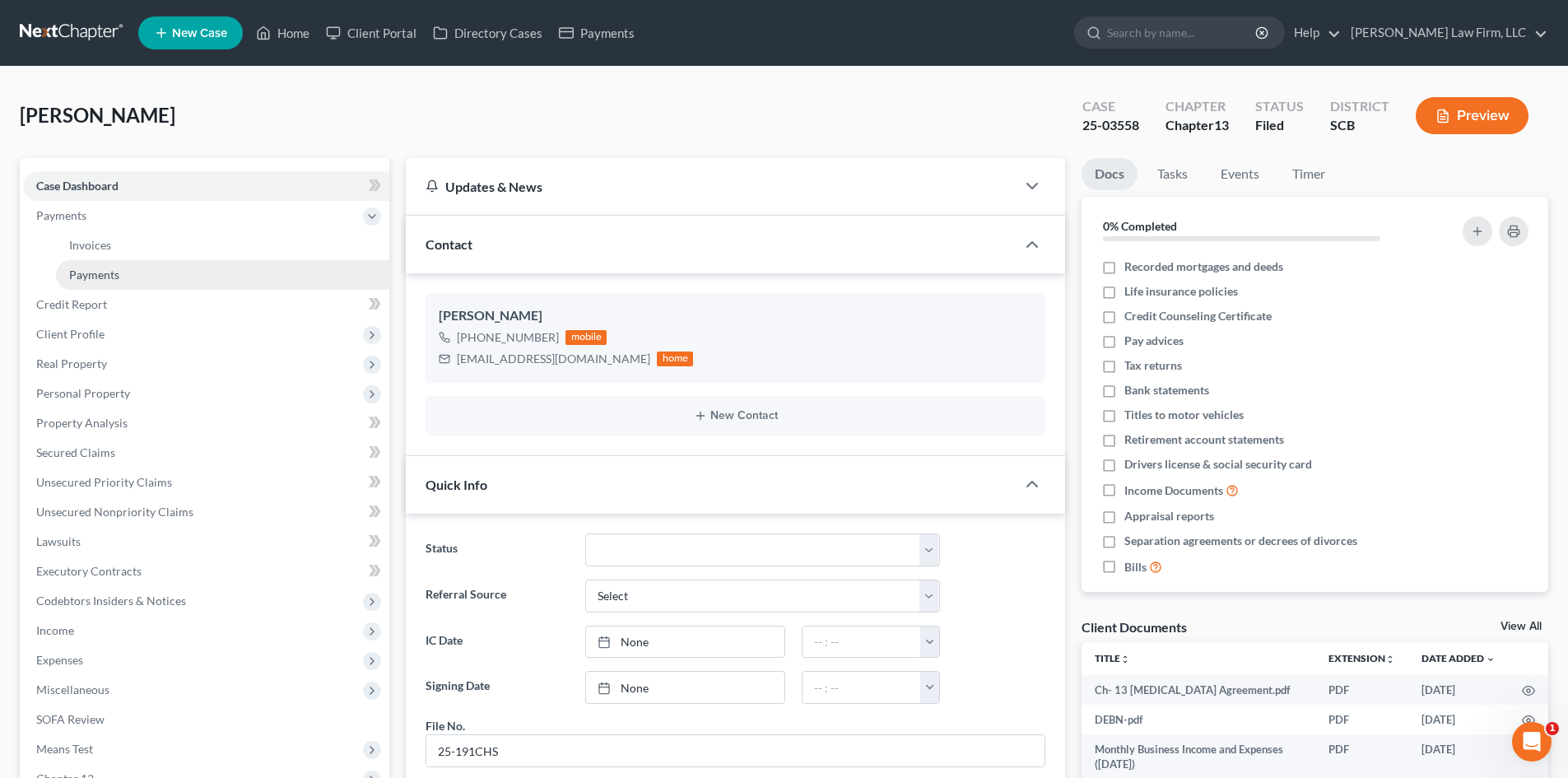
click at [103, 266] on link "Payments" at bounding box center [223, 274] width 333 height 30
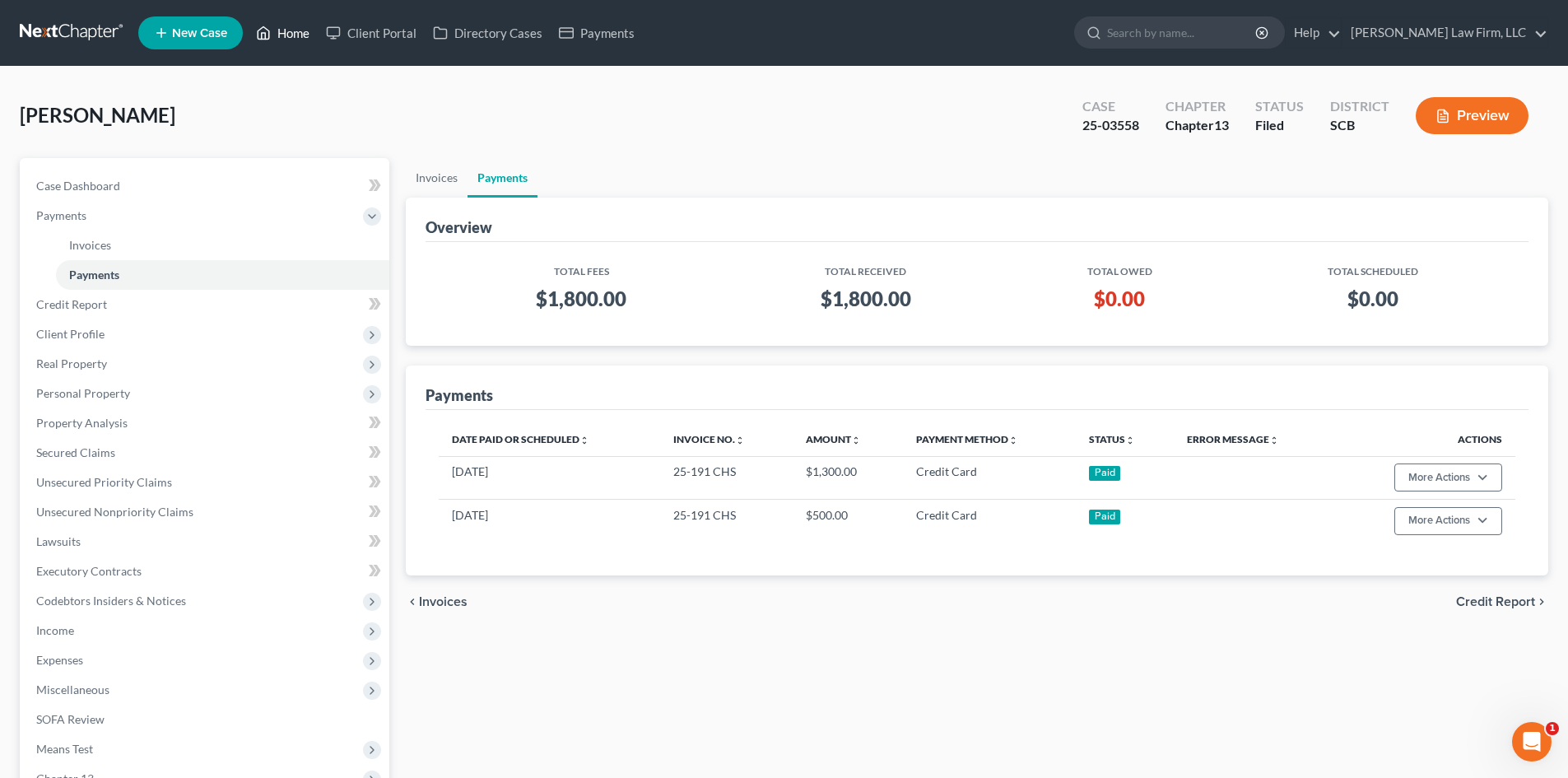
click at [302, 35] on link "Home" at bounding box center [282, 32] width 70 height 30
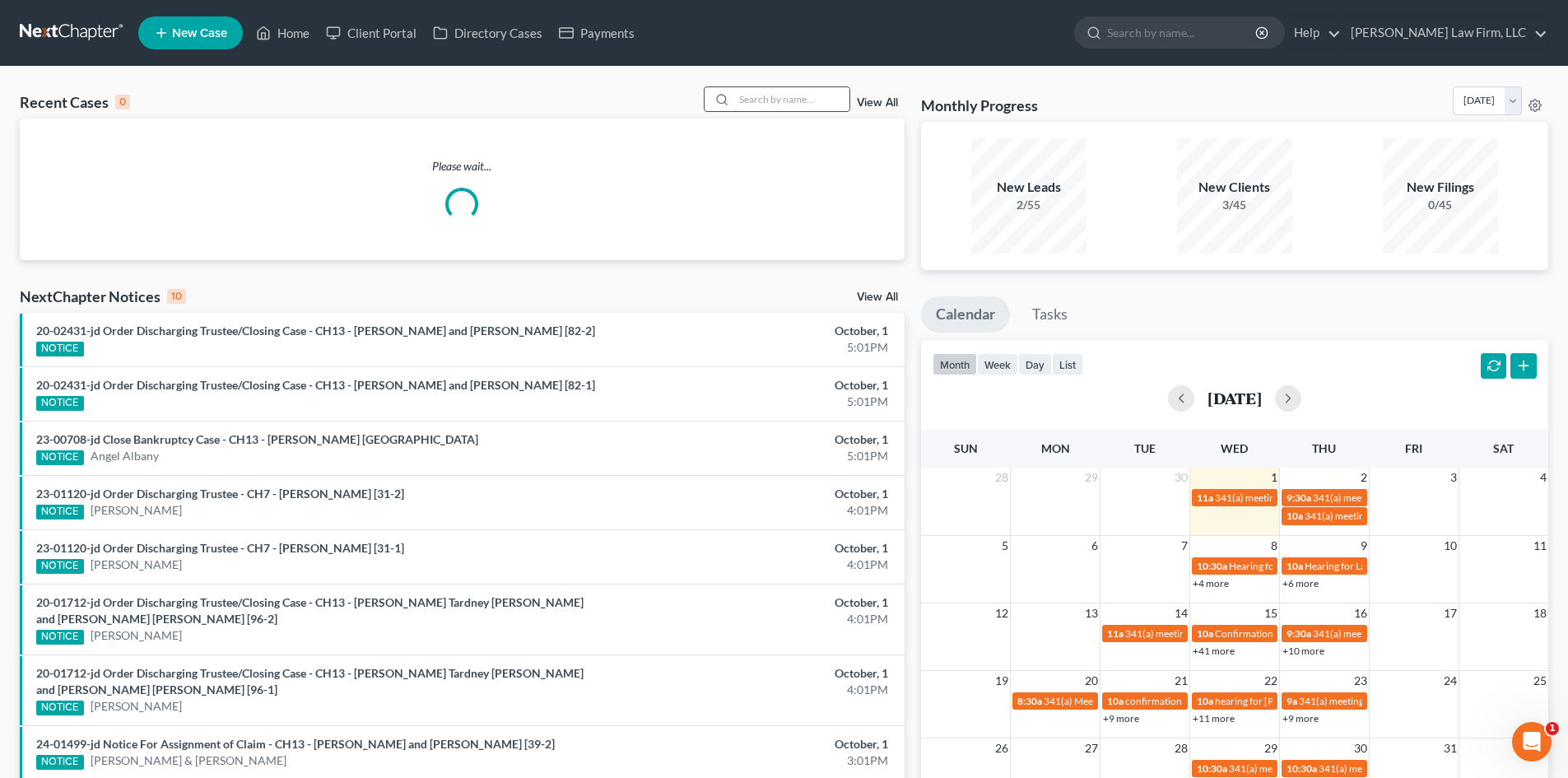
click at [792, 99] on input "search" at bounding box center [792, 98] width 116 height 24
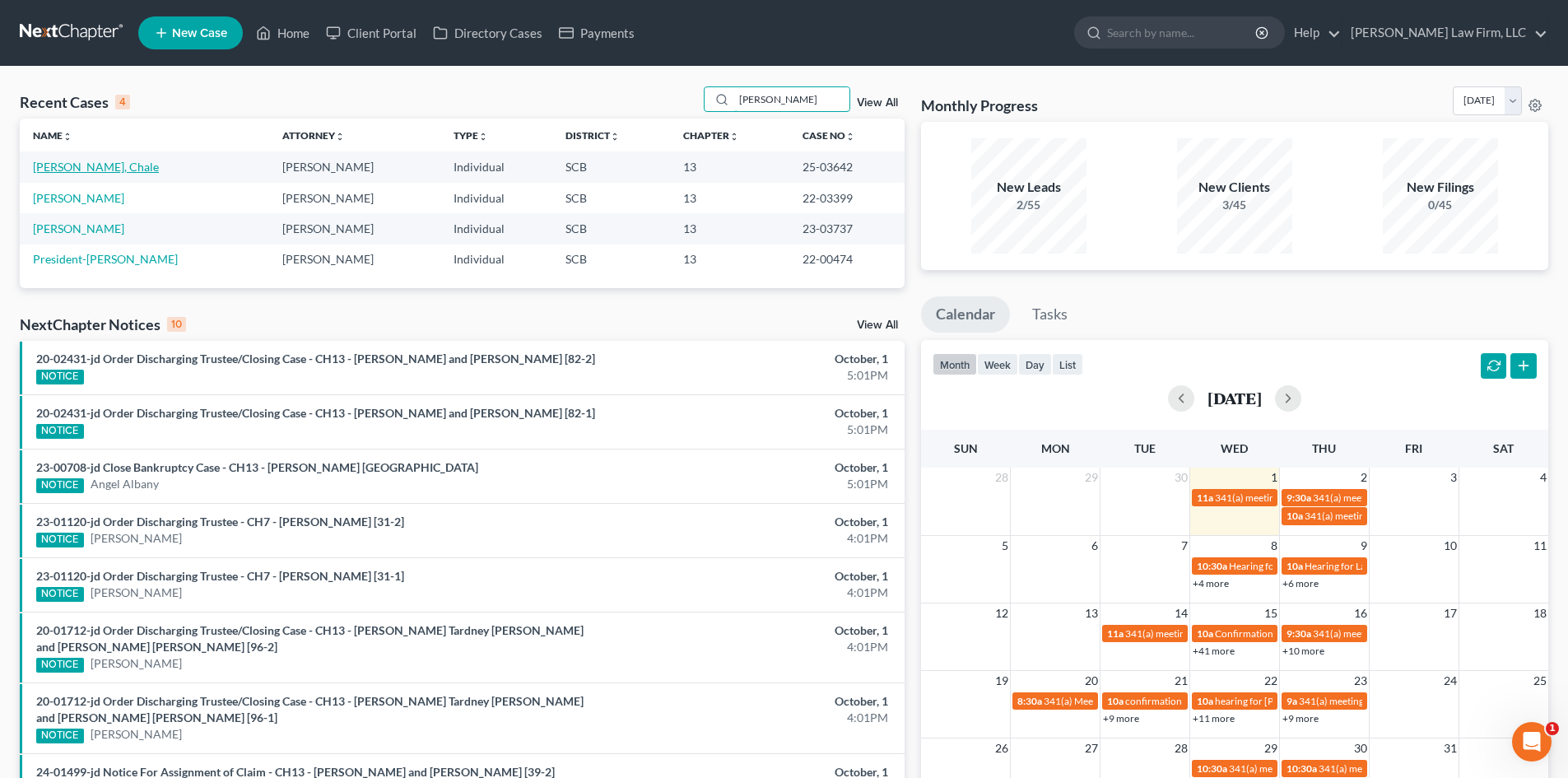
type input "[PERSON_NAME]"
click at [58, 169] on link "[PERSON_NAME], Chale" at bounding box center [96, 166] width 126 height 14
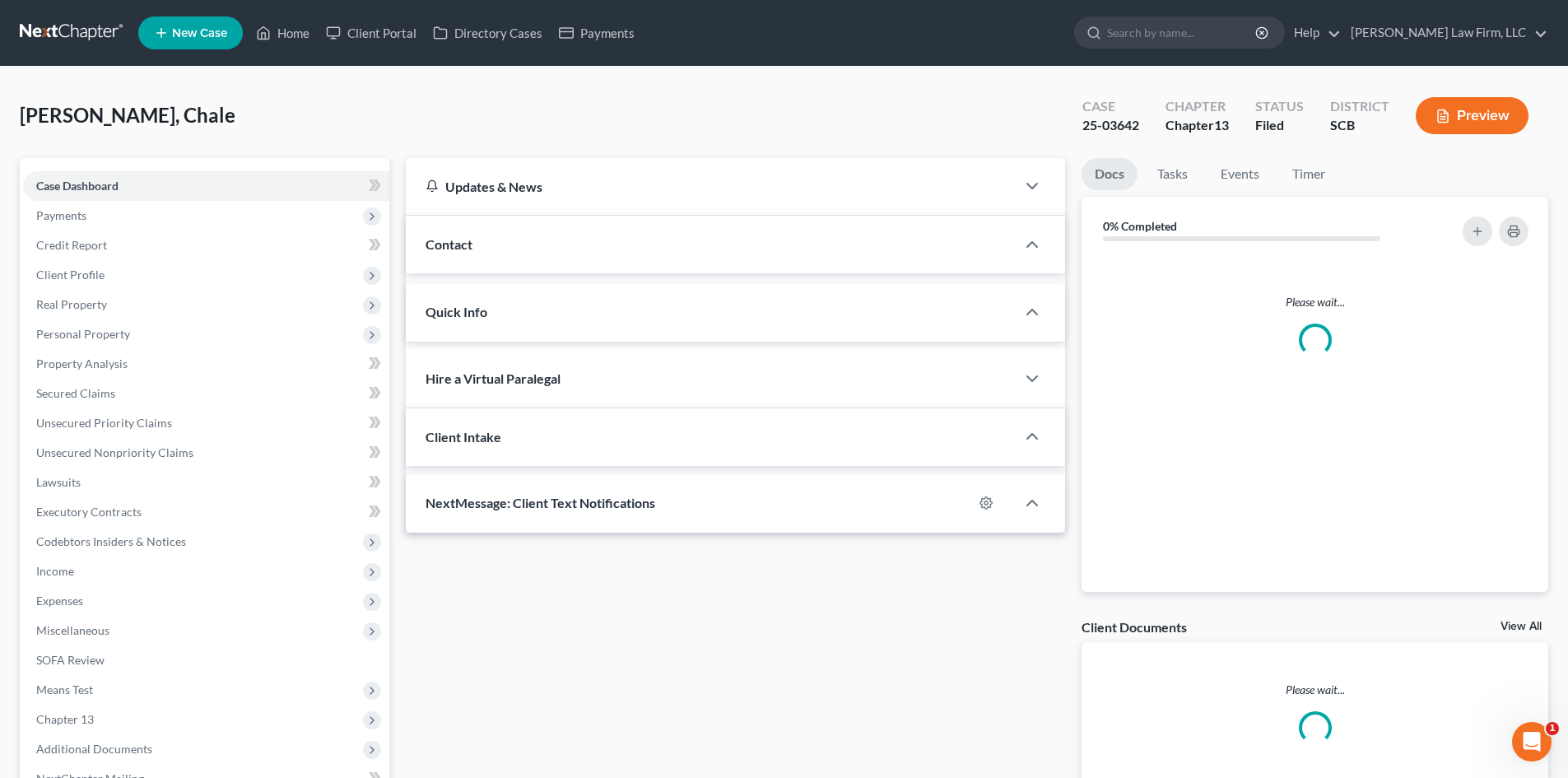
select select "0"
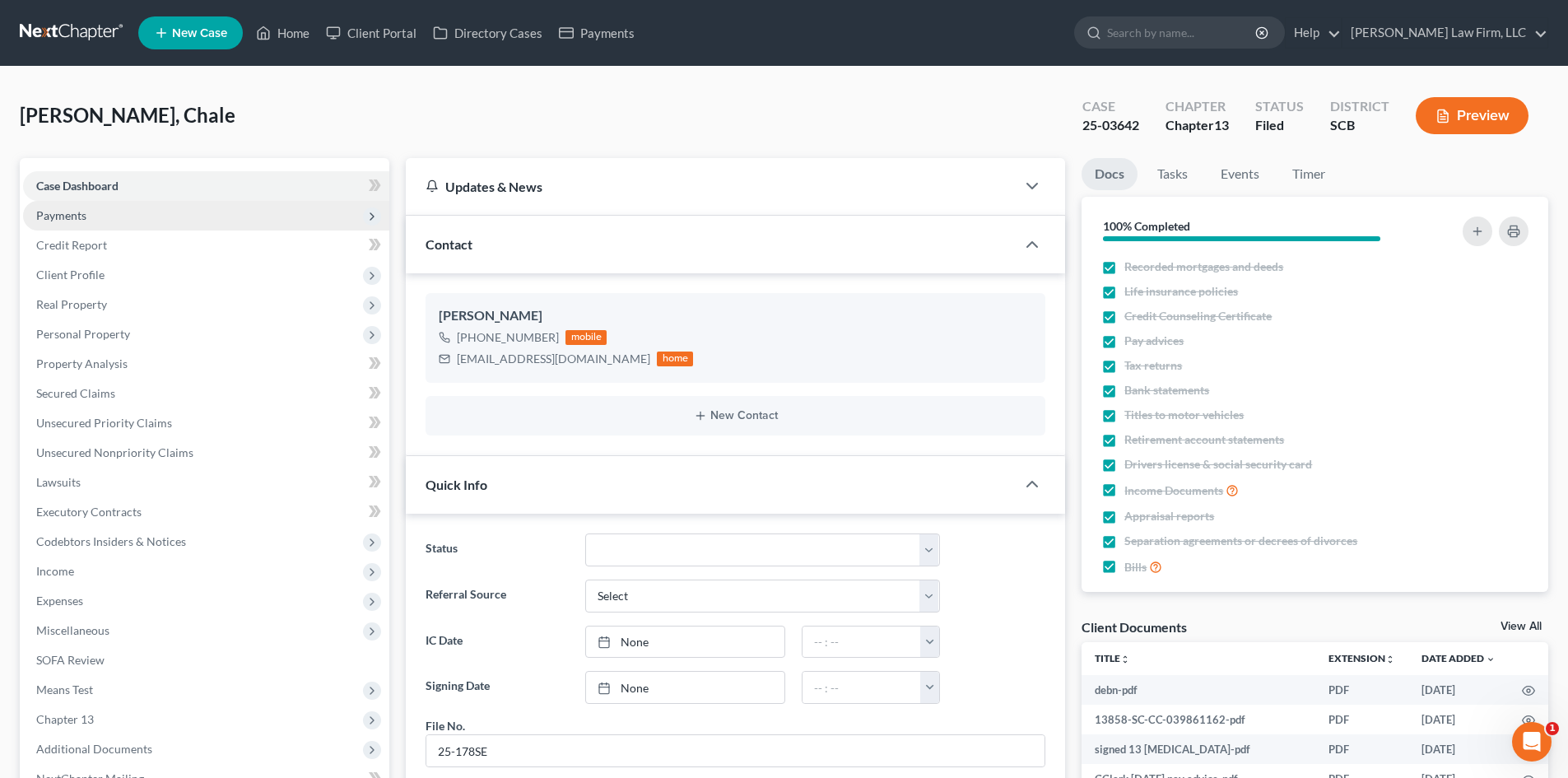
click at [93, 217] on span "Payments" at bounding box center [205, 215] width 366 height 30
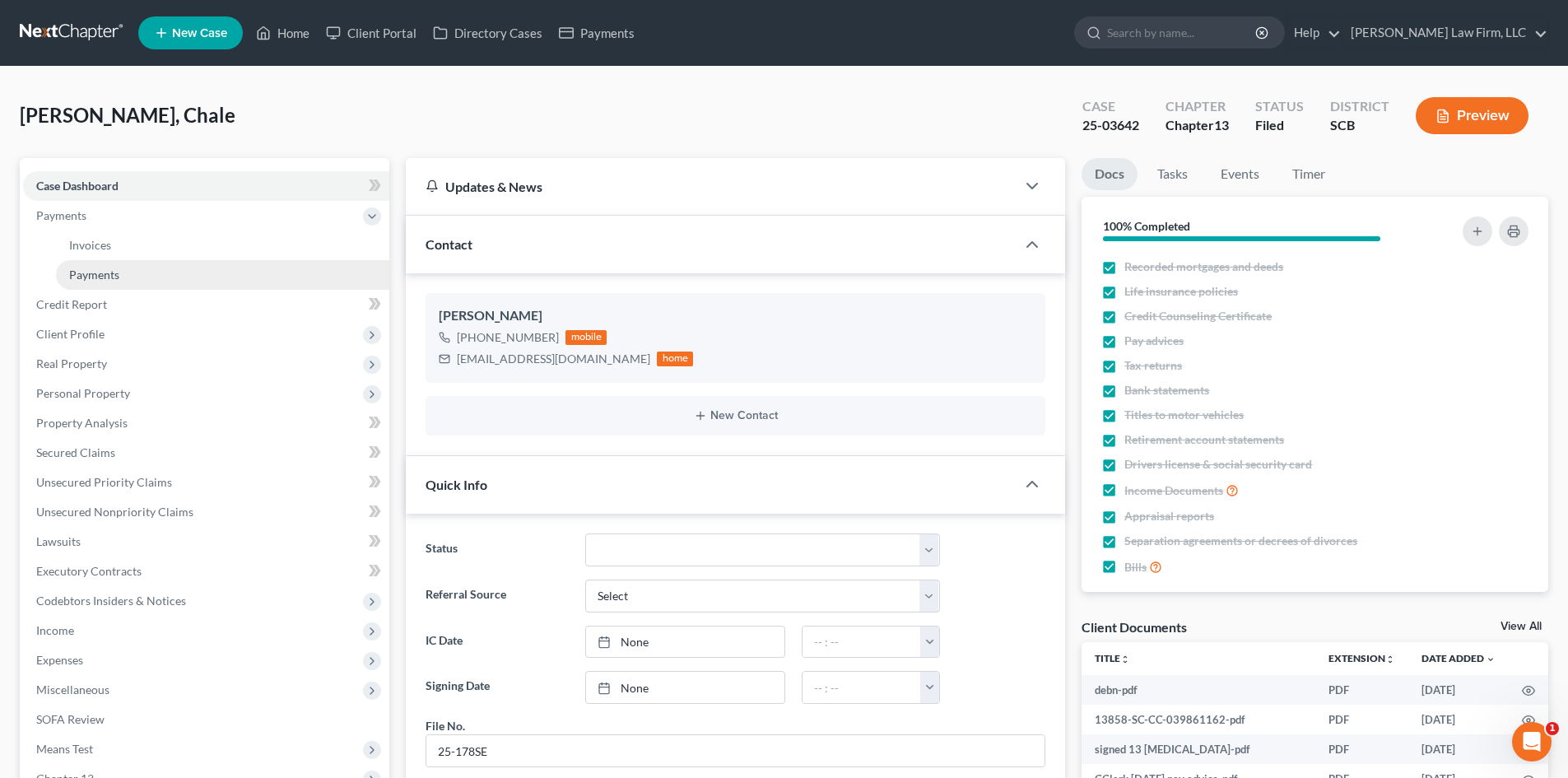
click at [104, 270] on span "Payments" at bounding box center [94, 274] width 51 height 14
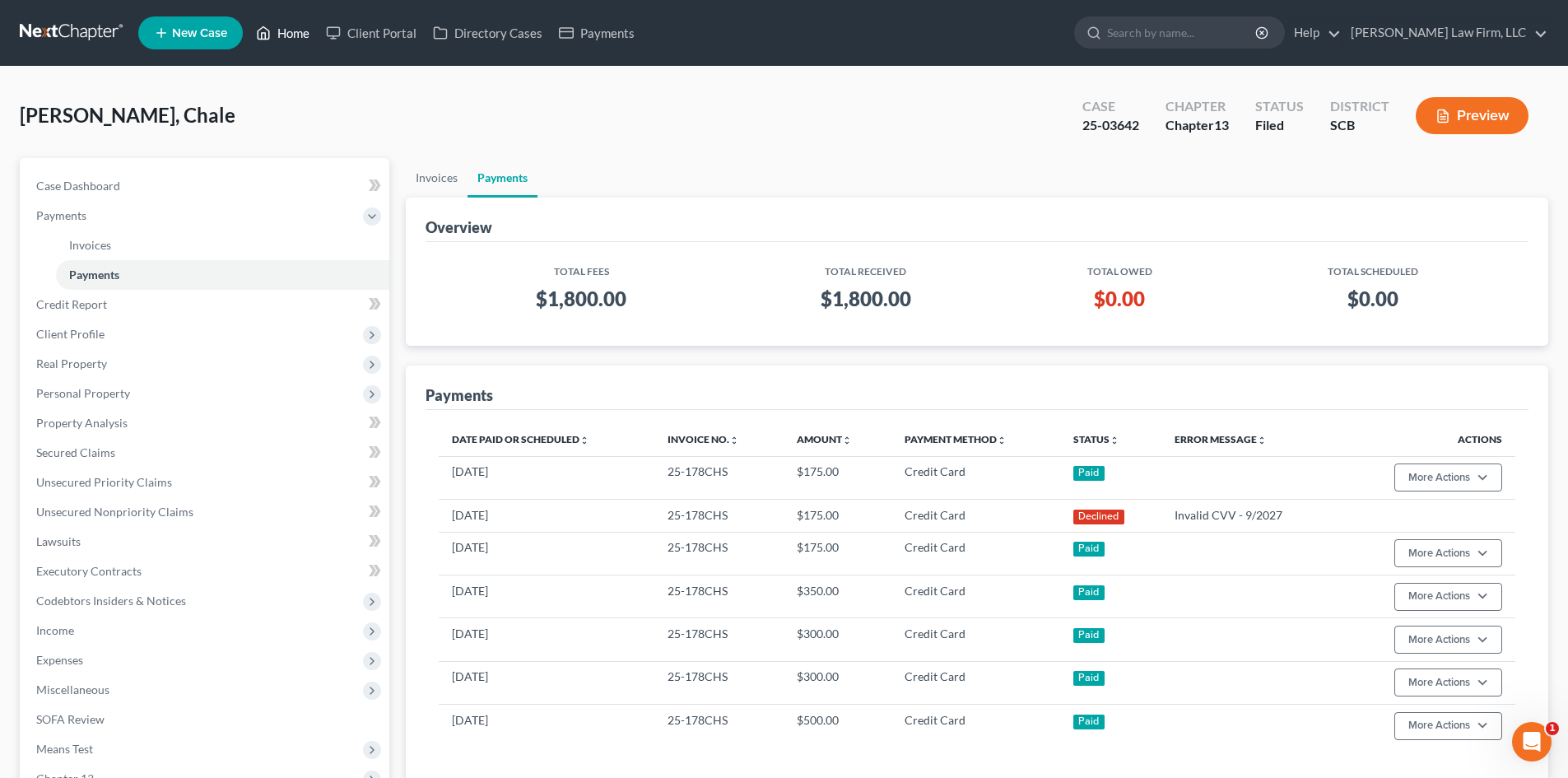
click at [291, 30] on link "Home" at bounding box center [282, 32] width 70 height 30
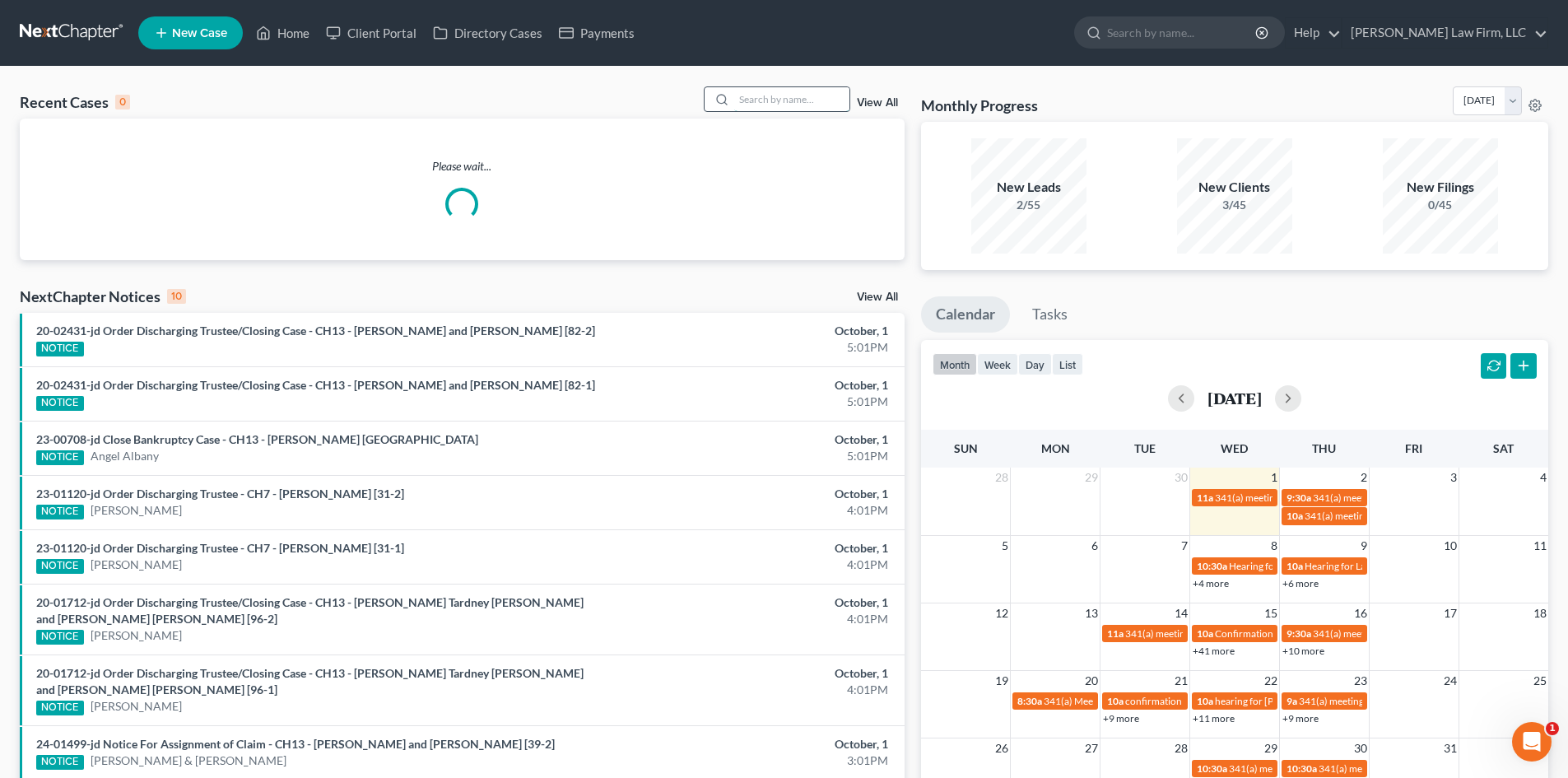
click at [776, 104] on input "search" at bounding box center [792, 98] width 116 height 24
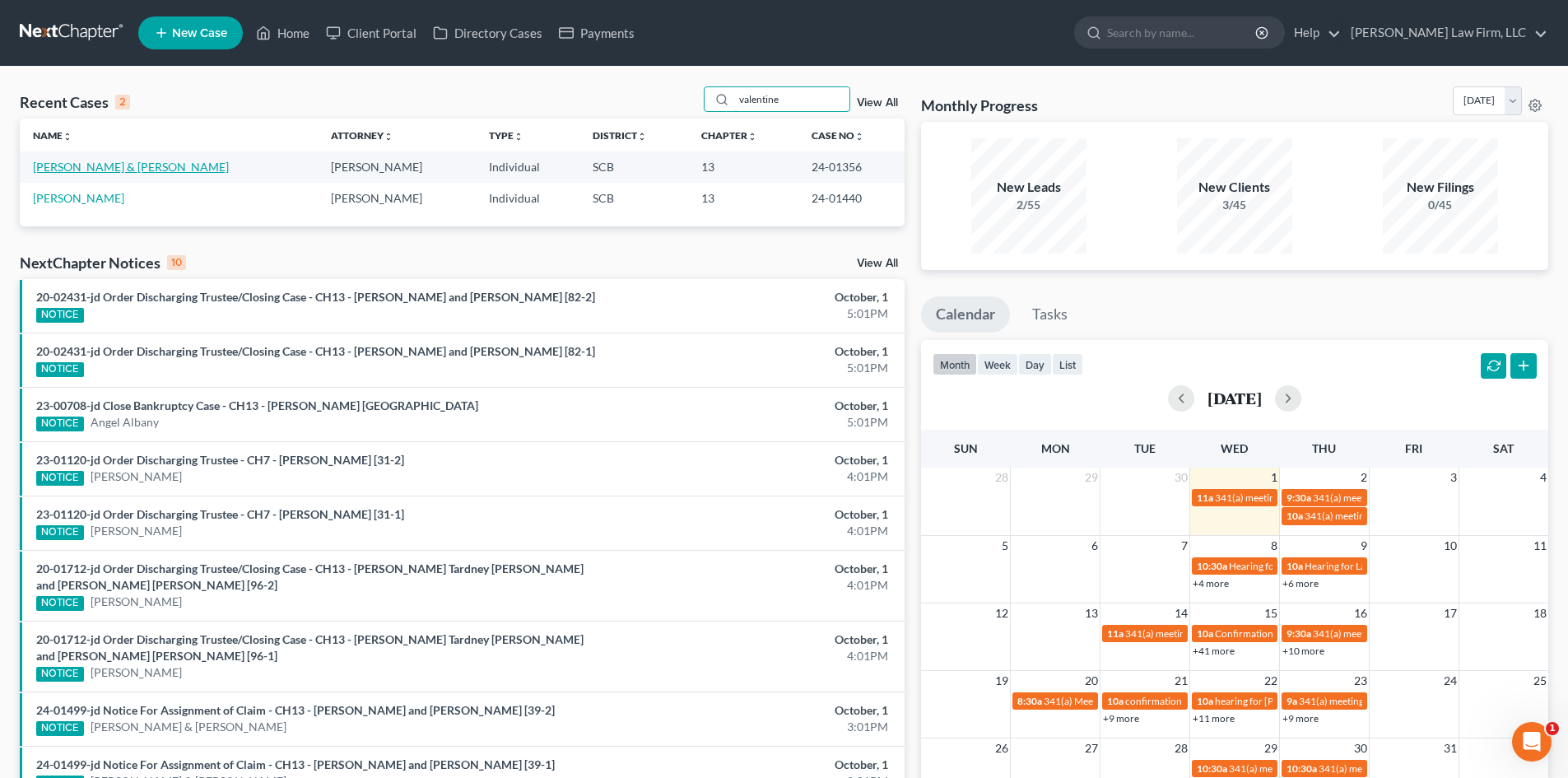
type input "valentine"
click at [86, 170] on link "[PERSON_NAME] & [PERSON_NAME]" at bounding box center [130, 166] width 196 height 14
select select "0"
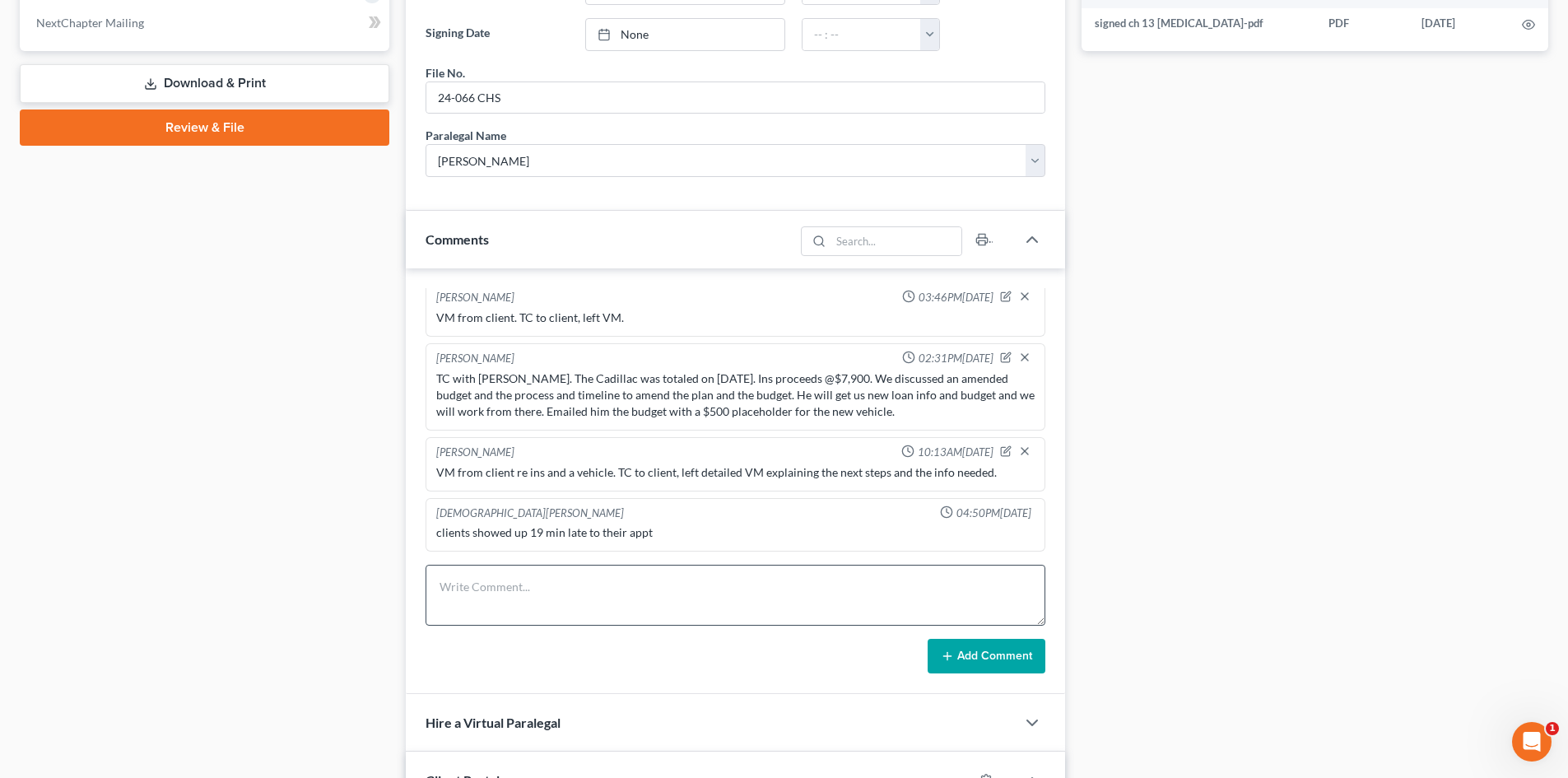
scroll to position [906, 0]
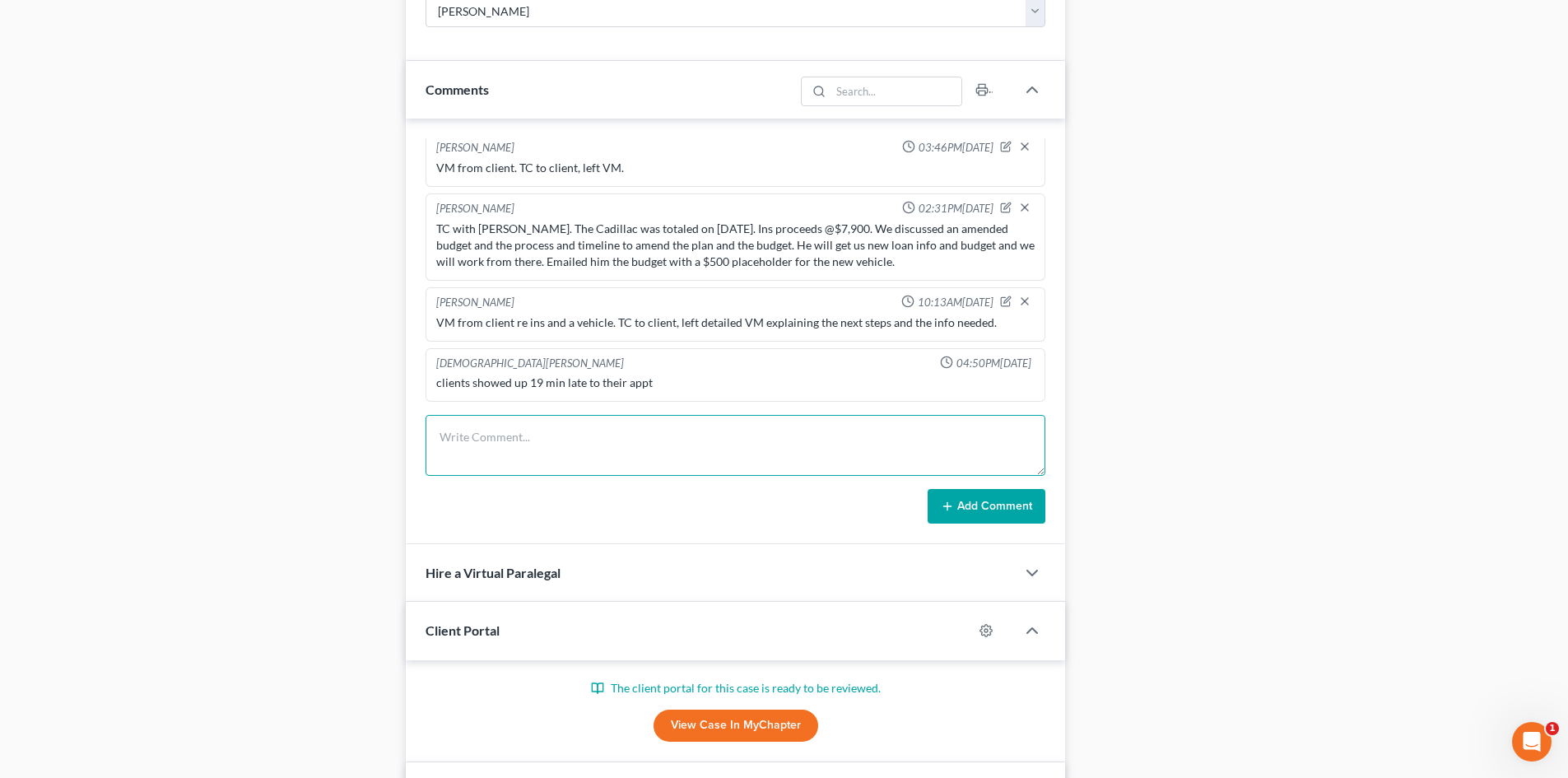
click at [575, 451] on textarea at bounding box center [735, 445] width 620 height 61
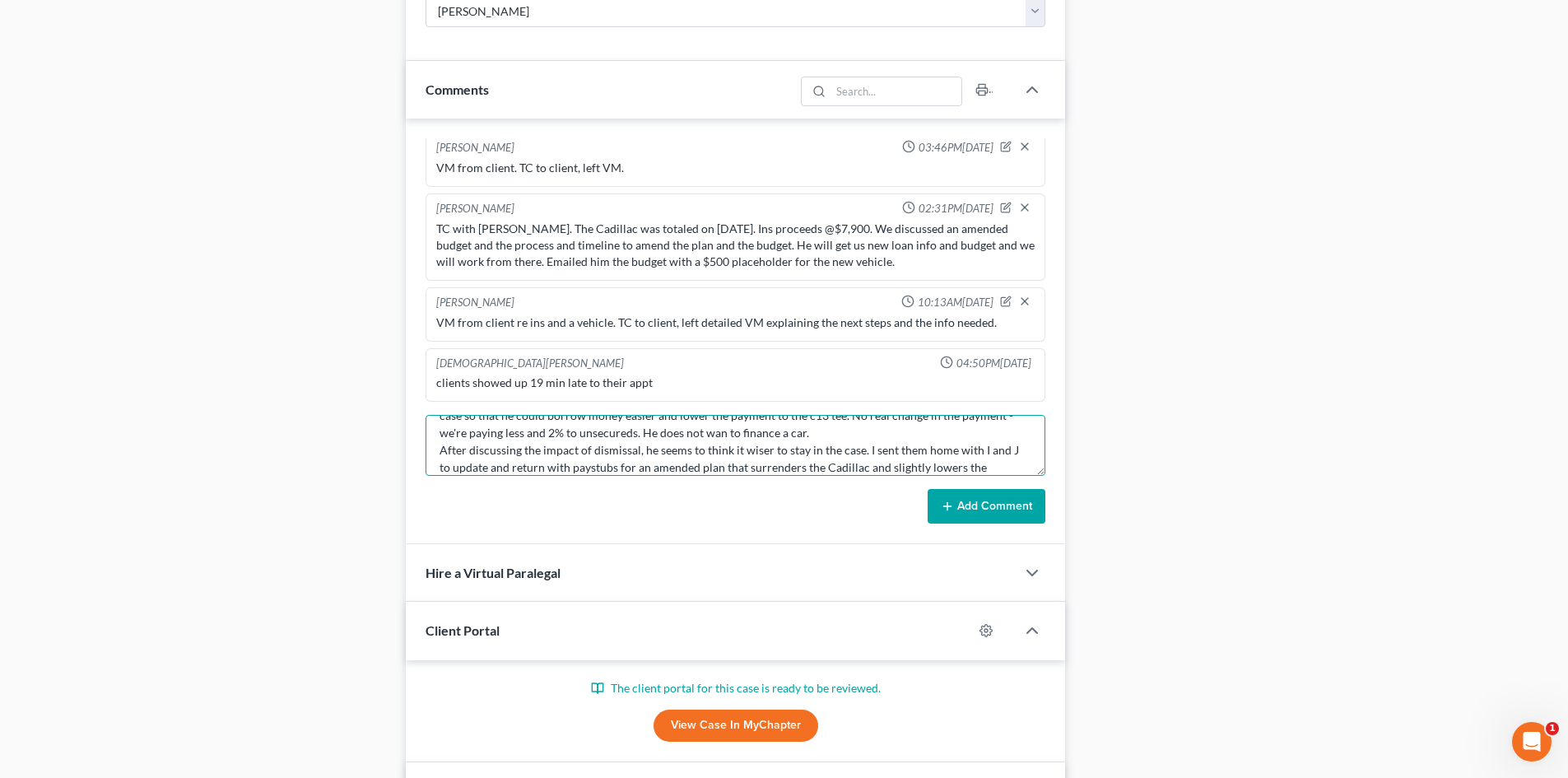
scroll to position [56, 0]
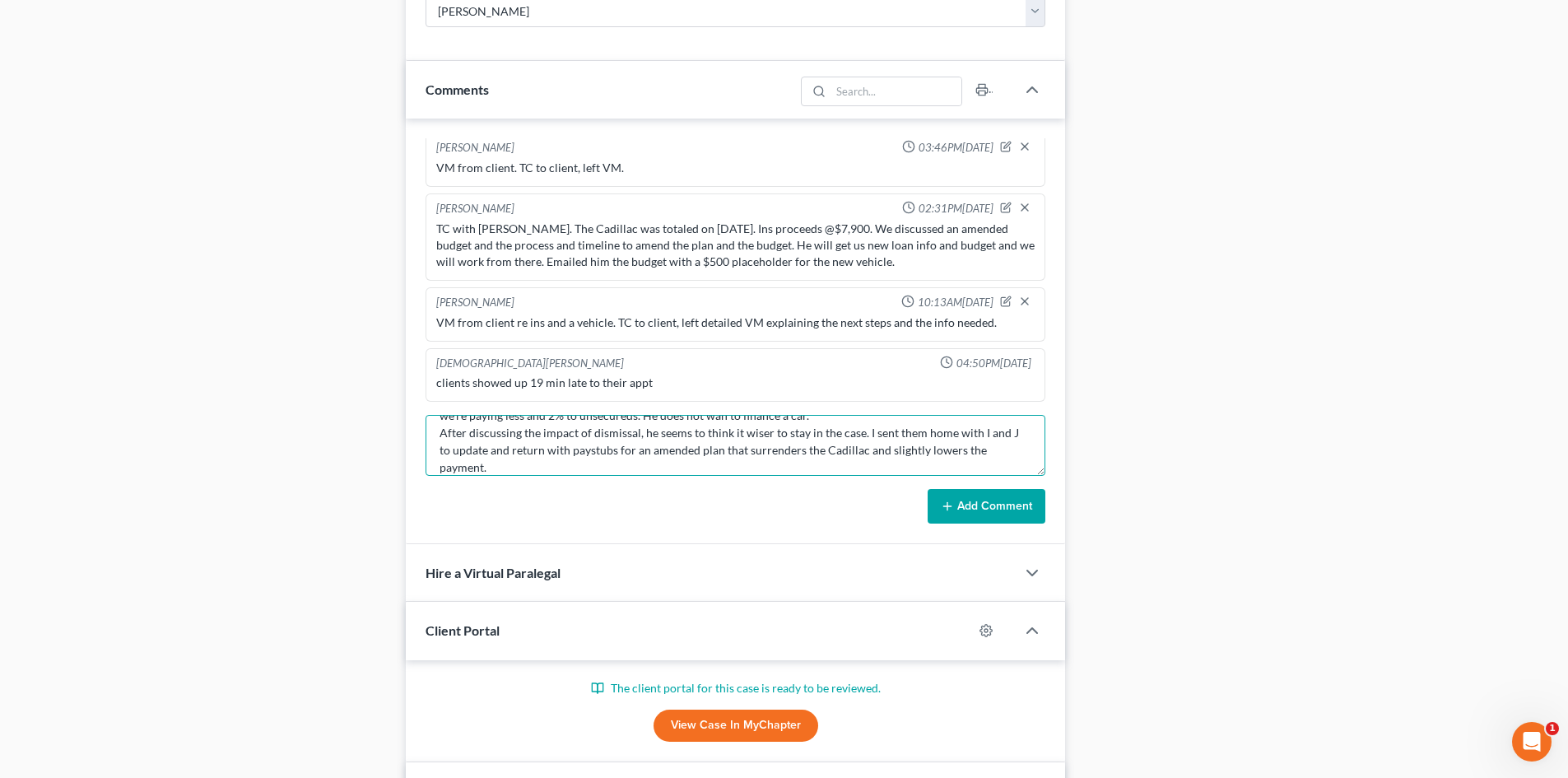
type textarea "Met with late-showing clients to discuss budget and plan. [PERSON_NAME] wanted …"
click at [945, 510] on icon at bounding box center [948, 507] width 13 height 13
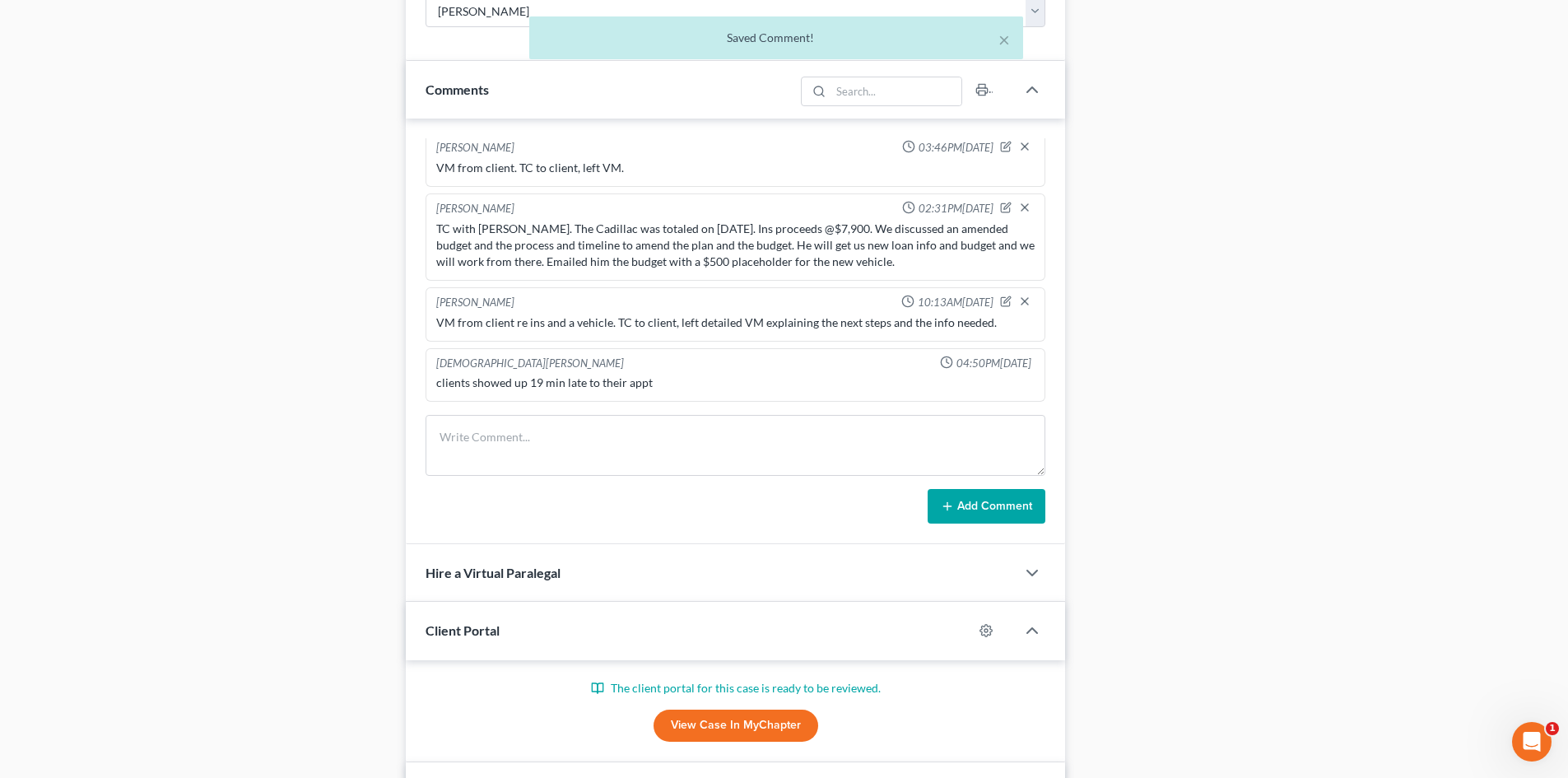
scroll to position [1413, 0]
